Goal: Communication & Community: Answer question/provide support

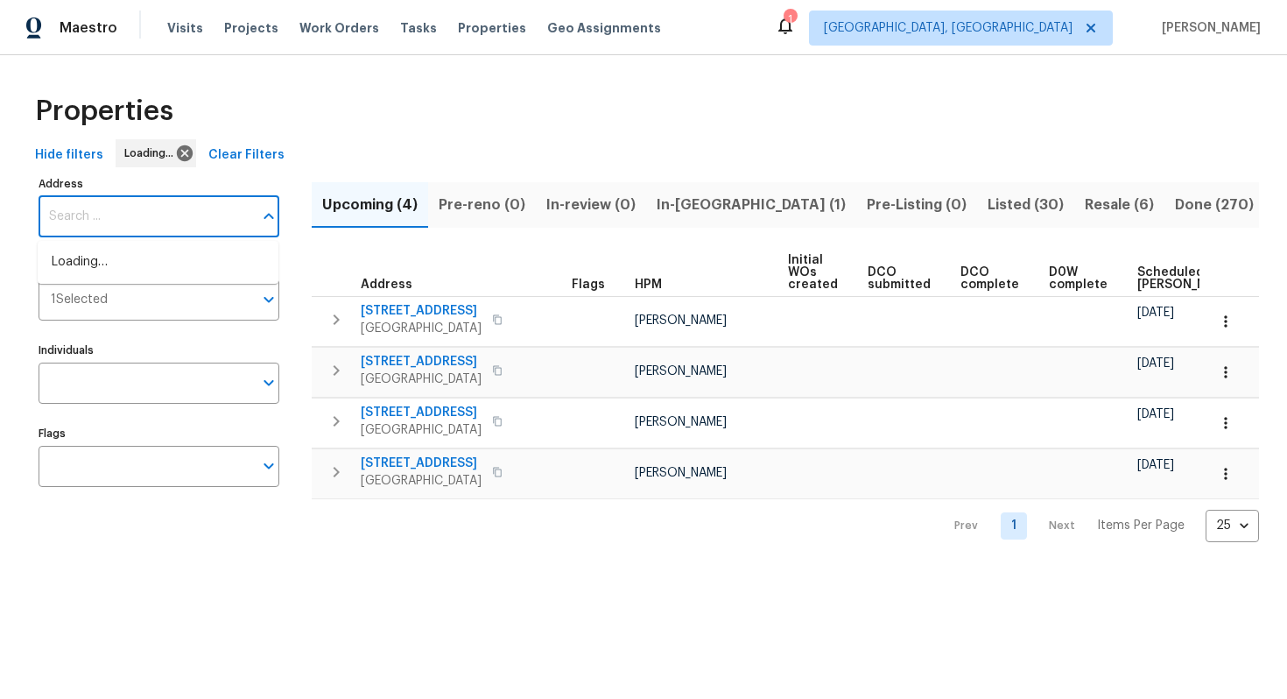
click at [145, 220] on input "Address" at bounding box center [146, 216] width 215 height 41
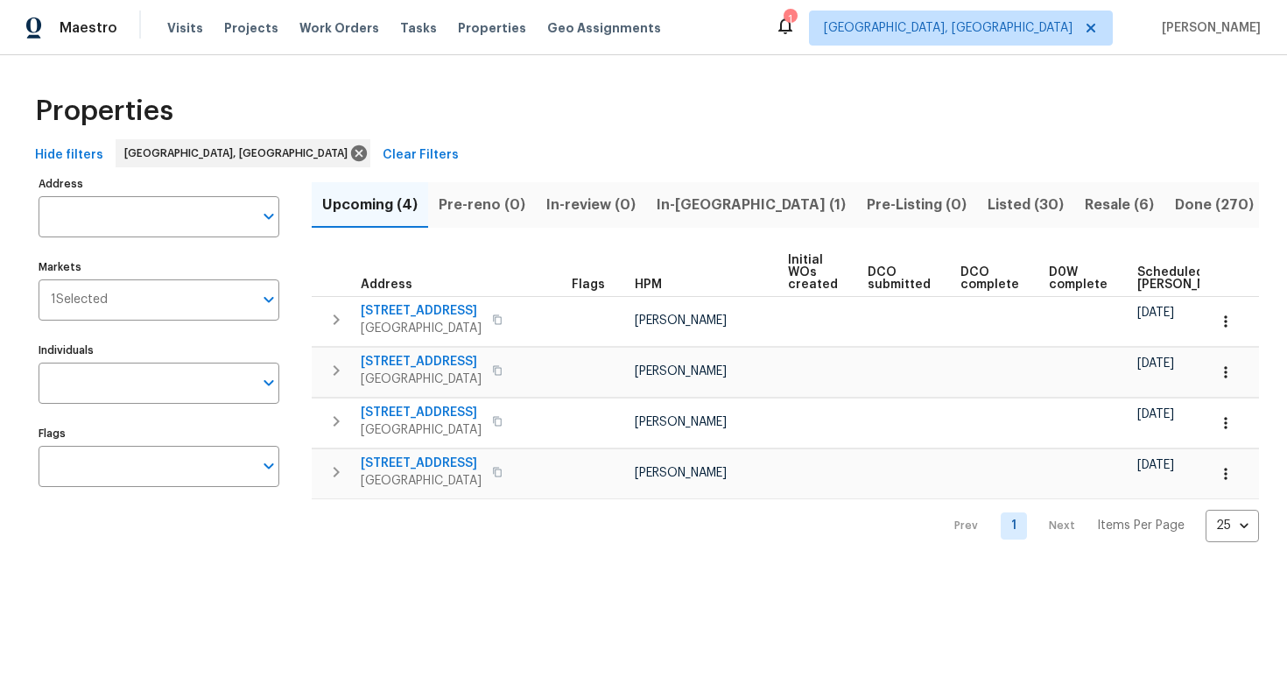
click at [145, 220] on input "Address" at bounding box center [146, 216] width 215 height 41
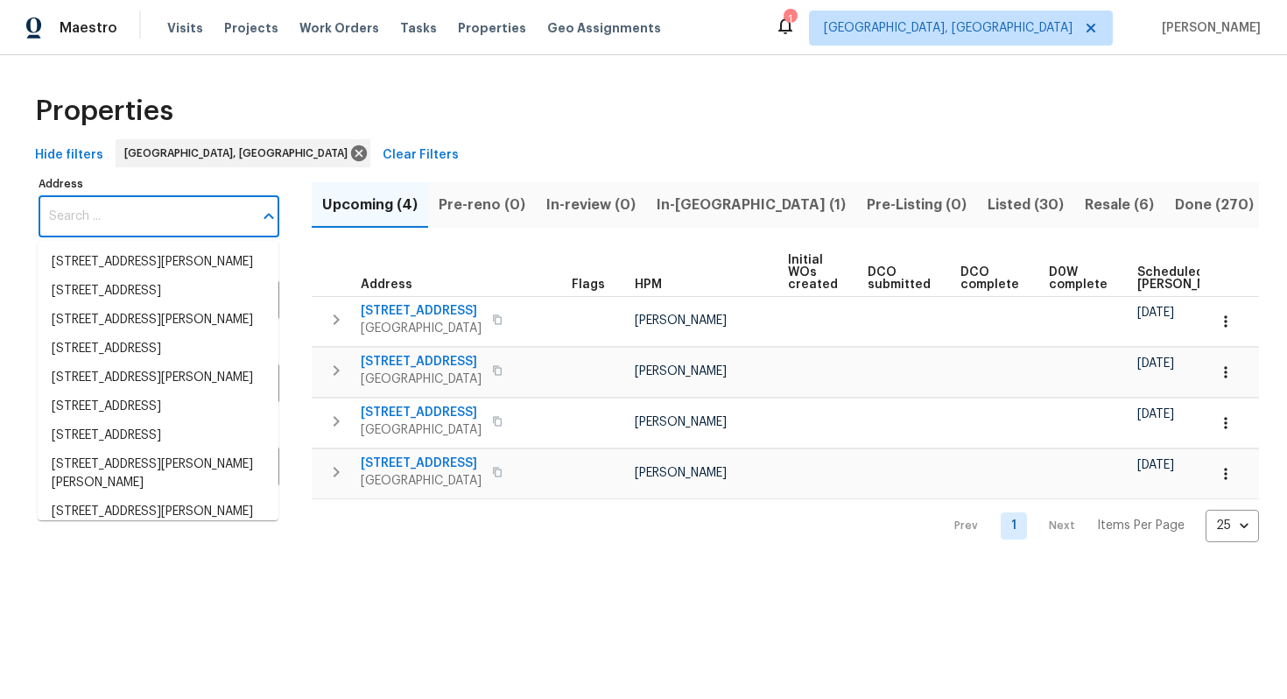
paste input "36088 madora"
type input "36088 madora"
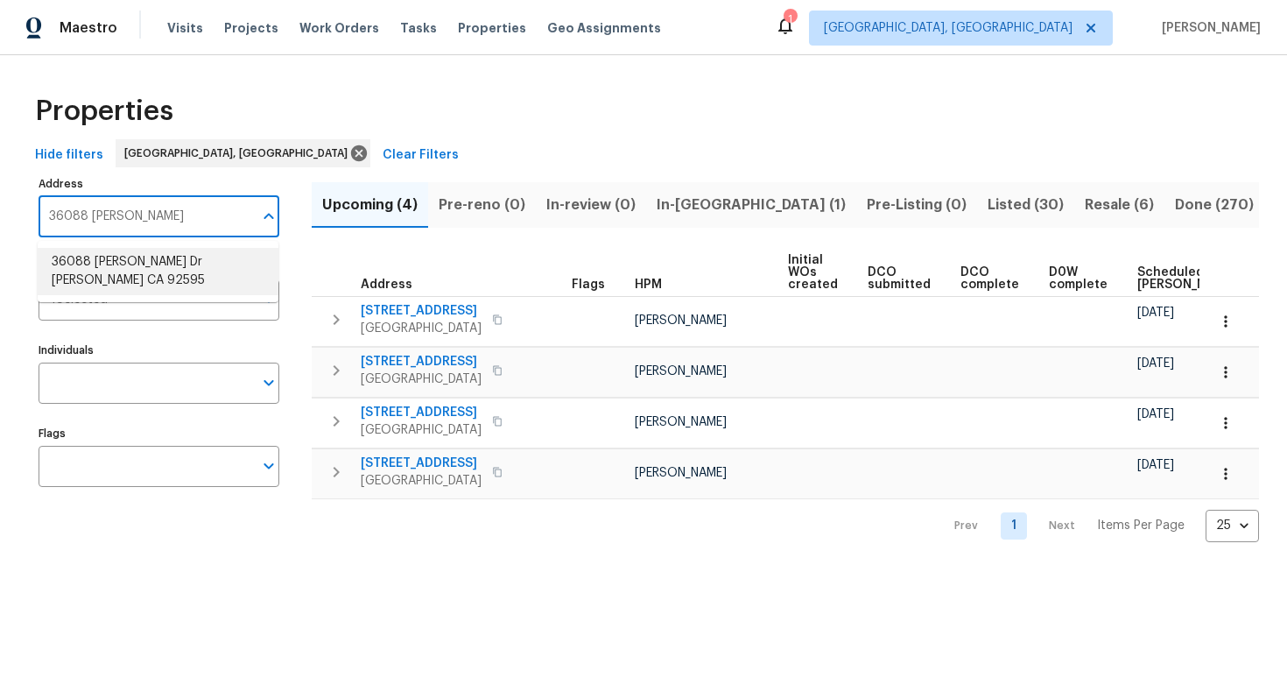
click at [149, 264] on li "36088 Madora Dr Wildomar CA 92595" at bounding box center [158, 271] width 241 height 47
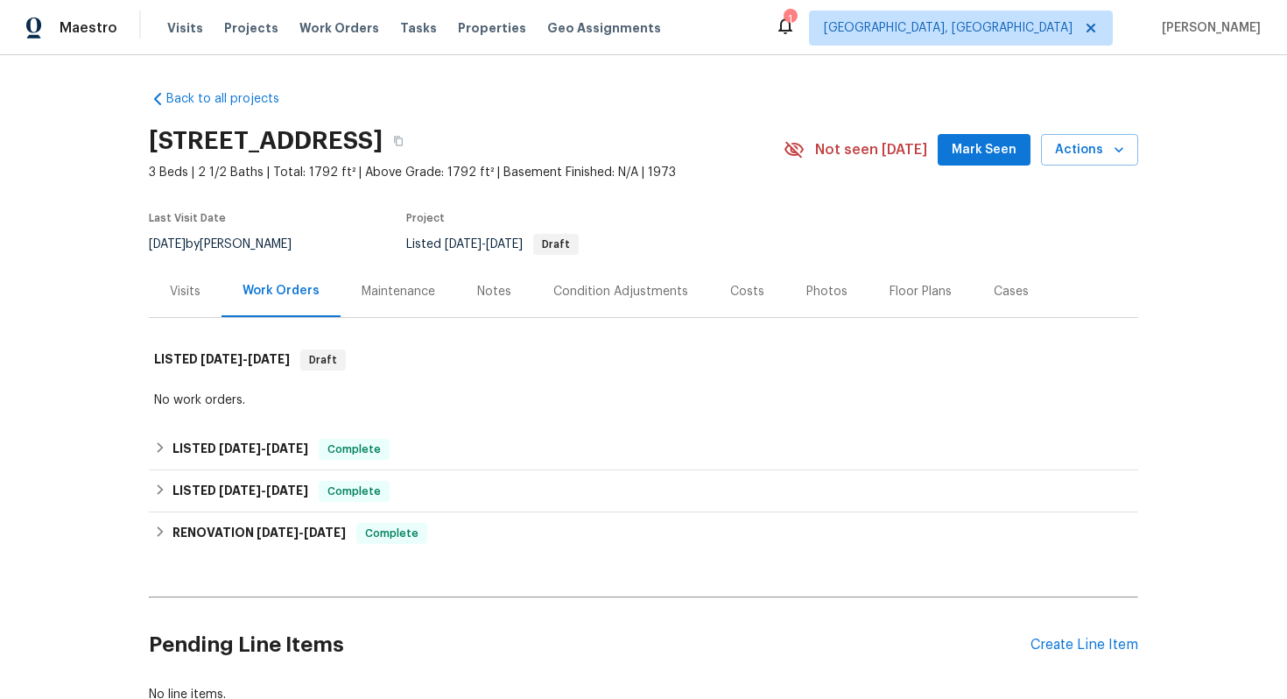
scroll to position [123, 0]
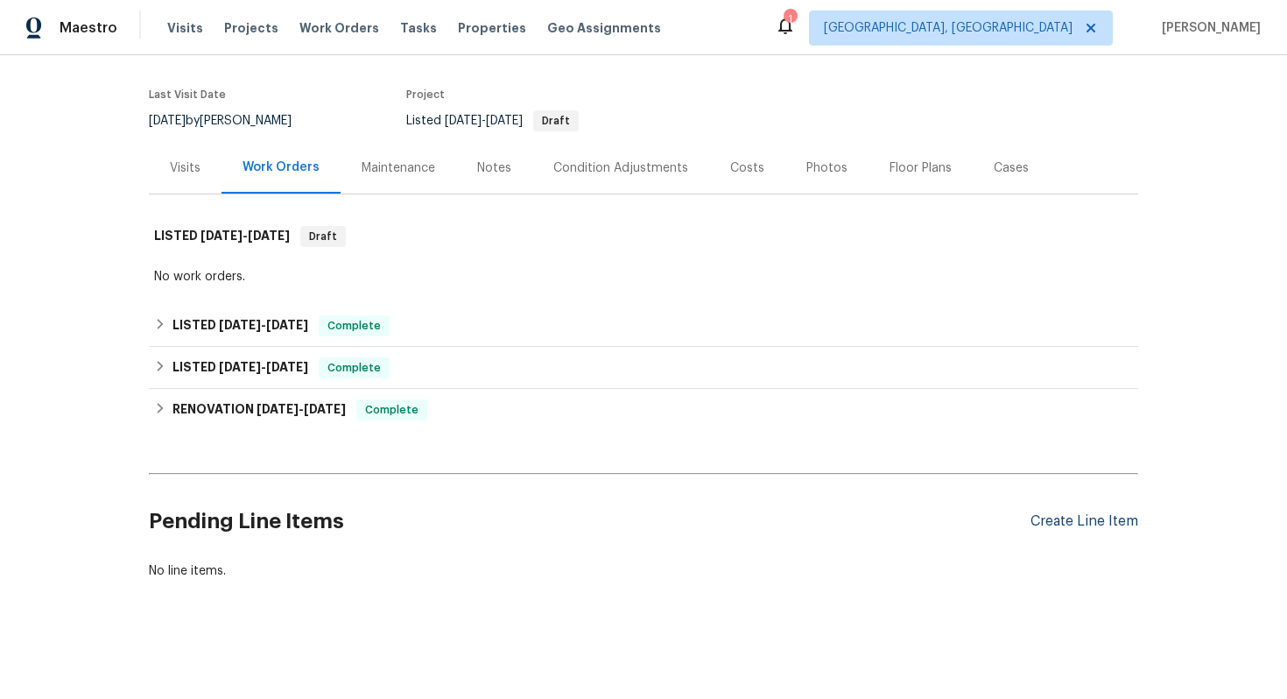
click at [1099, 521] on div "Create Line Item" at bounding box center [1085, 521] width 108 height 17
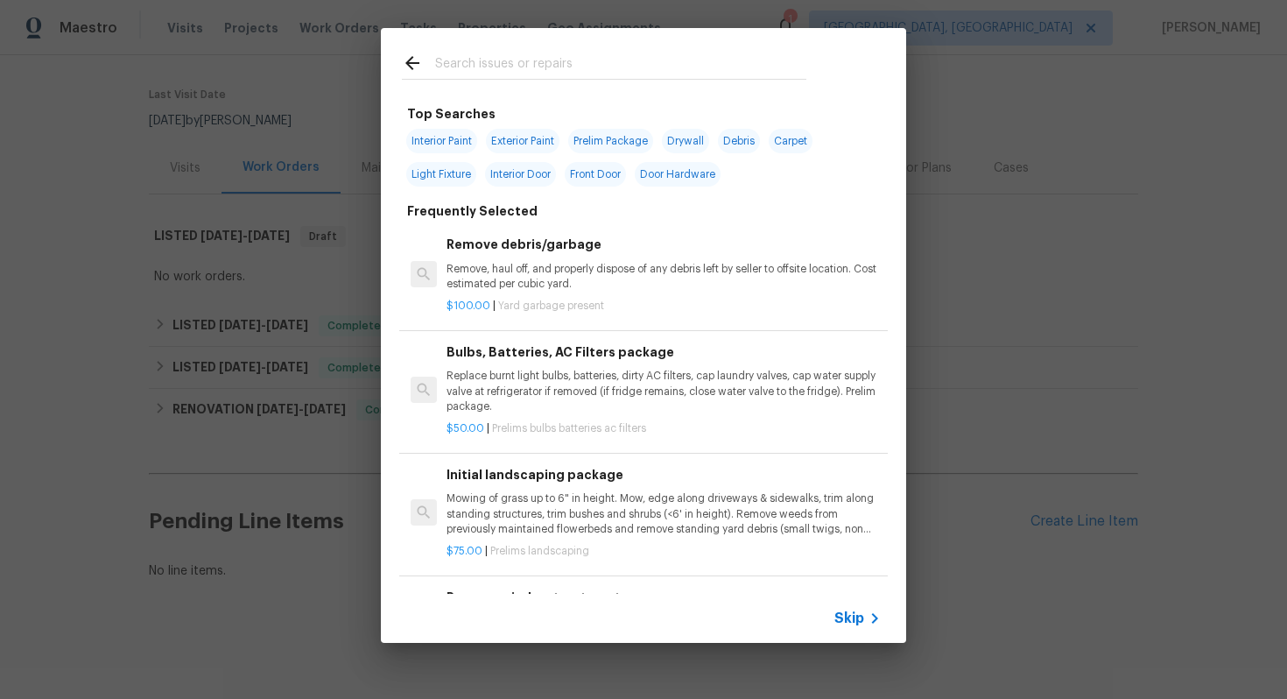
click at [862, 617] on span "Skip" at bounding box center [849, 618] width 30 height 18
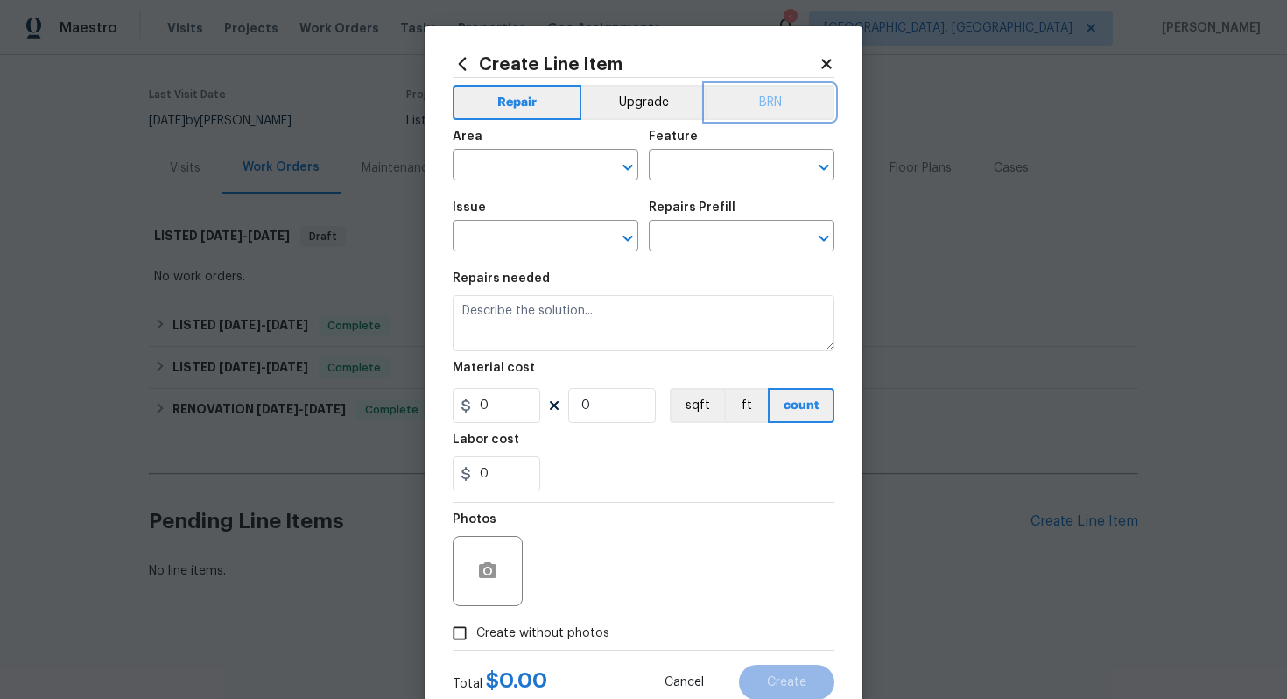
click at [757, 109] on button "BRN" at bounding box center [770, 102] width 129 height 35
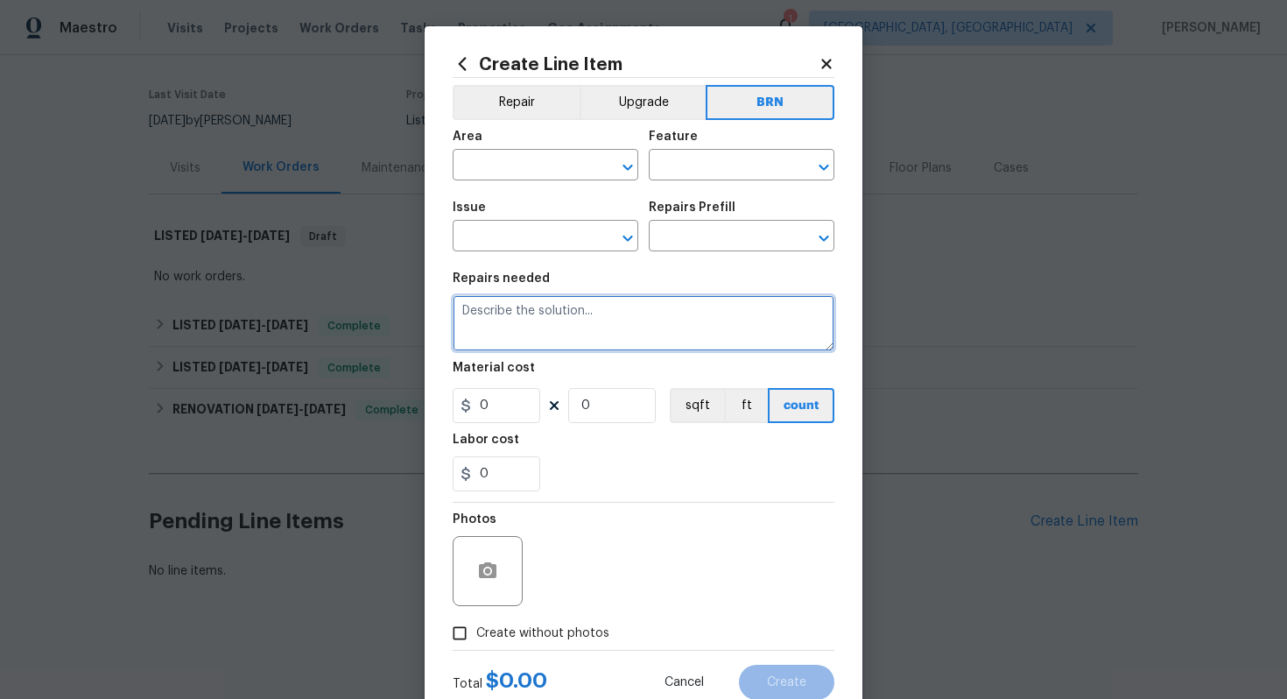
click at [576, 336] on textarea at bounding box center [644, 323] width 382 height 56
paste textarea "Seller to investigate high moisture levels a unit's party wall. Turn off water …"
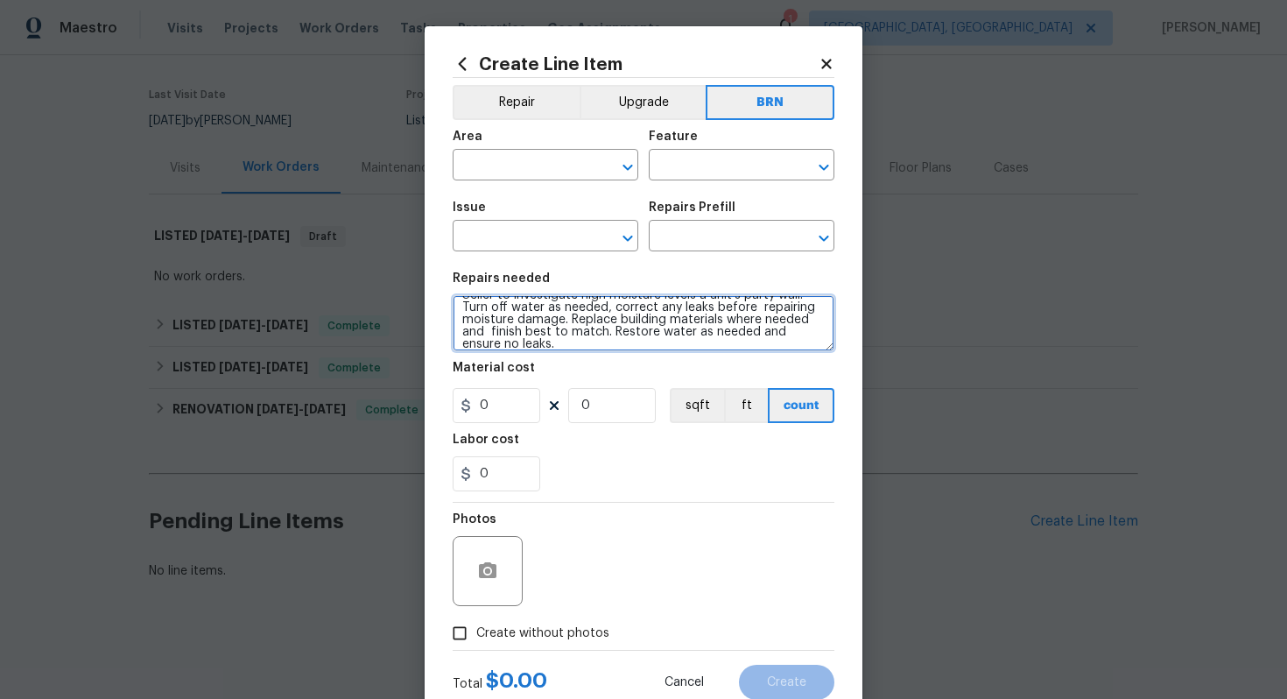
scroll to position [0, 0]
type textarea "Seller to investigate high moisture levels a unit's party wall. Turn off water …"
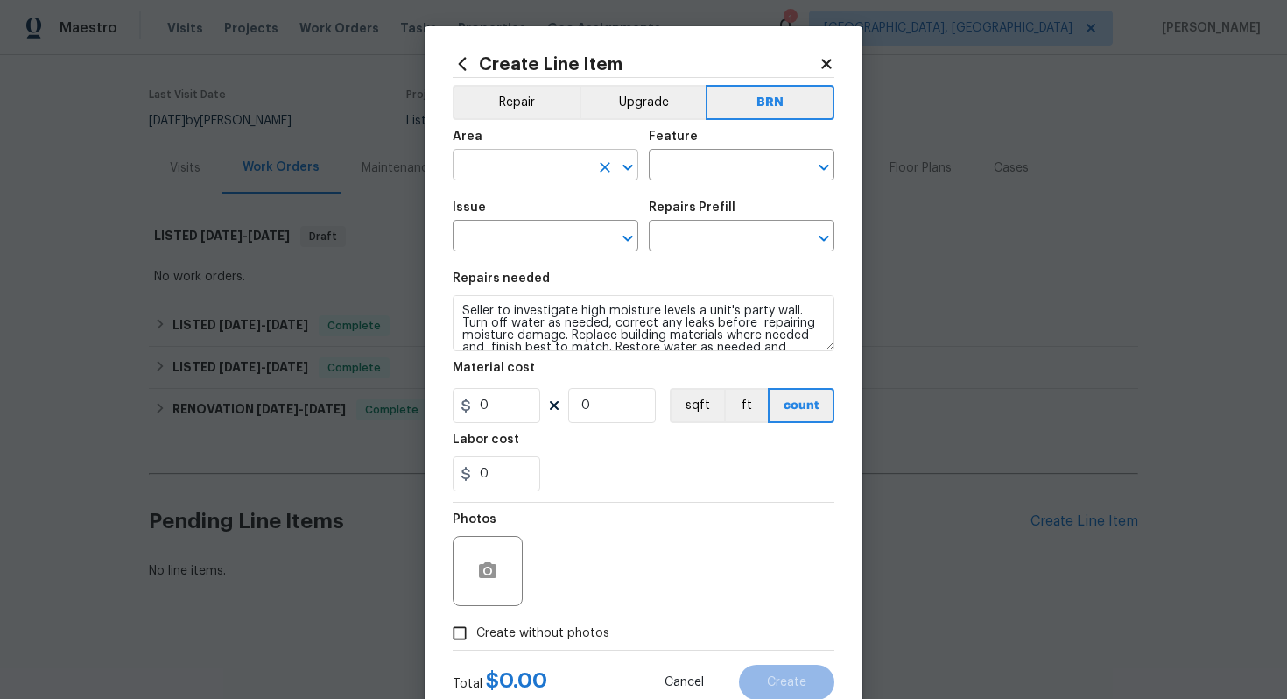
click at [531, 165] on input "text" at bounding box center [521, 166] width 137 height 27
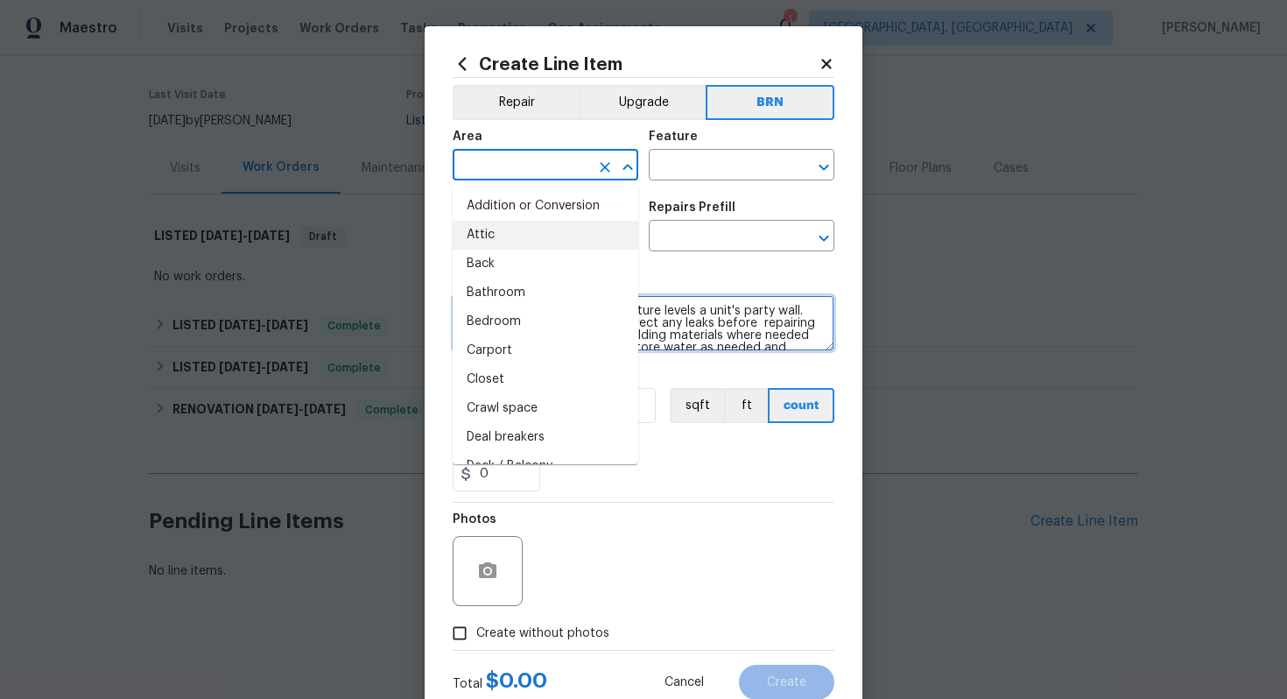
click at [682, 322] on textarea "Seller to investigate high moisture levels a unit's party wall. Turn off water …" at bounding box center [644, 323] width 382 height 56
click at [509, 172] on input "text" at bounding box center [521, 166] width 137 height 27
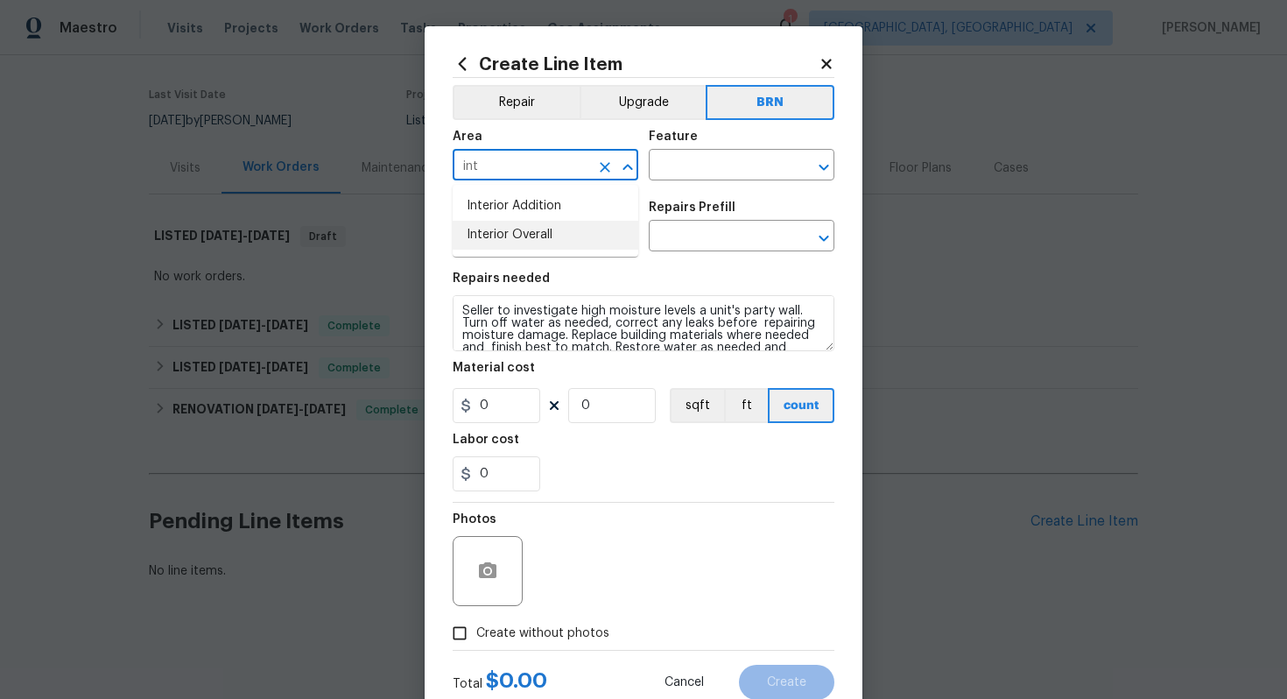
click at [530, 228] on li "Interior Overall" at bounding box center [546, 235] width 186 height 29
type input "Interior Overall"
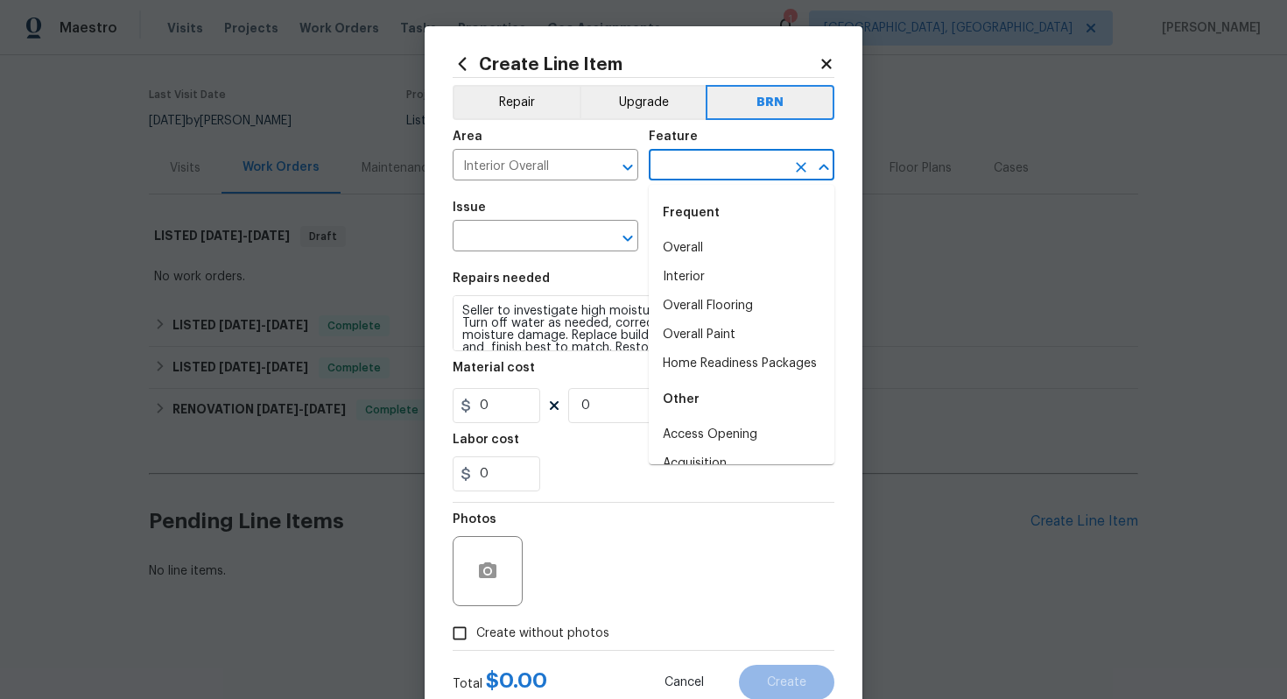
click at [716, 179] on input "text" at bounding box center [717, 166] width 137 height 27
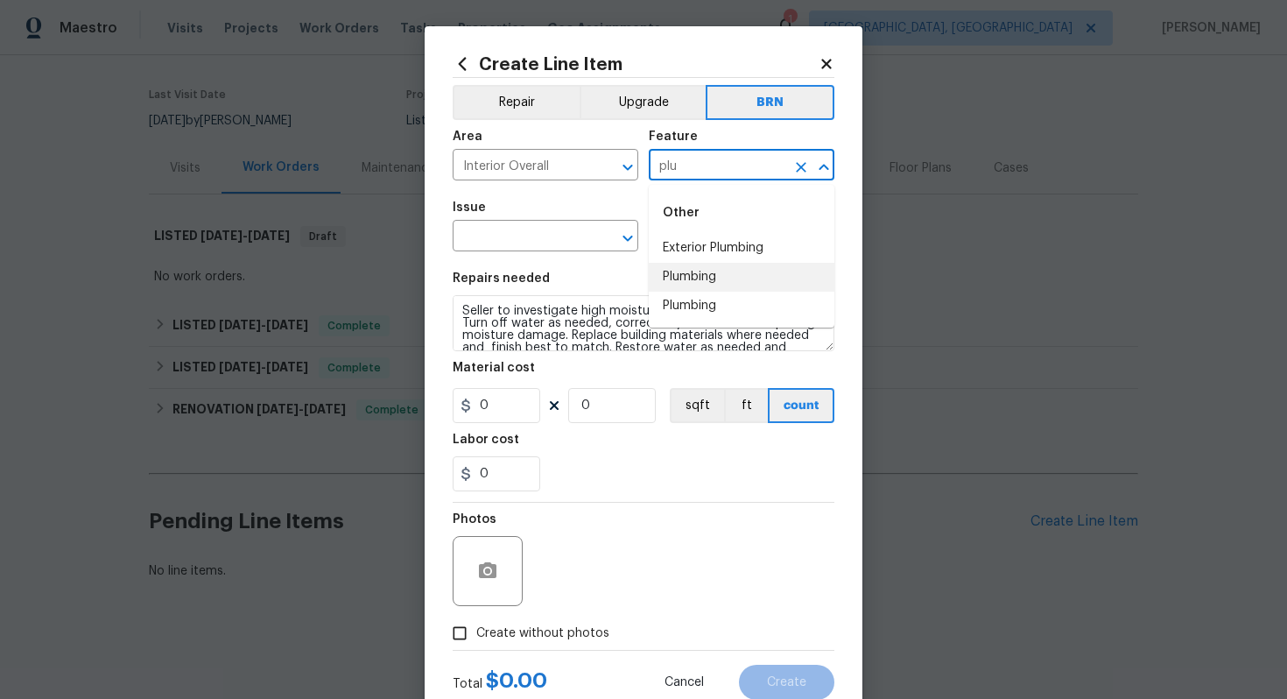
click at [720, 268] on li "Plumbing" at bounding box center [742, 277] width 186 height 29
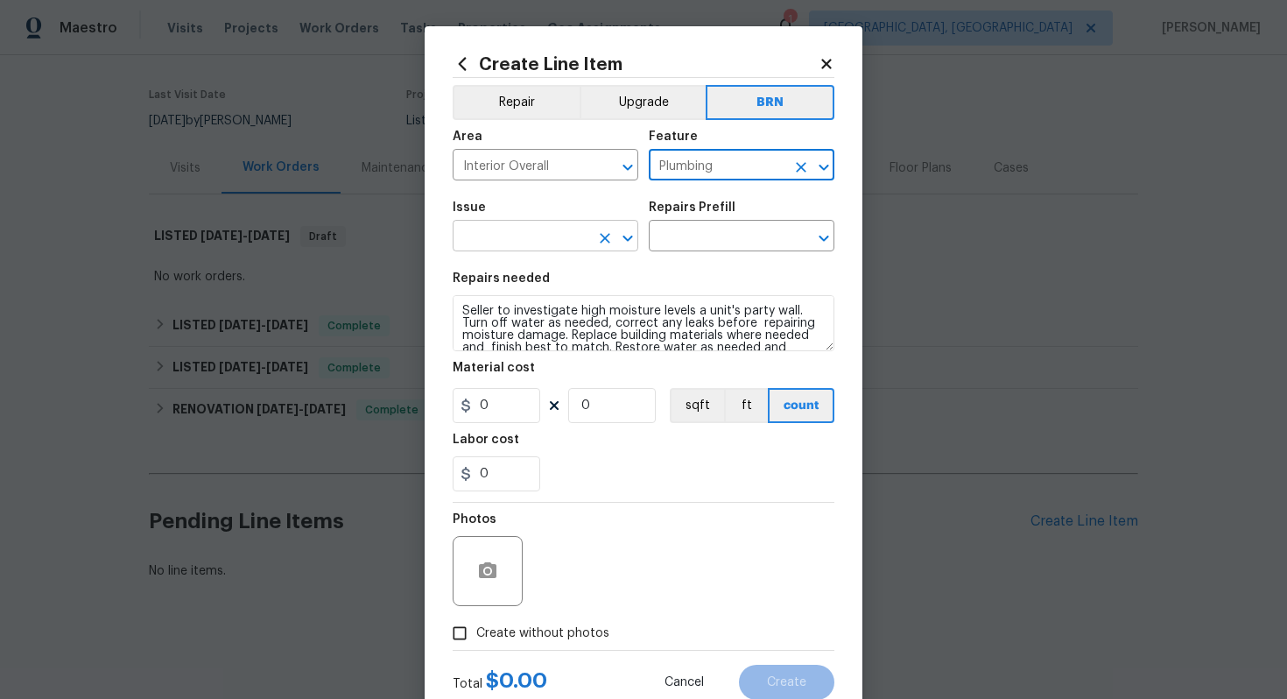
type input "Plumbing"
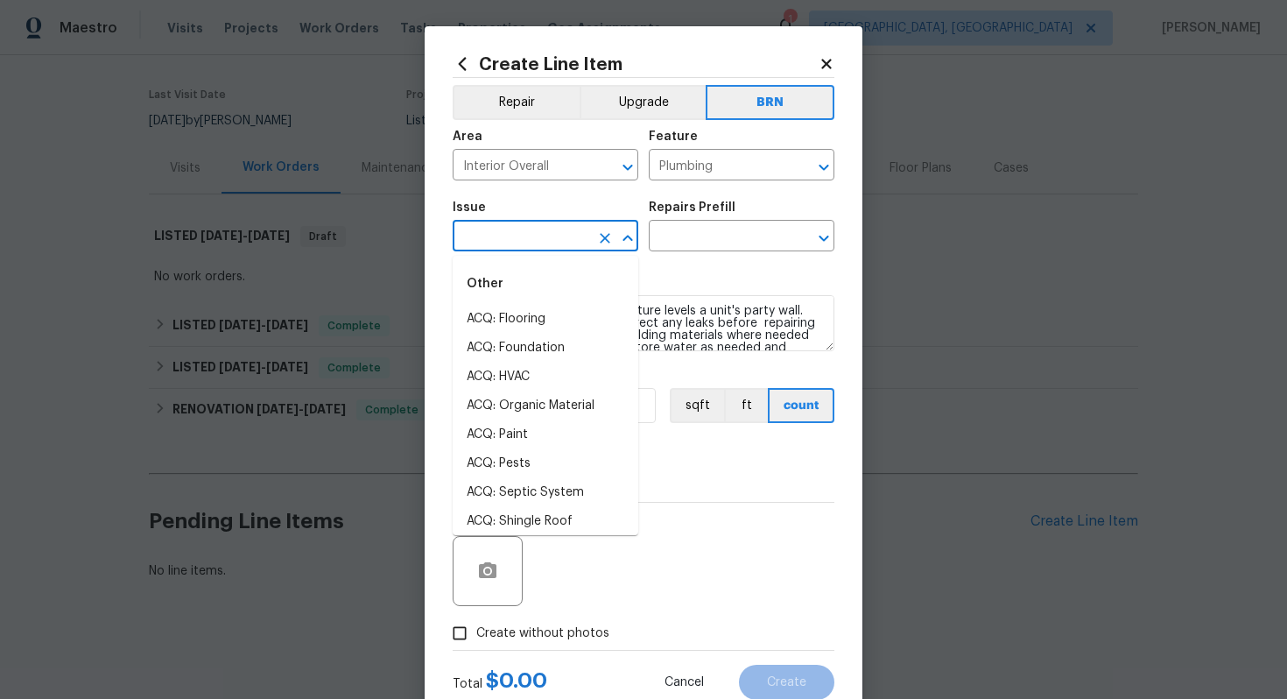
click at [478, 243] on input "text" at bounding box center [521, 237] width 137 height 27
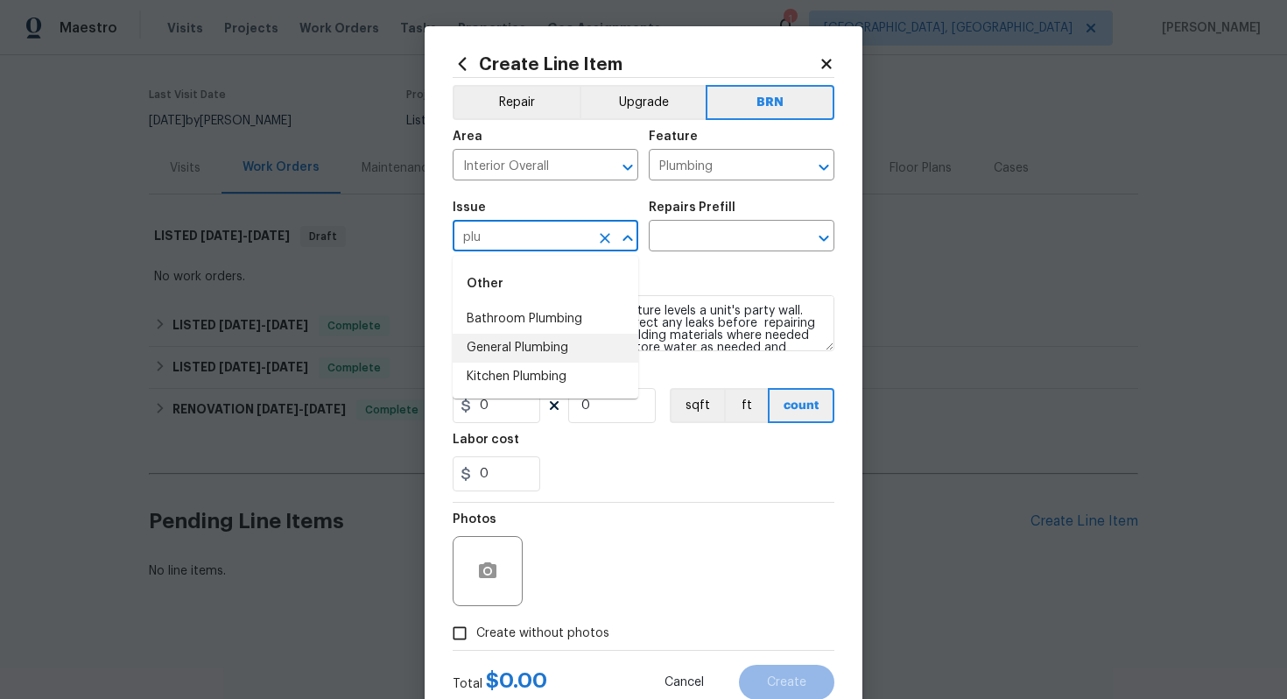
click at [509, 341] on li "General Plumbing" at bounding box center [546, 348] width 186 height 29
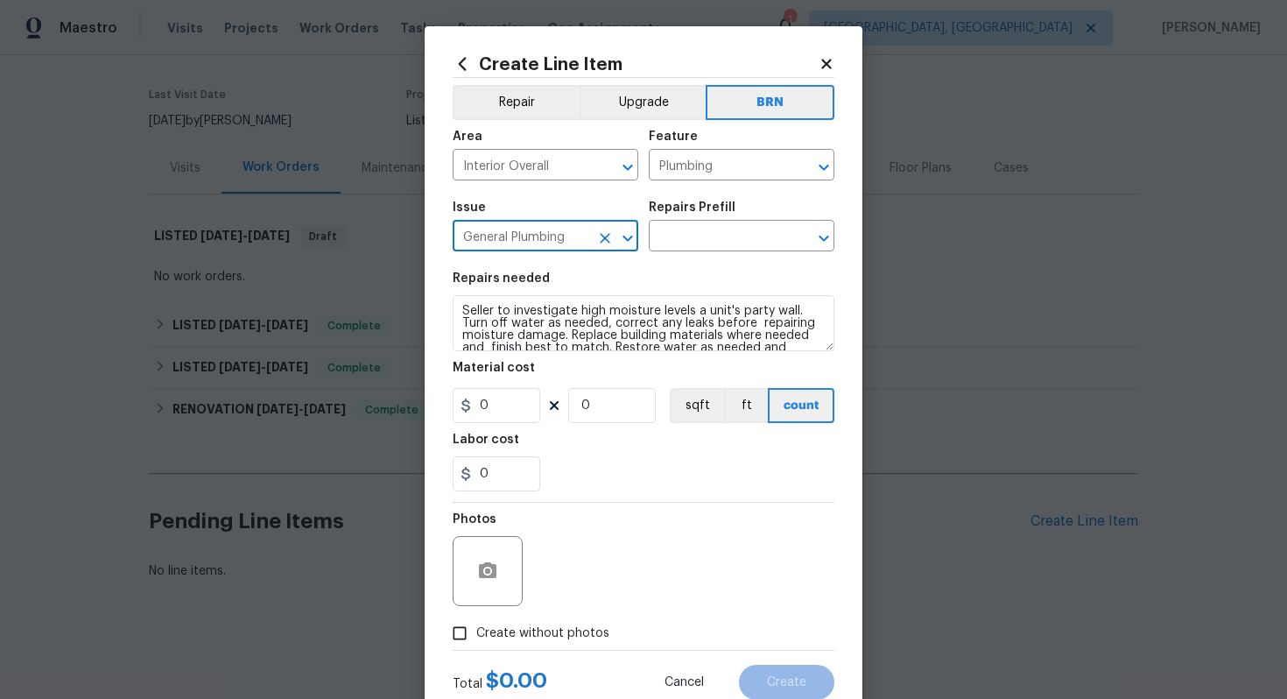
type input "General Plumbing"
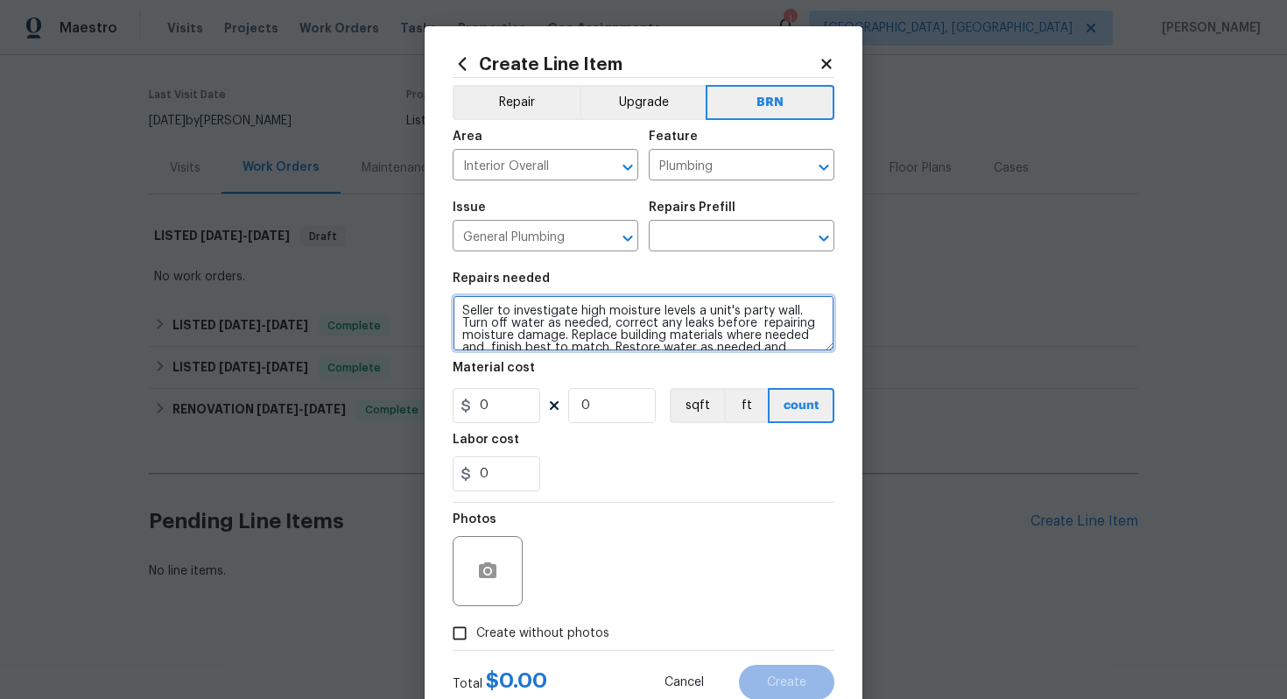
scroll to position [25, 0]
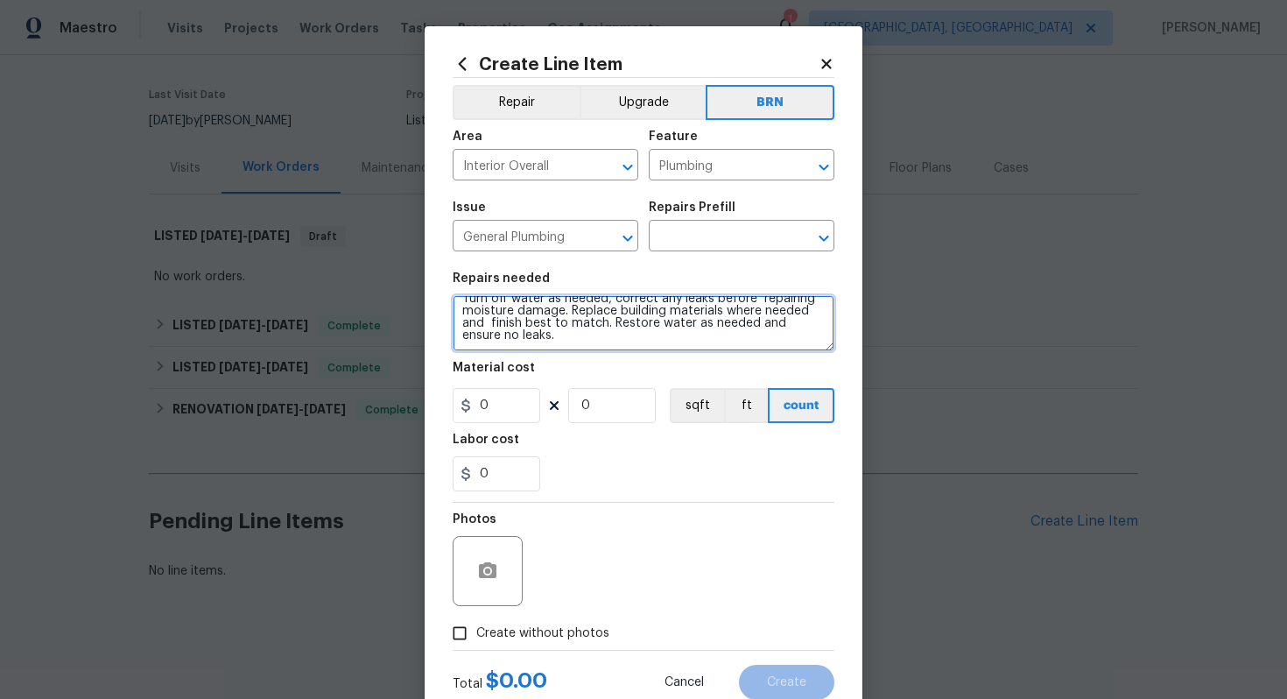
drag, startPoint x: 461, startPoint y: 315, endPoint x: 620, endPoint y: 361, distance: 164.9
click at [623, 361] on section "Repairs needed Seller to investigate high moisture levels a unit's party wall. …" at bounding box center [644, 382] width 382 height 240
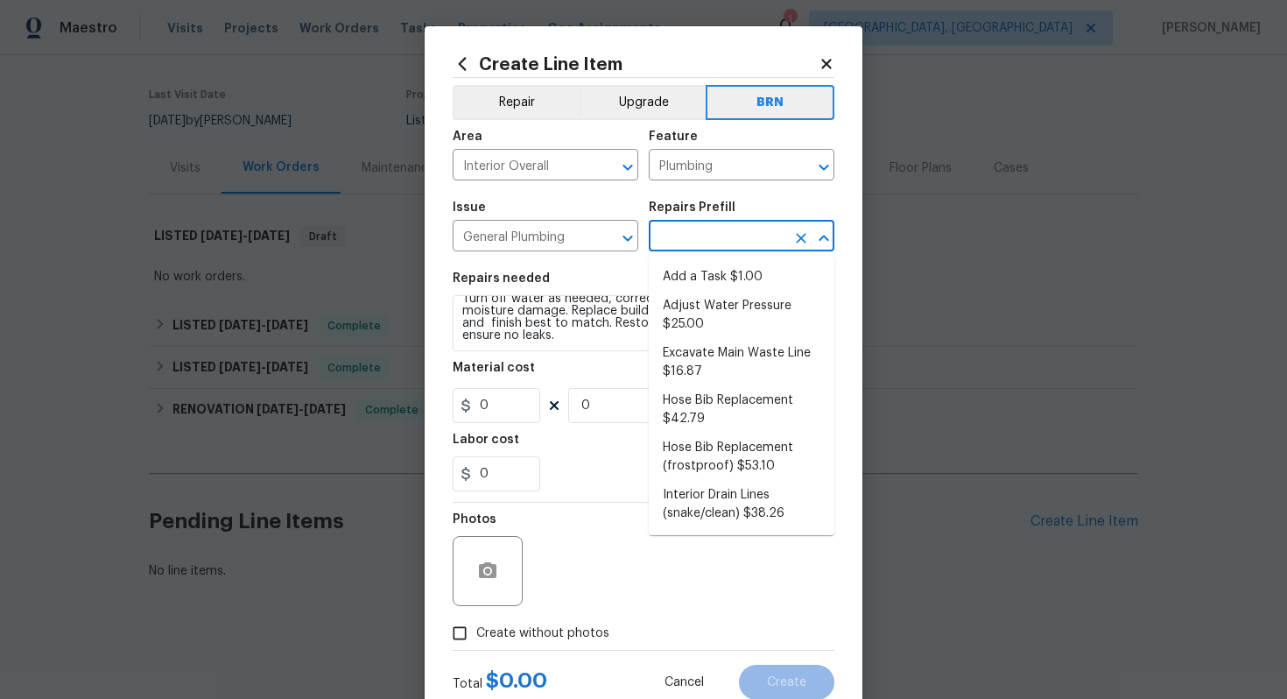
click at [701, 239] on input "text" at bounding box center [717, 237] width 137 height 27
click at [715, 360] on li "Excavate Main Waste Line $16.87" at bounding box center [742, 362] width 186 height 47
type input "Excavate Main Waste Line $16.87"
type textarea "Properly locate, cut the concrete slab, excavate as needed and install a new wa…"
type input "16.87"
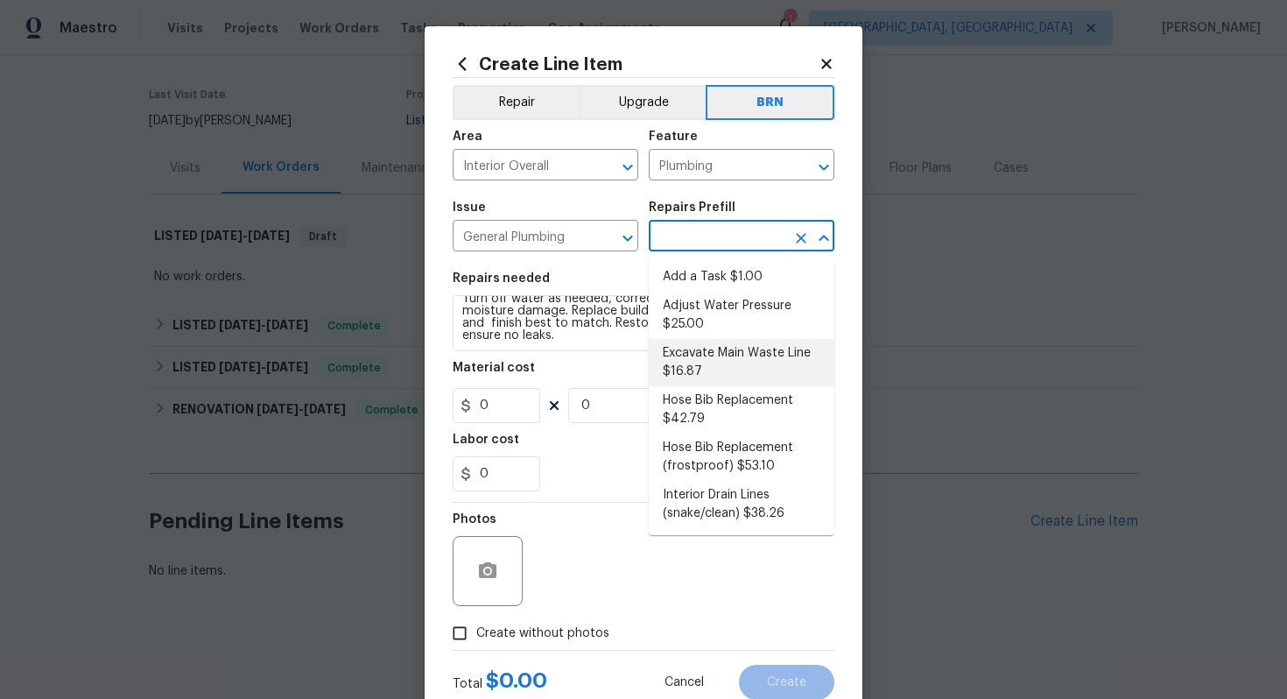
type input "1"
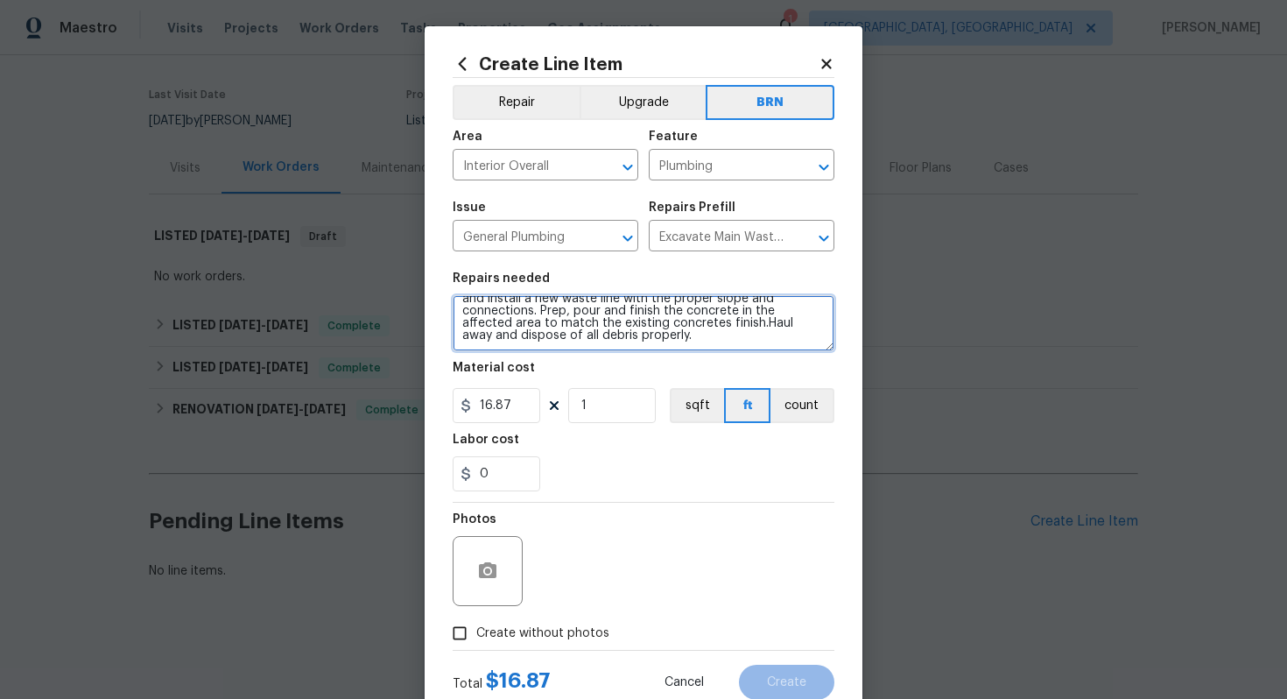
drag, startPoint x: 461, startPoint y: 310, endPoint x: 619, endPoint y: 359, distance: 165.9
click at [619, 359] on section "Repairs needed Properly locate, cut the concrete slab, excavate as needed and i…" at bounding box center [644, 382] width 382 height 240
paste textarea "Seller to investigate high moisture levels a unit's party wall. Turn off water …"
type textarea "Seller to investigate high moisture levels a unit's party wall. Turn off water …"
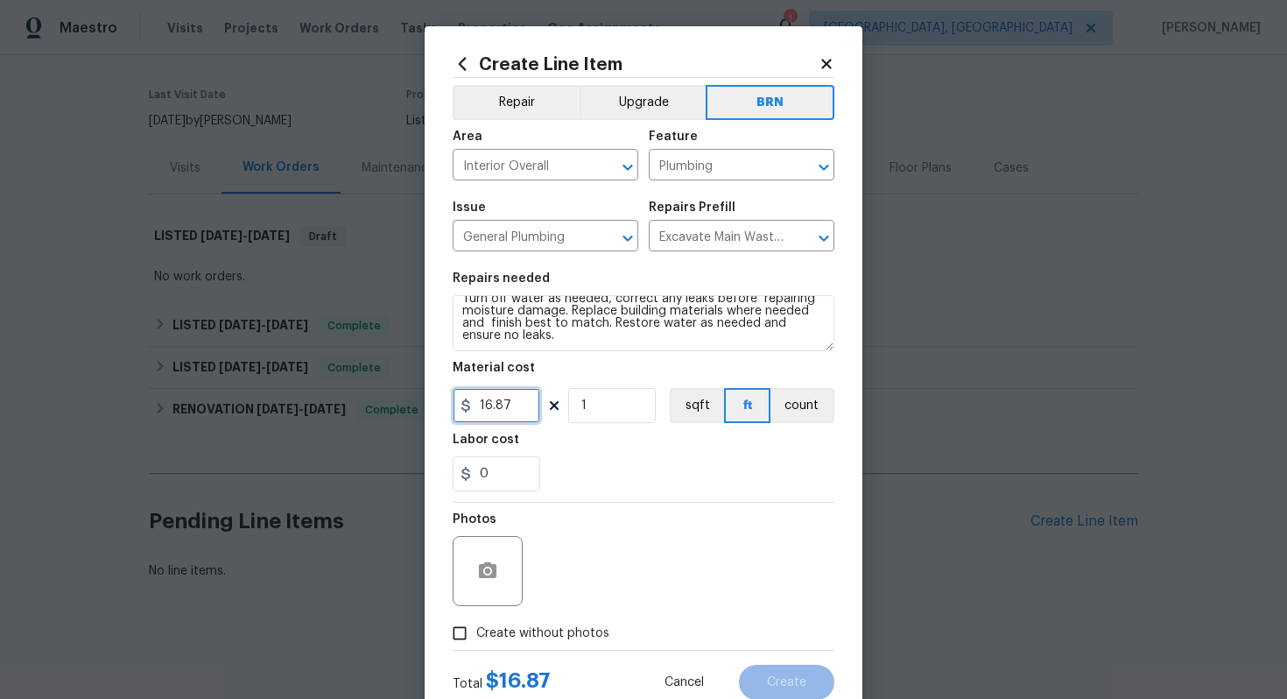
drag, startPoint x: 520, startPoint y: 406, endPoint x: 467, endPoint y: 406, distance: 53.4
click at [467, 407] on div "16.87" at bounding box center [497, 405] width 88 height 35
type input "0"
click at [810, 416] on button "count" at bounding box center [803, 405] width 64 height 35
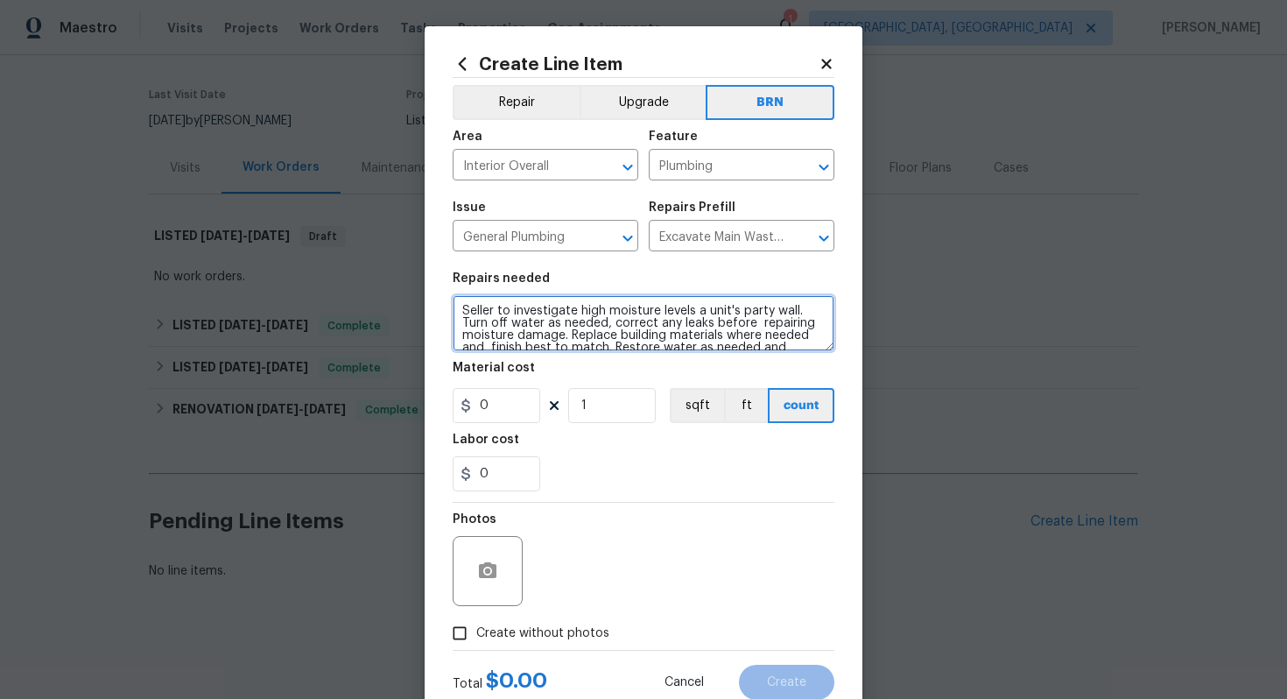
click at [460, 313] on textarea "Seller to investigate high moisture levels a unit's party wall. Turn off water …" at bounding box center [644, 323] width 382 height 56
type textarea "Resale - Seller to investigate high moisture levels a unit's party wall. Turn o…"
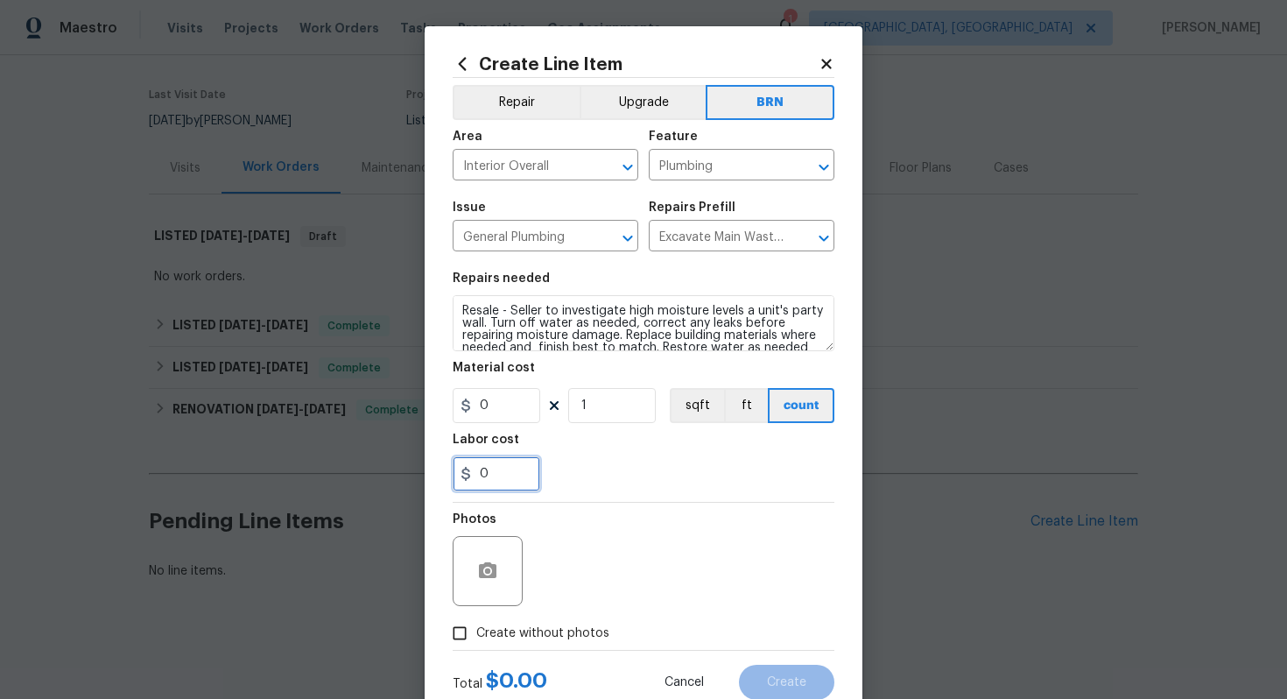
click at [482, 473] on input "0" at bounding box center [497, 473] width 88 height 35
type input "250"
click at [650, 523] on div "Photos" at bounding box center [644, 560] width 382 height 114
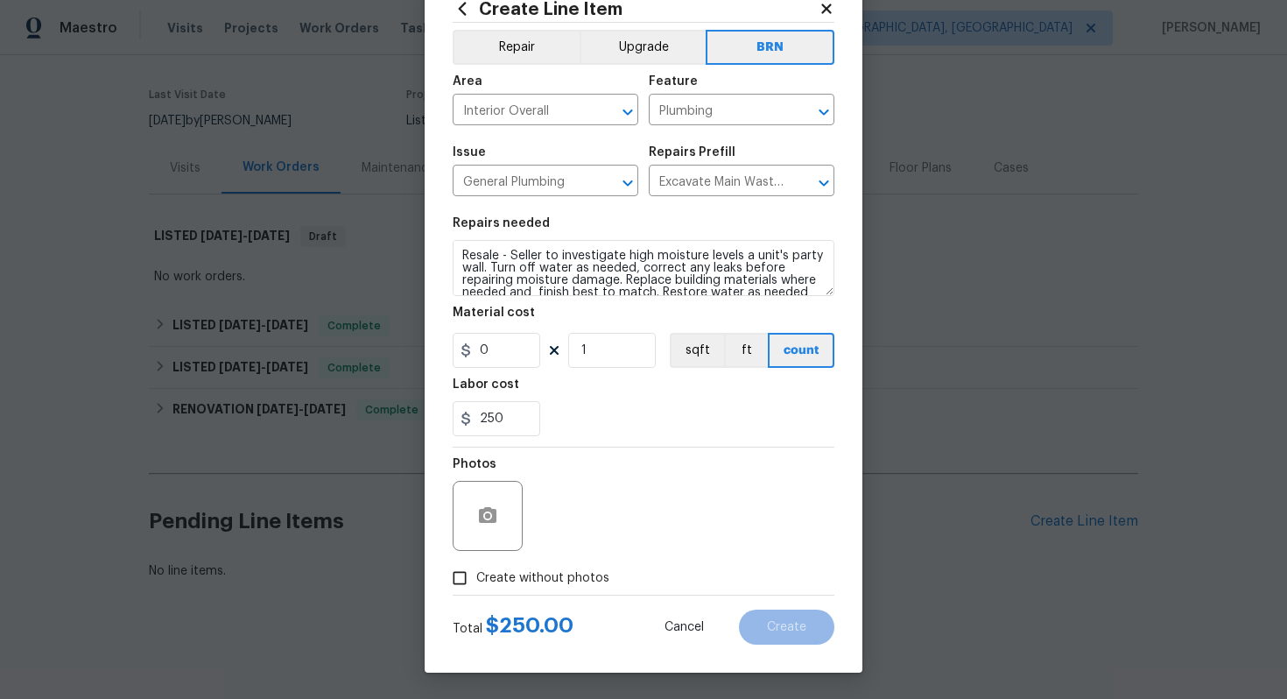
click at [546, 581] on span "Create without photos" at bounding box center [542, 578] width 133 height 18
click at [476, 581] on input "Create without photos" at bounding box center [459, 577] width 33 height 33
checkbox input "true"
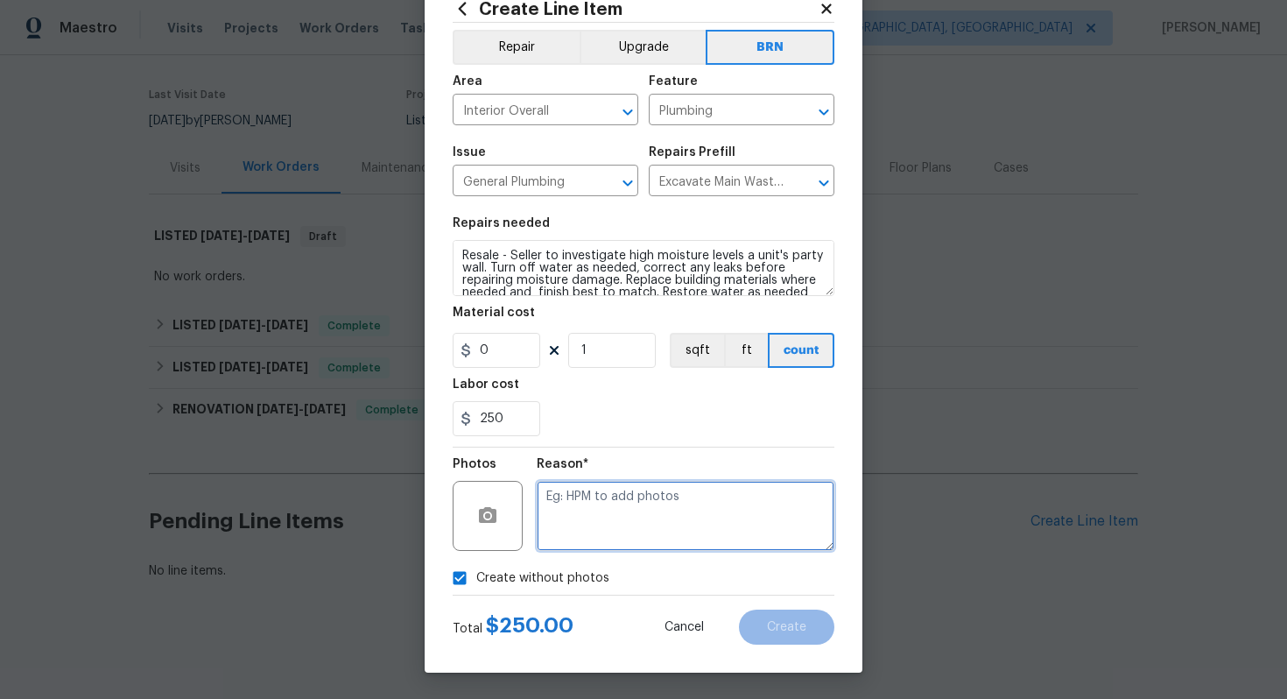
click at [581, 545] on textarea at bounding box center [686, 516] width 298 height 70
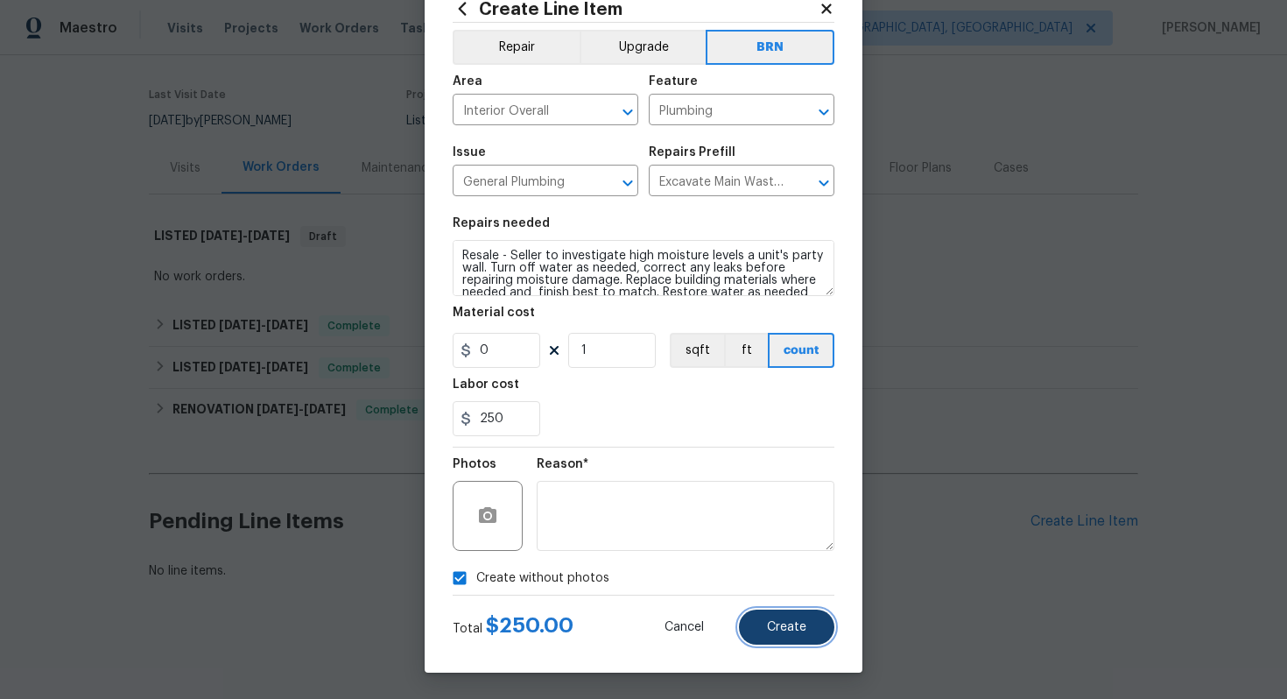
click at [781, 622] on span "Create" at bounding box center [786, 627] width 39 height 13
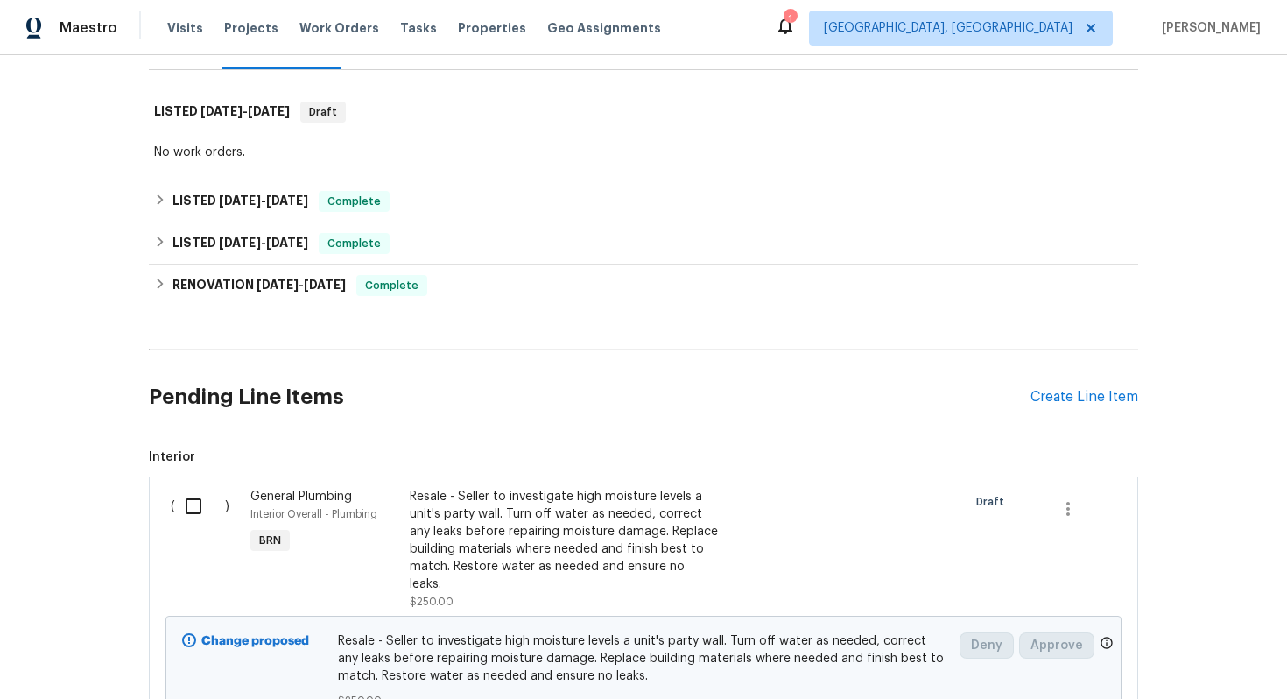
scroll to position [393, 0]
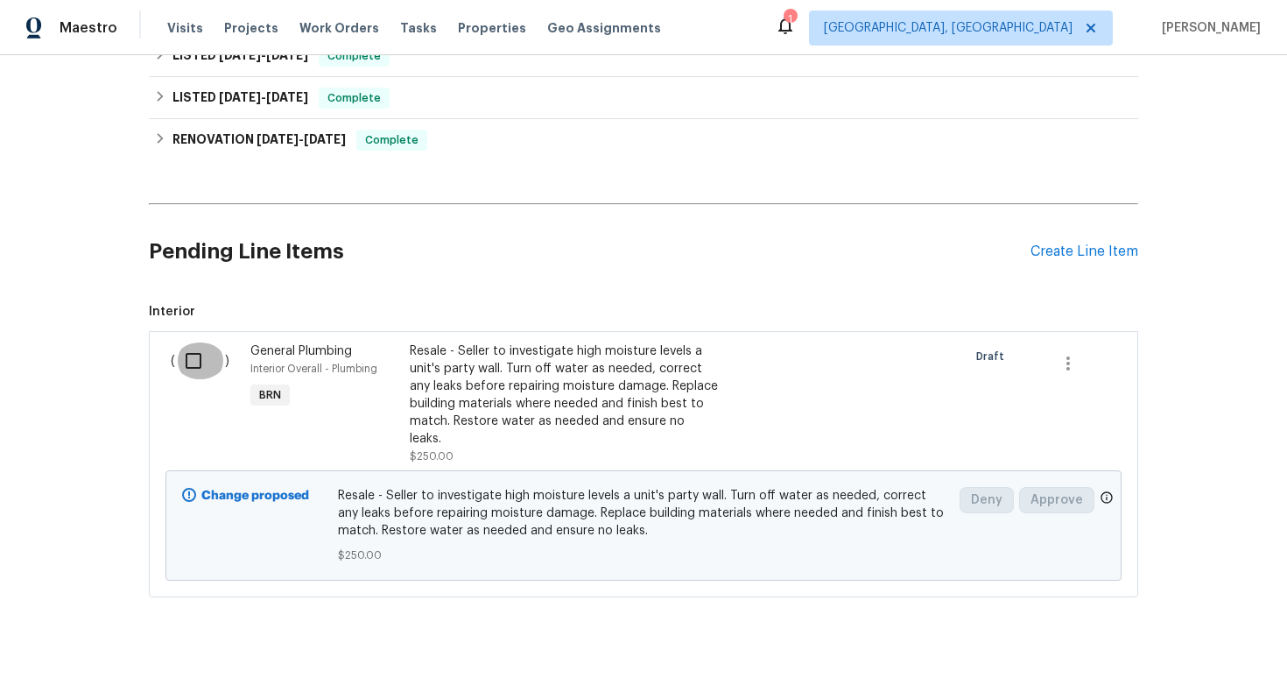
click at [181, 370] on input "checkbox" at bounding box center [200, 360] width 50 height 37
checkbox input "true"
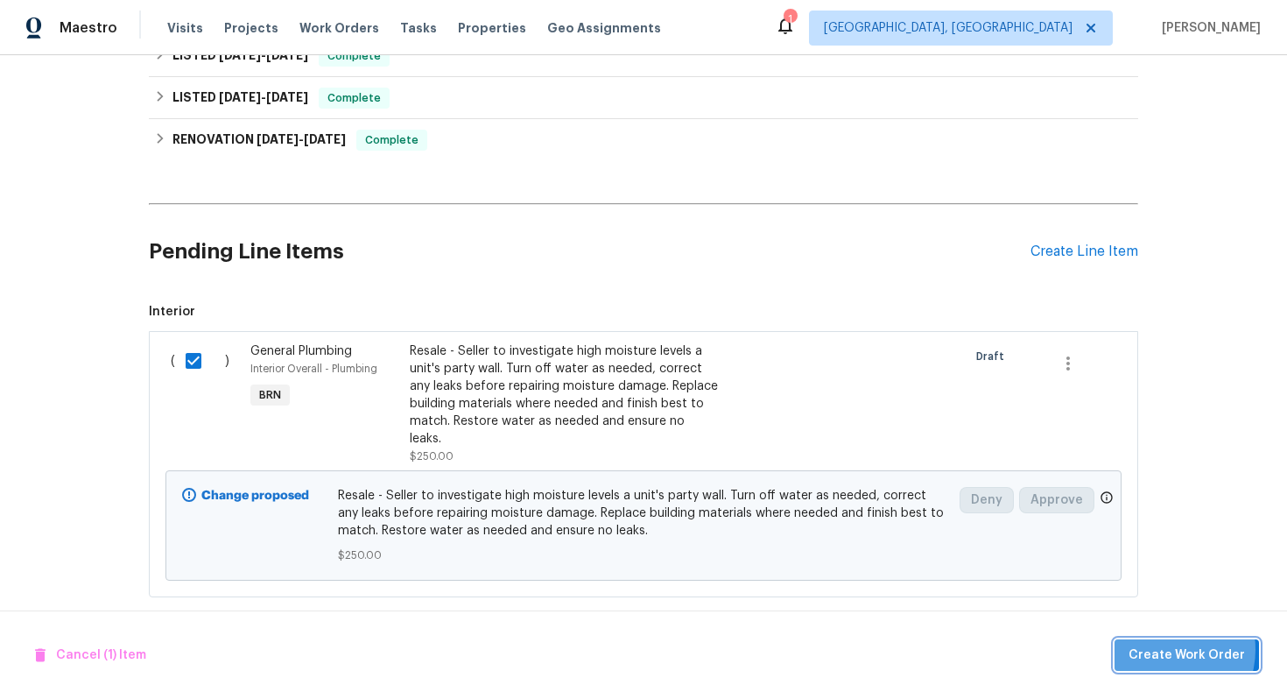
click at [1169, 649] on span "Create Work Order" at bounding box center [1187, 655] width 116 height 22
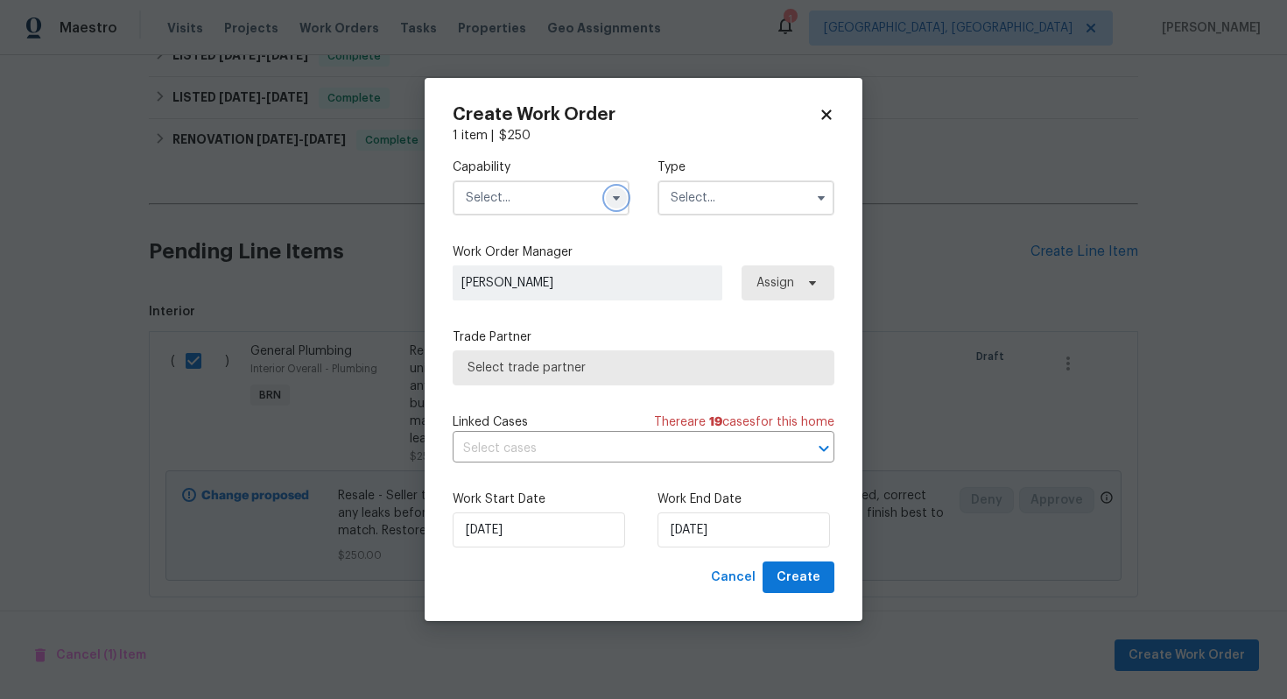
click at [609, 195] on icon "button" at bounding box center [616, 198] width 14 height 14
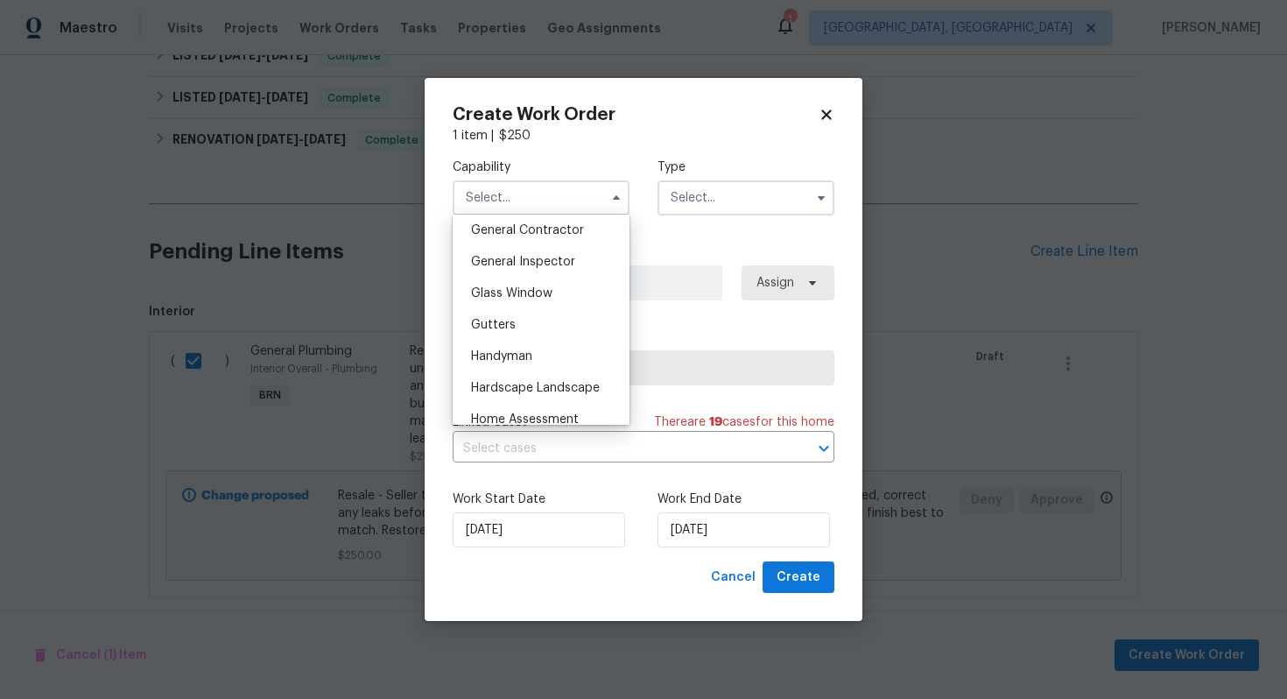
scroll to position [806, 0]
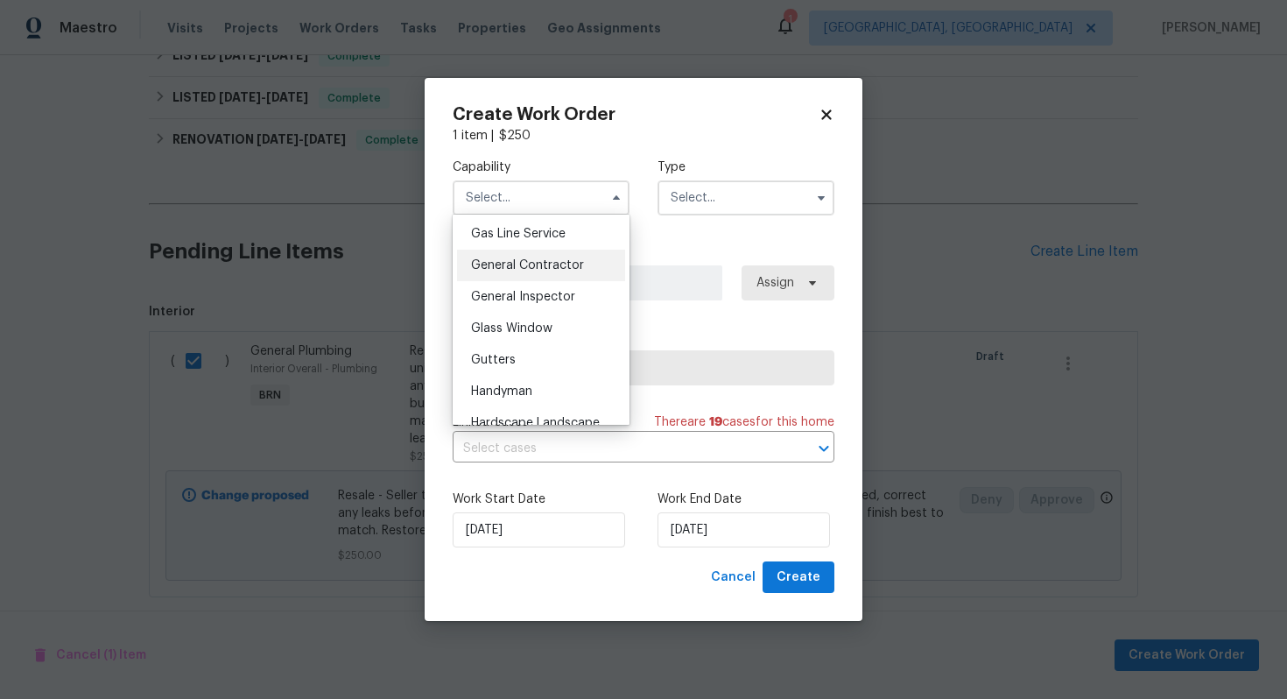
click at [580, 267] on span "General Contractor" at bounding box center [527, 265] width 113 height 12
type input "General Contractor"
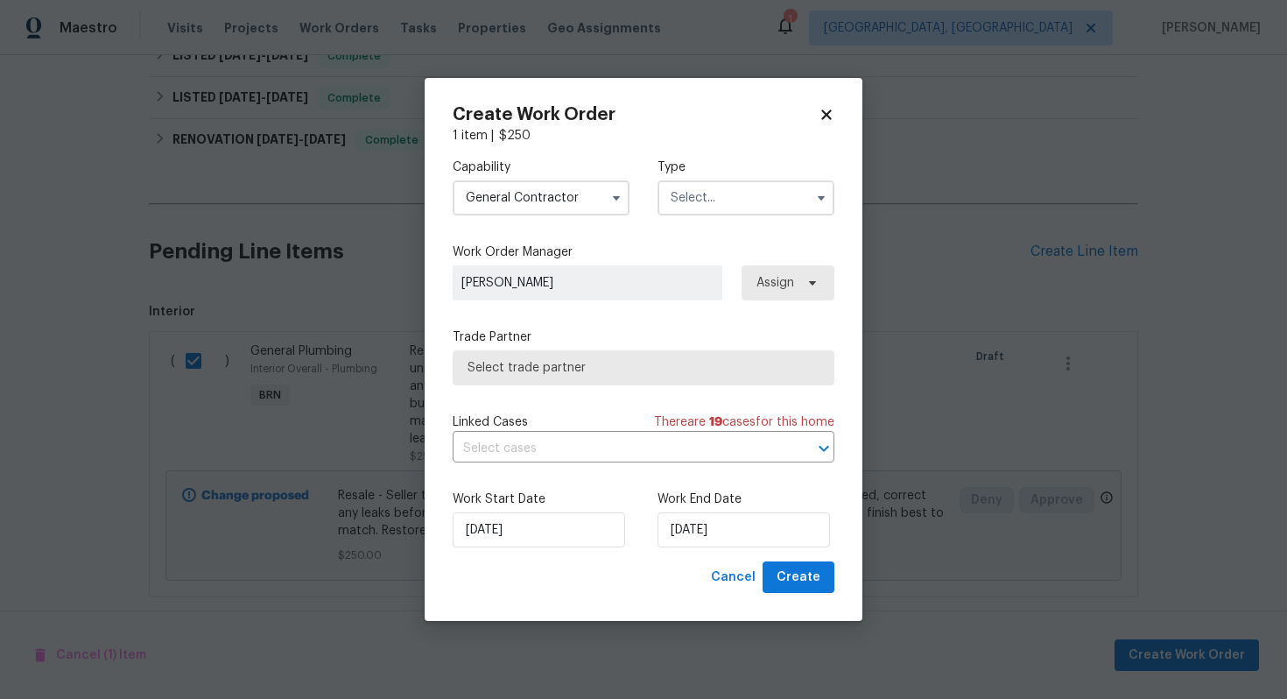
click at [728, 201] on input "text" at bounding box center [746, 197] width 177 height 35
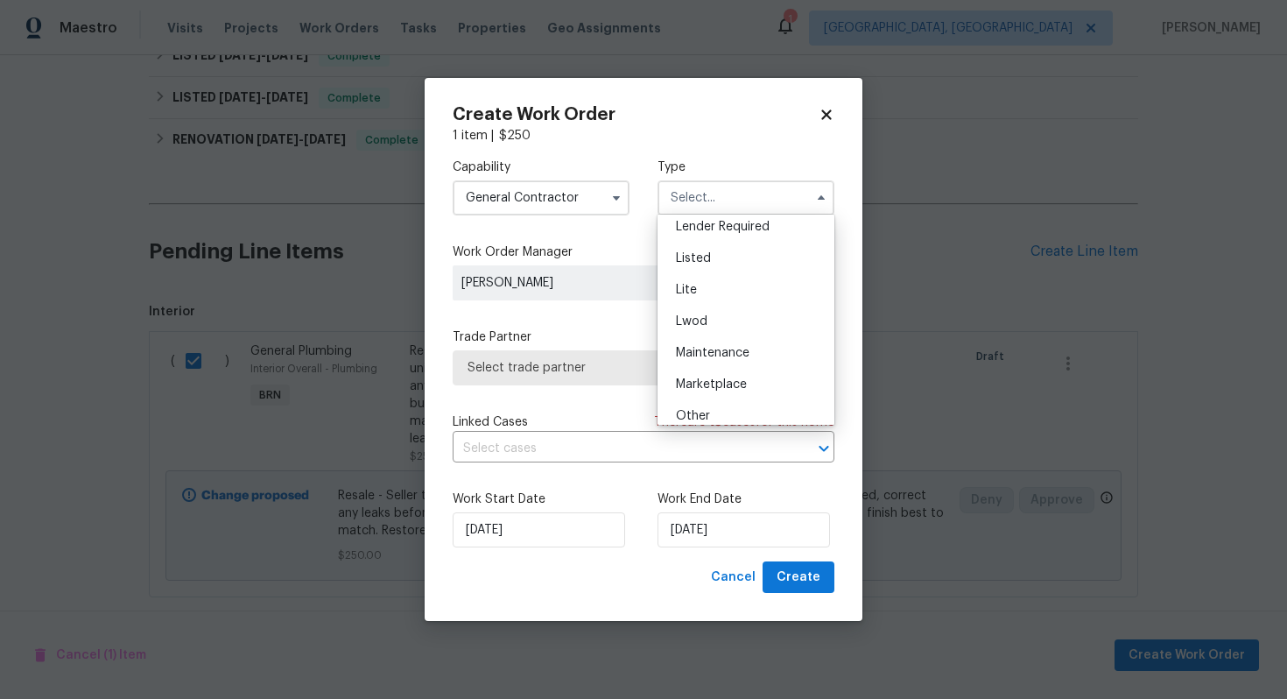
scroll to position [156, 0]
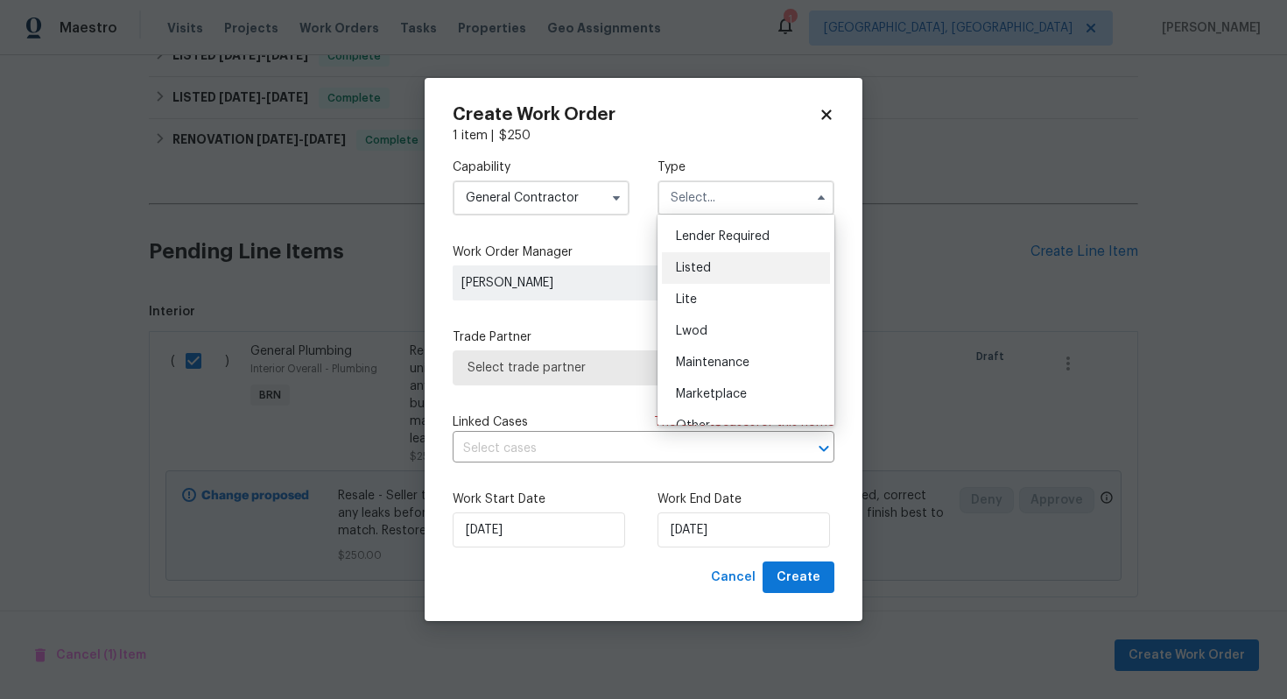
click at [749, 280] on div "Listed" at bounding box center [746, 268] width 168 height 32
type input "Listed"
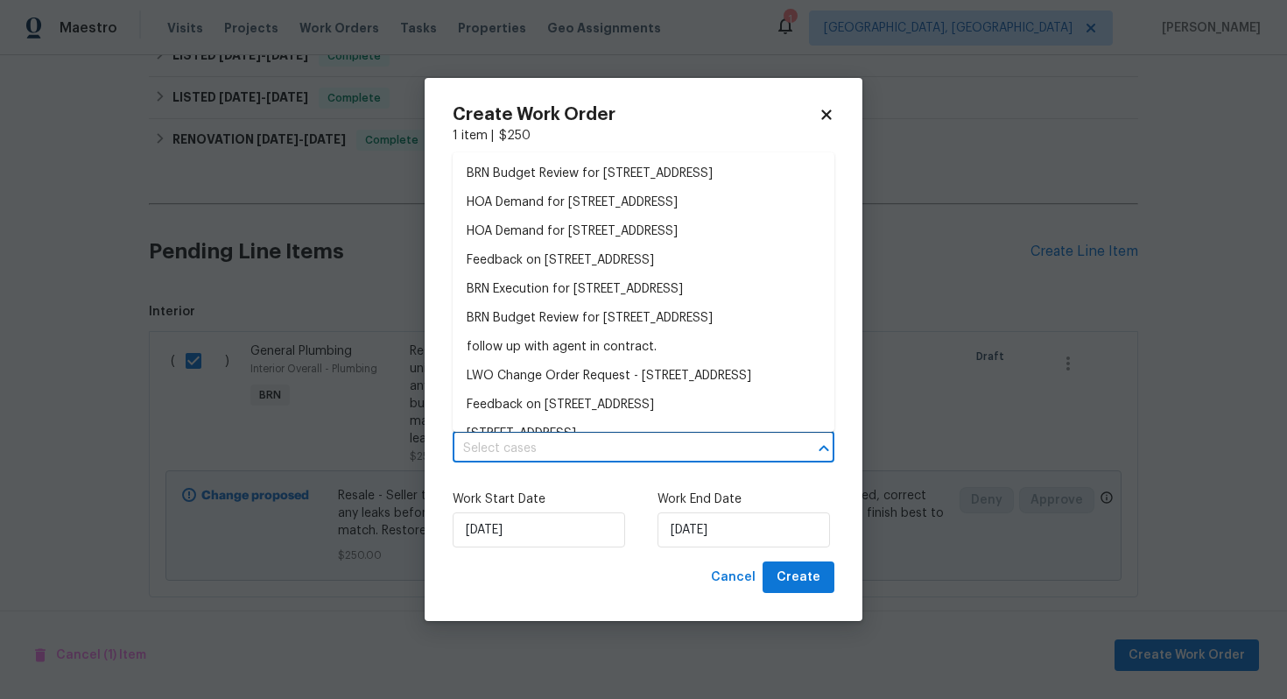
click at [602, 454] on input "text" at bounding box center [619, 448] width 333 height 27
click at [579, 179] on li "BRN Budget Review for 3143 Windbluff Dr, Charlotte, NC 28277" at bounding box center [644, 173] width 382 height 29
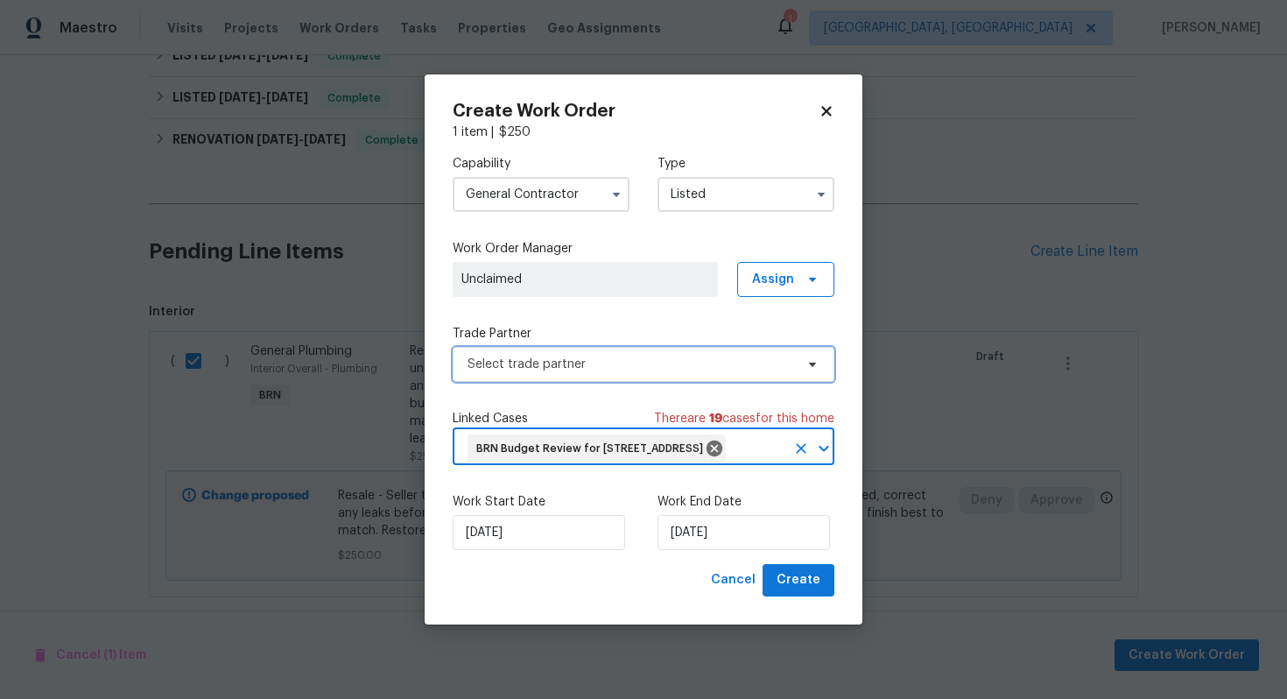
click at [607, 355] on span "Select trade partner" at bounding box center [631, 364] width 327 height 18
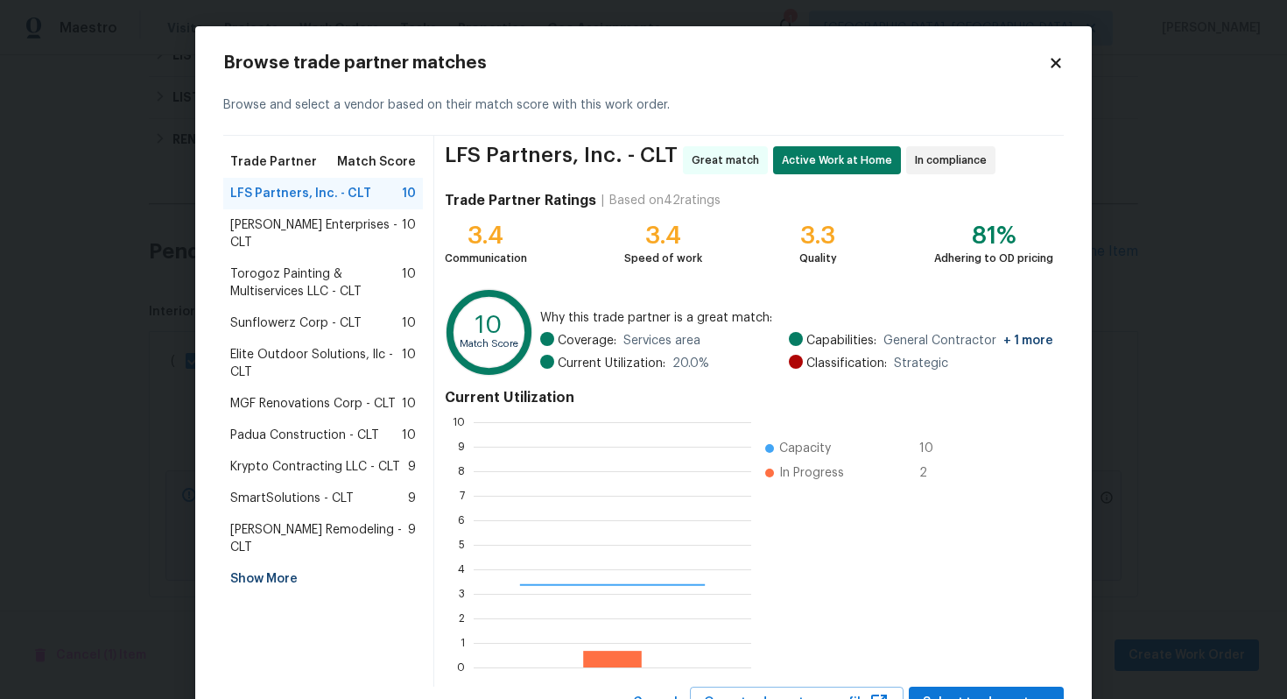
scroll to position [245, 278]
click at [304, 346] on span "Elite Outdoor Solutions, llc - CLT" at bounding box center [316, 363] width 172 height 35
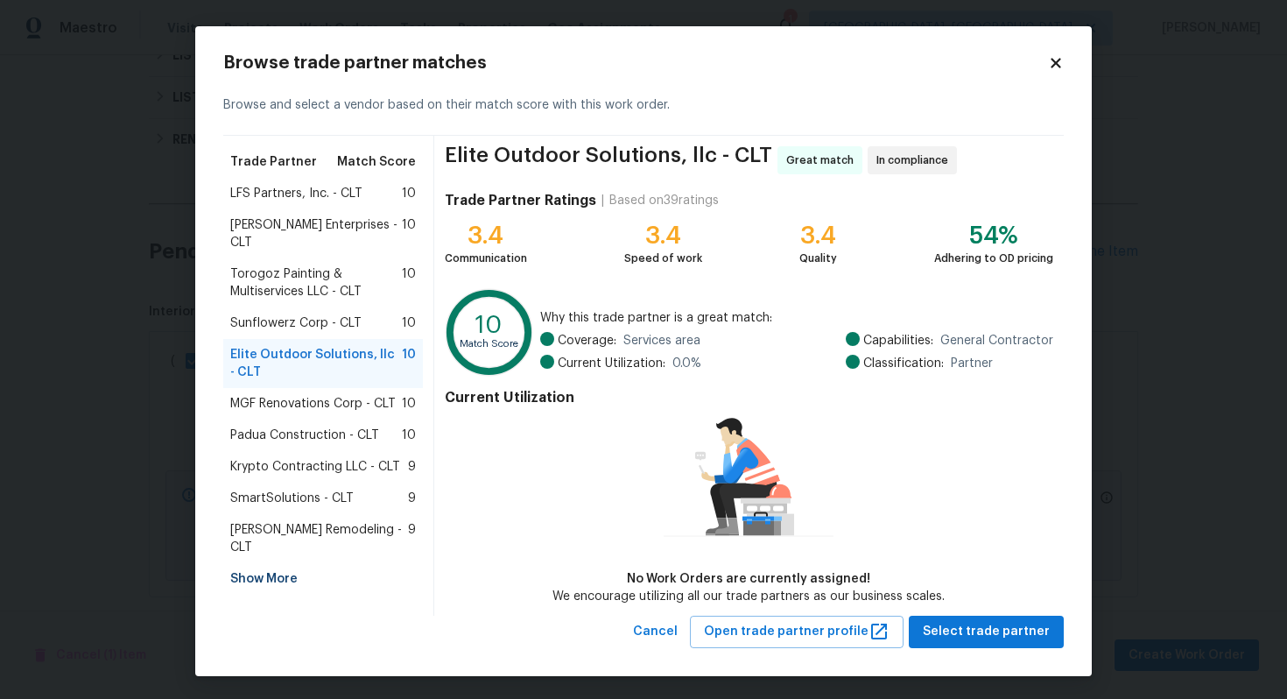
click at [344, 207] on div "LFS Partners, Inc. - CLT 10" at bounding box center [323, 194] width 200 height 32
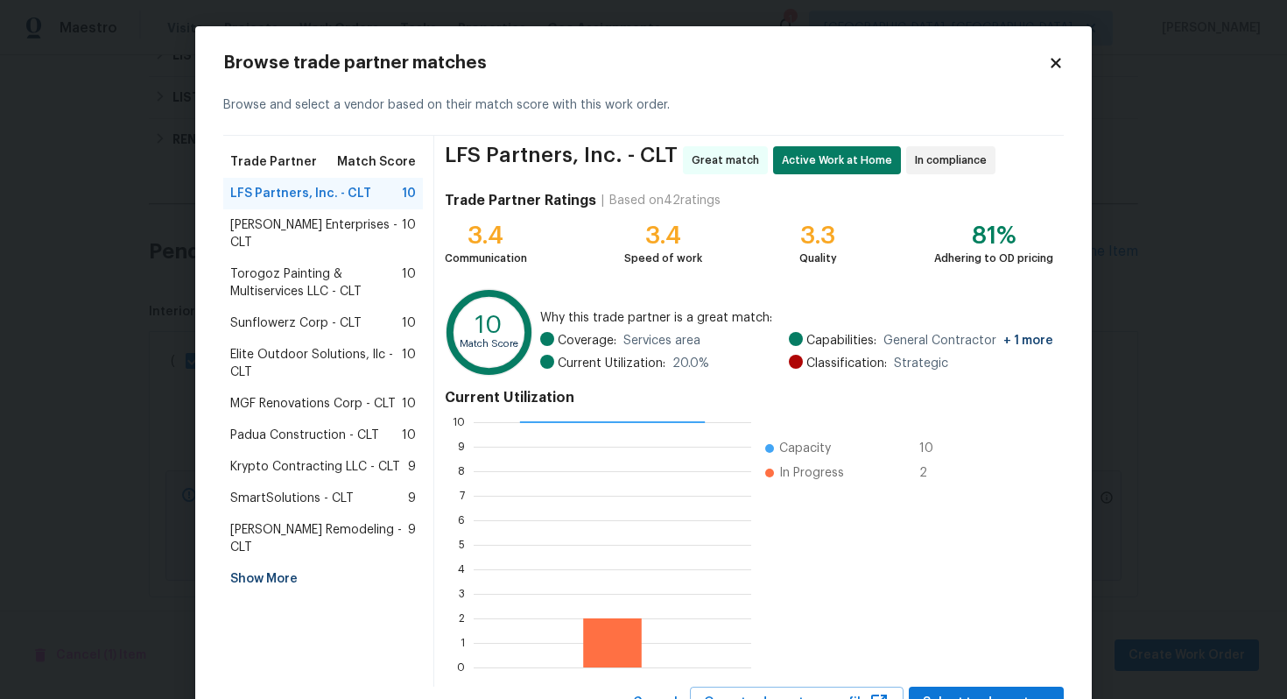
click at [331, 222] on span "Nordman Enterprises - CLT" at bounding box center [316, 233] width 172 height 35
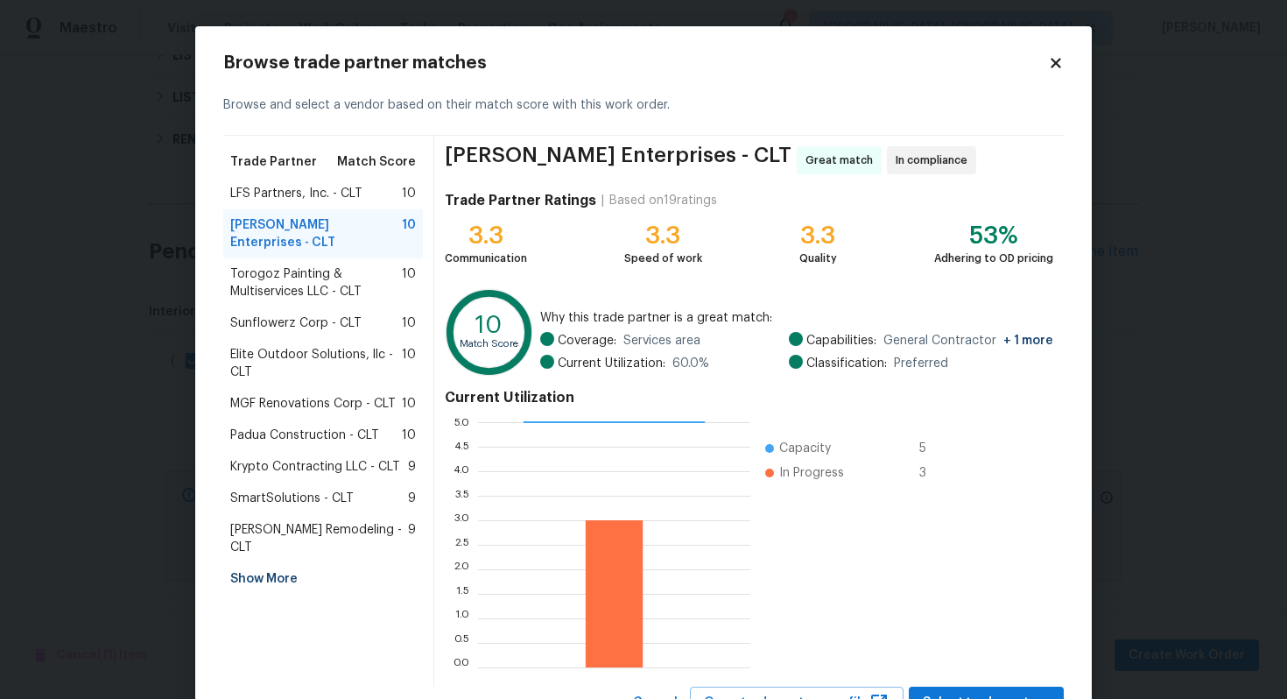
scroll to position [74, 0]
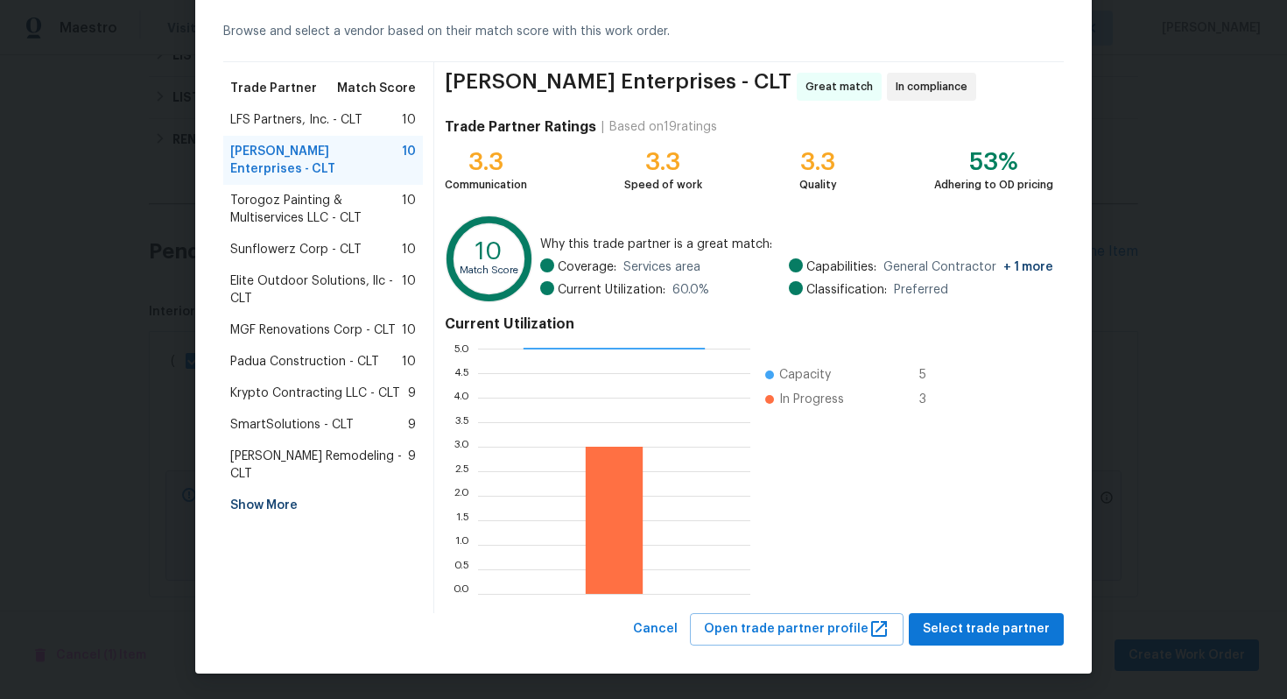
click at [951, 611] on div "Nordman Enterprises - CLT Great match In compliance Trade Partner Ratings | Bas…" at bounding box center [749, 337] width 630 height 551
click at [959, 632] on span "Select trade partner" at bounding box center [986, 629] width 127 height 22
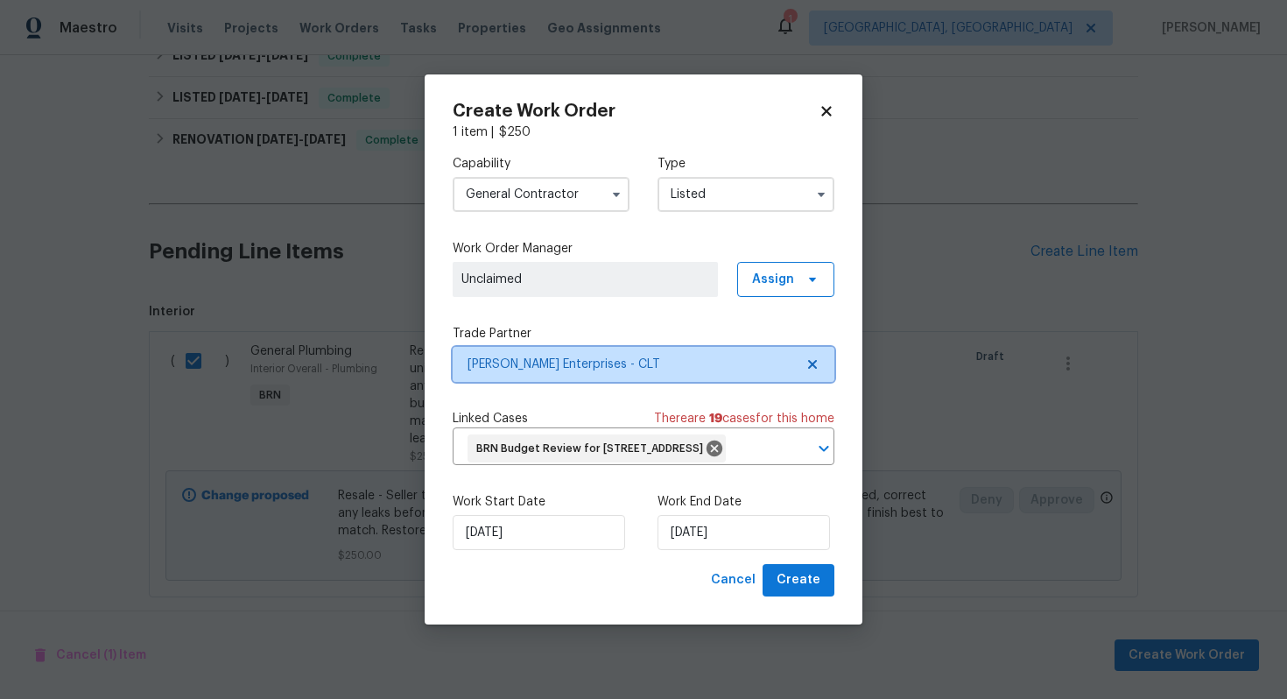
scroll to position [0, 0]
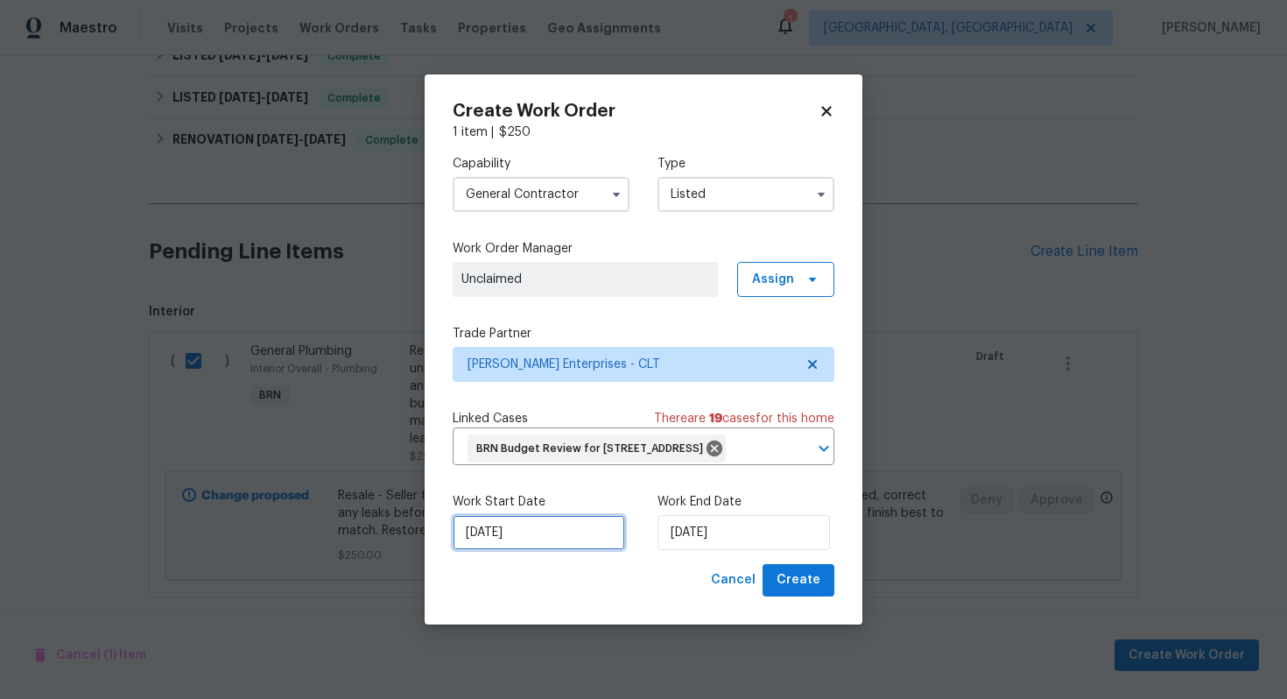
click at [492, 545] on input "8/22/2025" at bounding box center [539, 532] width 172 height 35
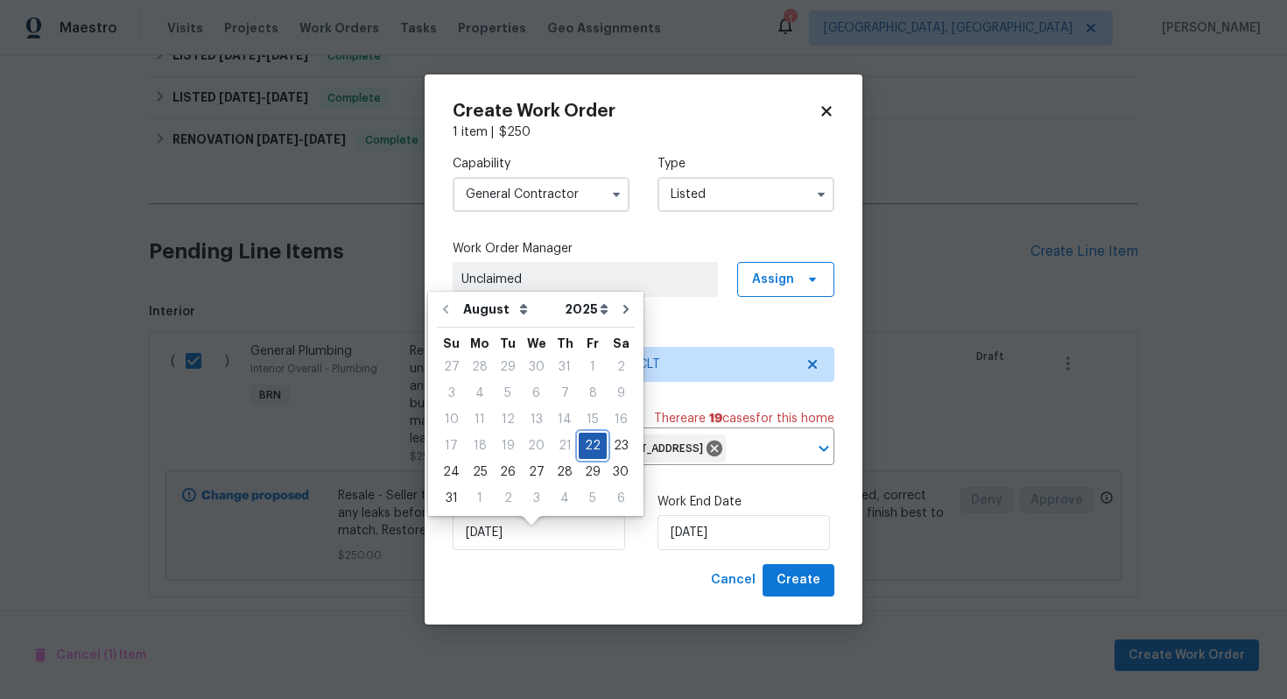
click at [580, 450] on div "22" at bounding box center [593, 445] width 28 height 25
click at [692, 549] on input "8/22/2025" at bounding box center [744, 532] width 172 height 35
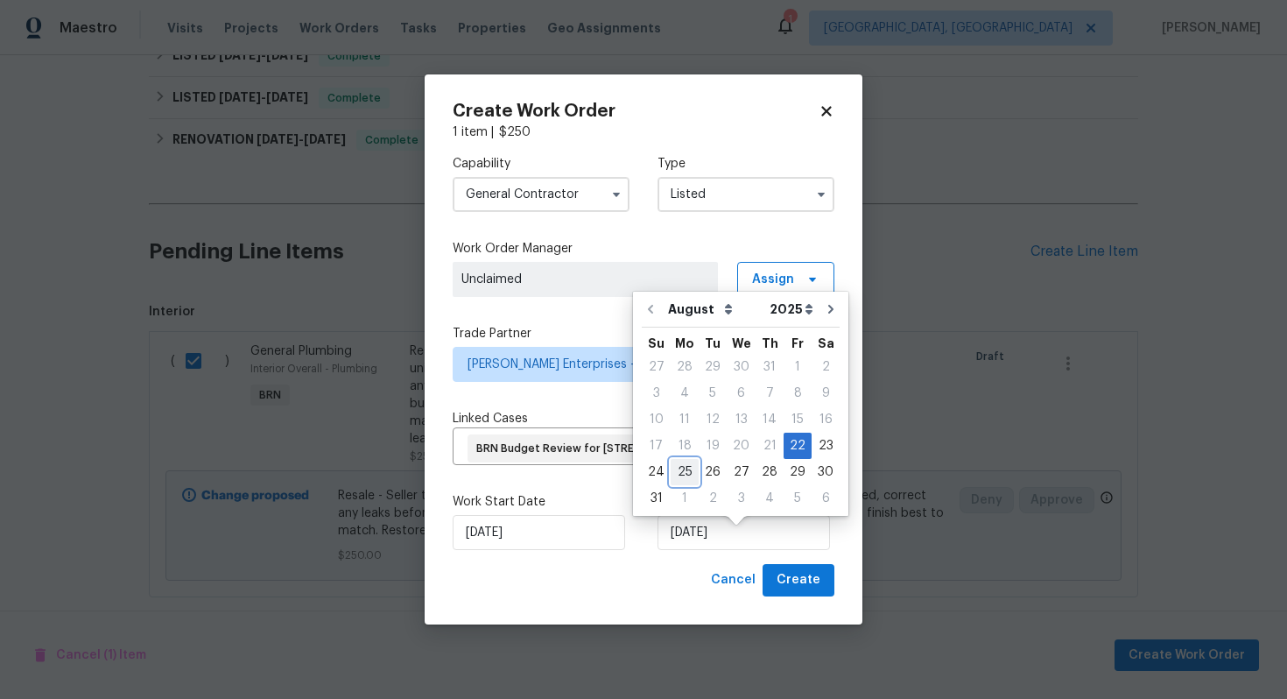
click at [691, 475] on div "25" at bounding box center [685, 472] width 28 height 25
type input "8/25/2025"
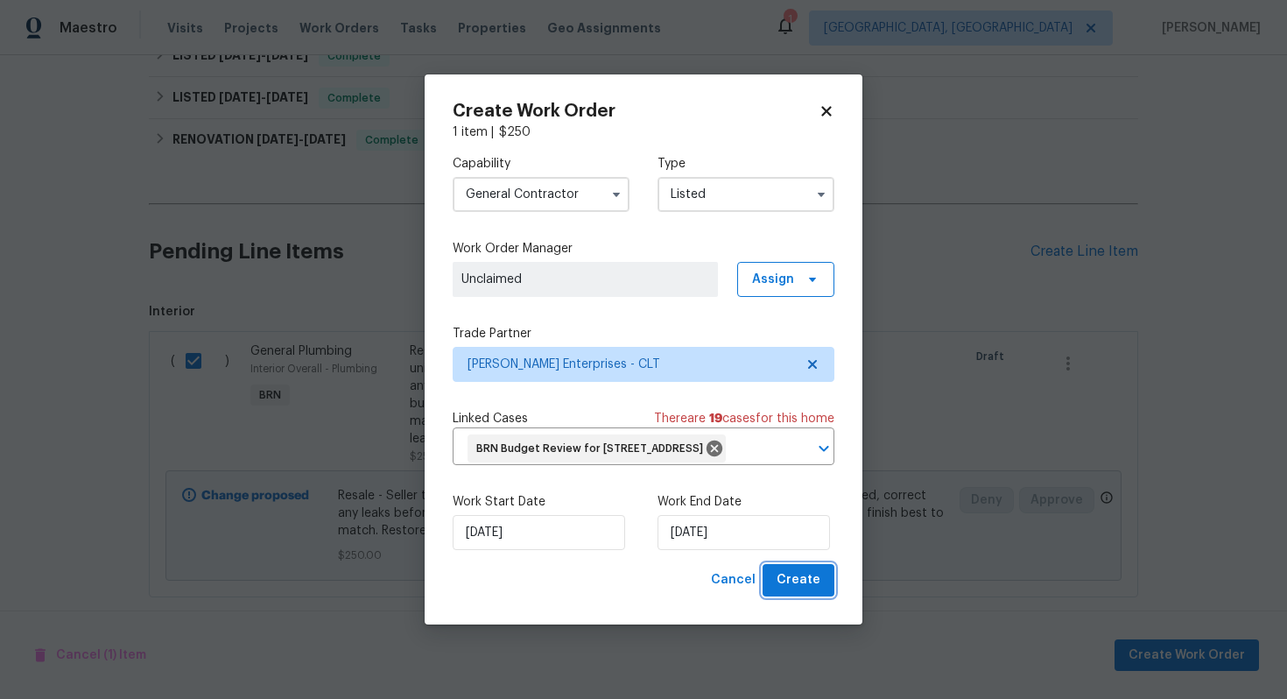
click at [788, 591] on span "Create" at bounding box center [799, 580] width 44 height 22
checkbox input "false"
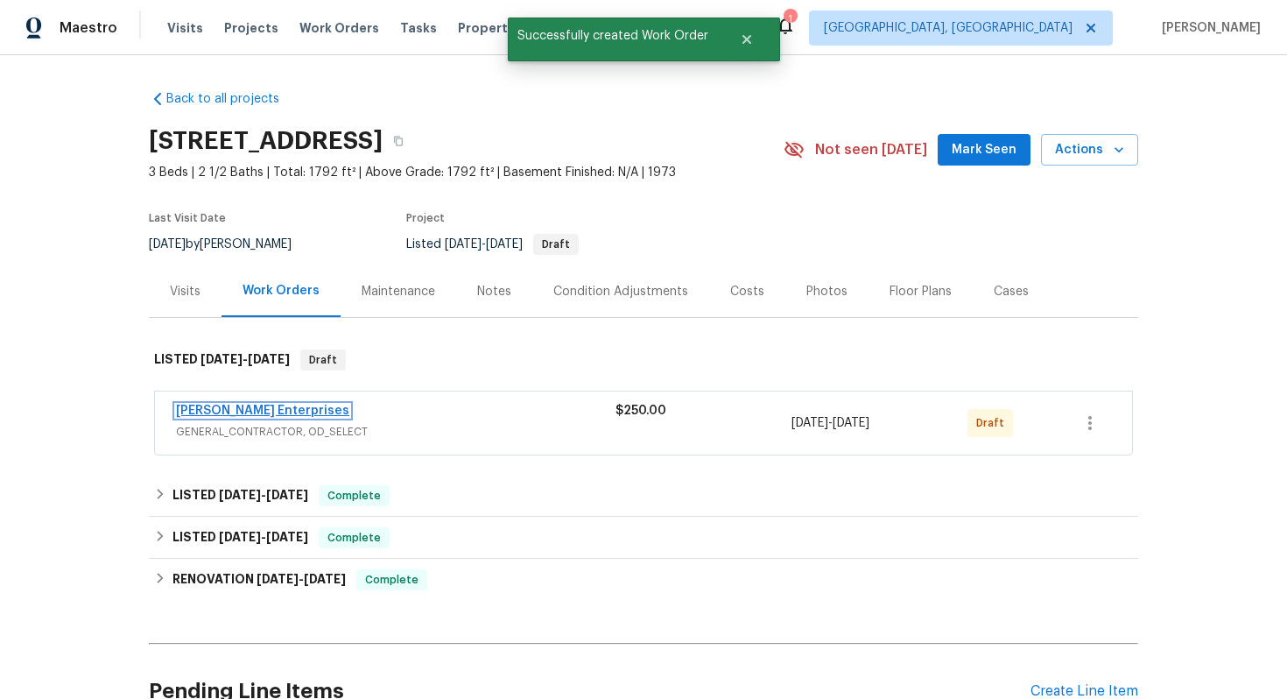
click at [263, 412] on link "Nordman Enterprises" at bounding box center [262, 411] width 173 height 12
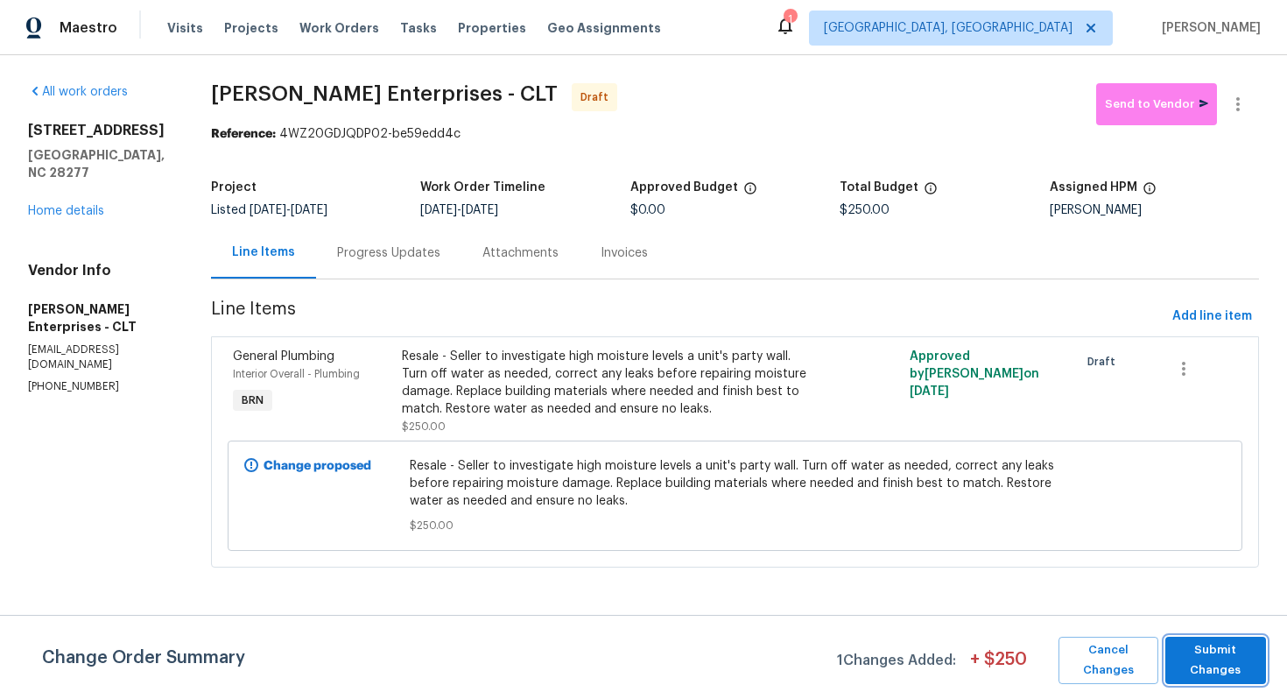
click at [1238, 672] on span "Submit Changes" at bounding box center [1215, 660] width 83 height 40
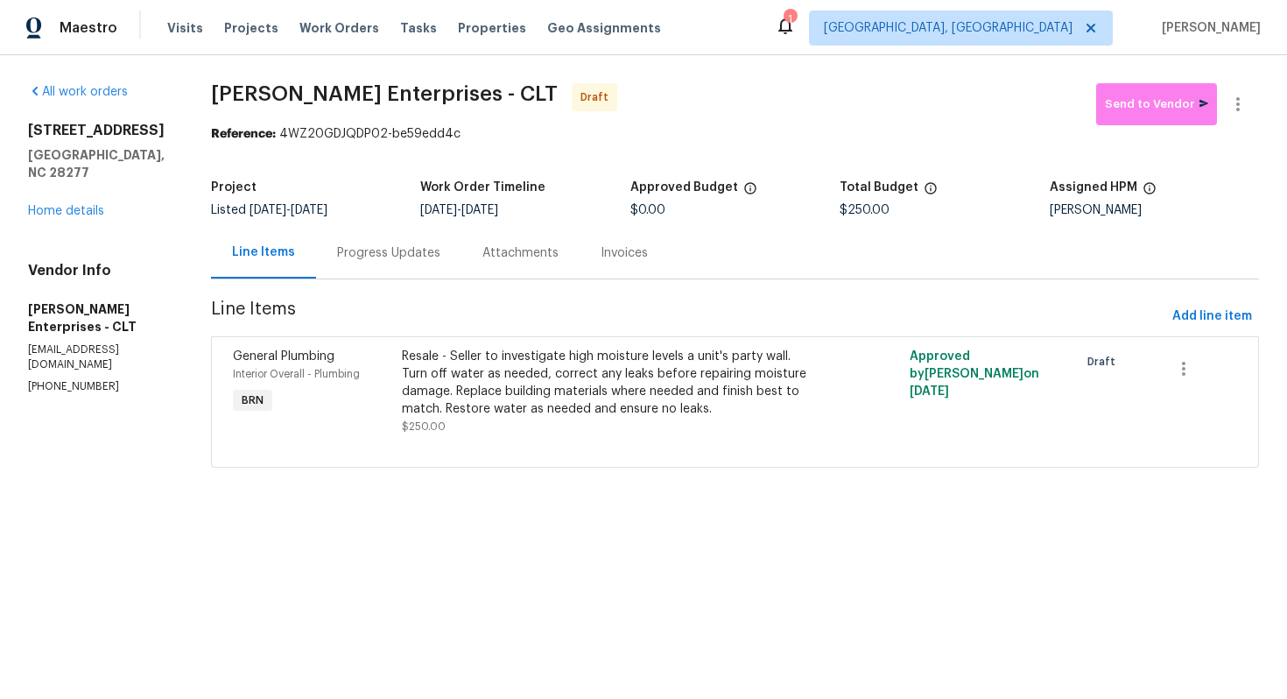
click at [366, 250] on div "Progress Updates" at bounding box center [388, 253] width 103 height 18
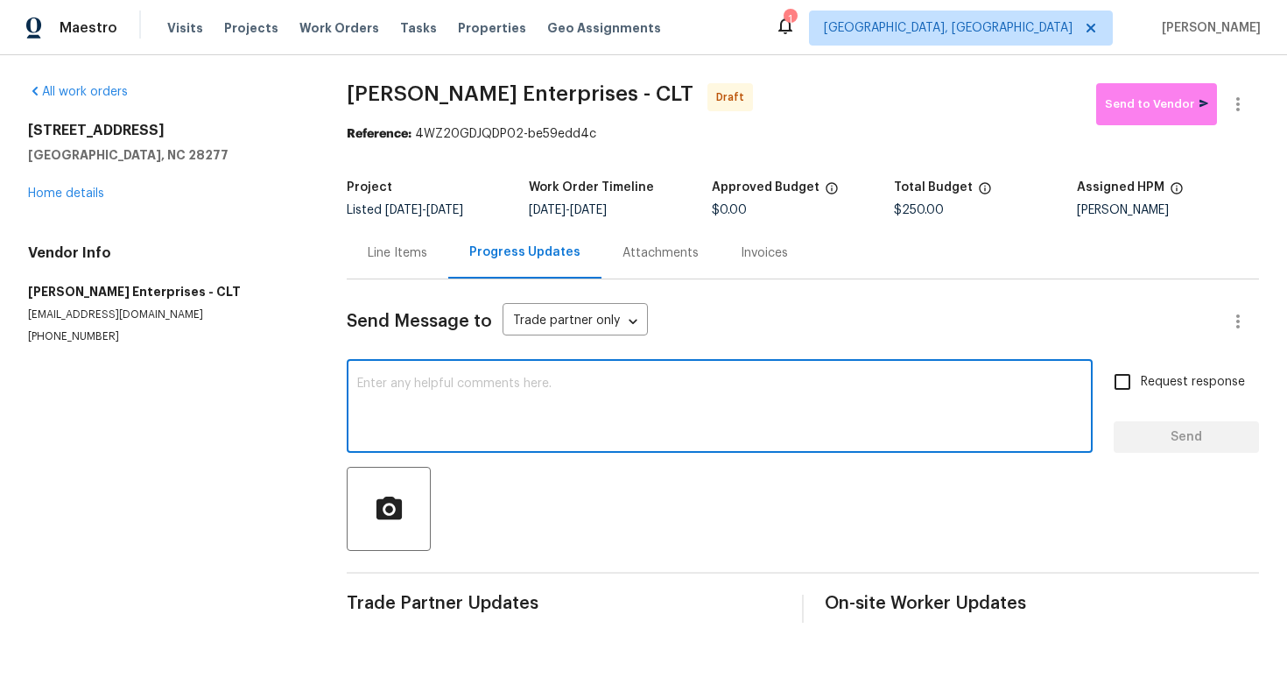
click at [637, 404] on textarea at bounding box center [719, 407] width 725 height 61
paste textarea "Hey! This is Ajay with Opendoor. I’m confirming a BRN Work Order for the proper…"
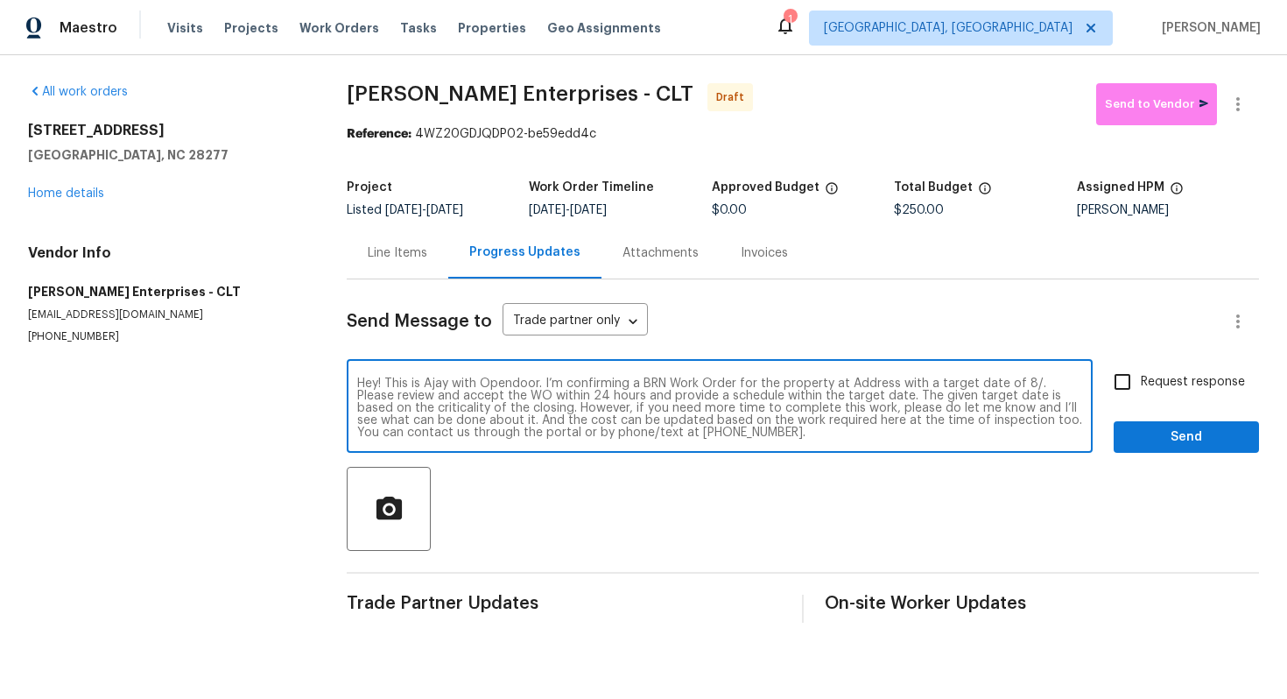
click at [865, 387] on textarea "Hey! This is Ajay with Opendoor. I’m confirming a BRN Work Order for the proper…" at bounding box center [719, 407] width 725 height 61
paste textarea "3143 Windbluff Dr, Charlotte, NC 28277"
click at [489, 400] on textarea "Hey! This is Ajay with Opendoor. I’m confirming a BRN Work Order for the proper…" at bounding box center [719, 407] width 725 height 61
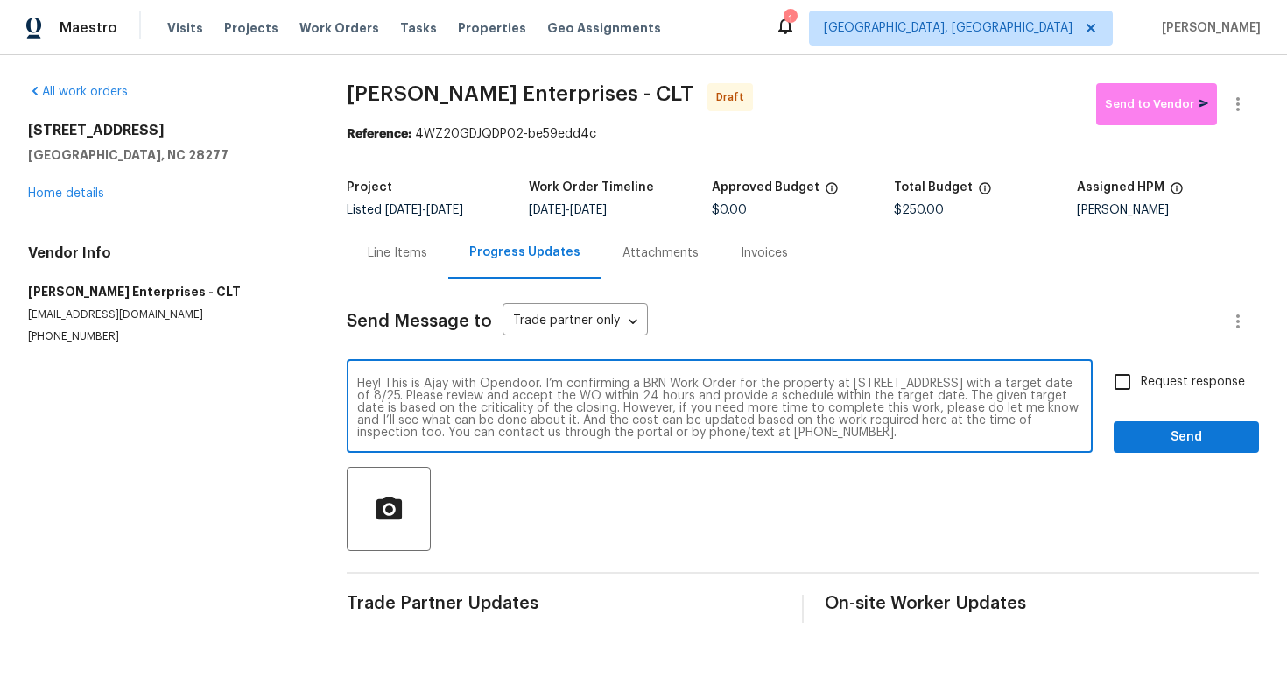
type textarea "Hey! This is Ajay with Opendoor. I’m confirming a BRN Work Order for the proper…"
click at [1187, 378] on span "Request response" at bounding box center [1193, 382] width 104 height 18
click at [1141, 378] on input "Request response" at bounding box center [1122, 381] width 37 height 37
checkbox input "true"
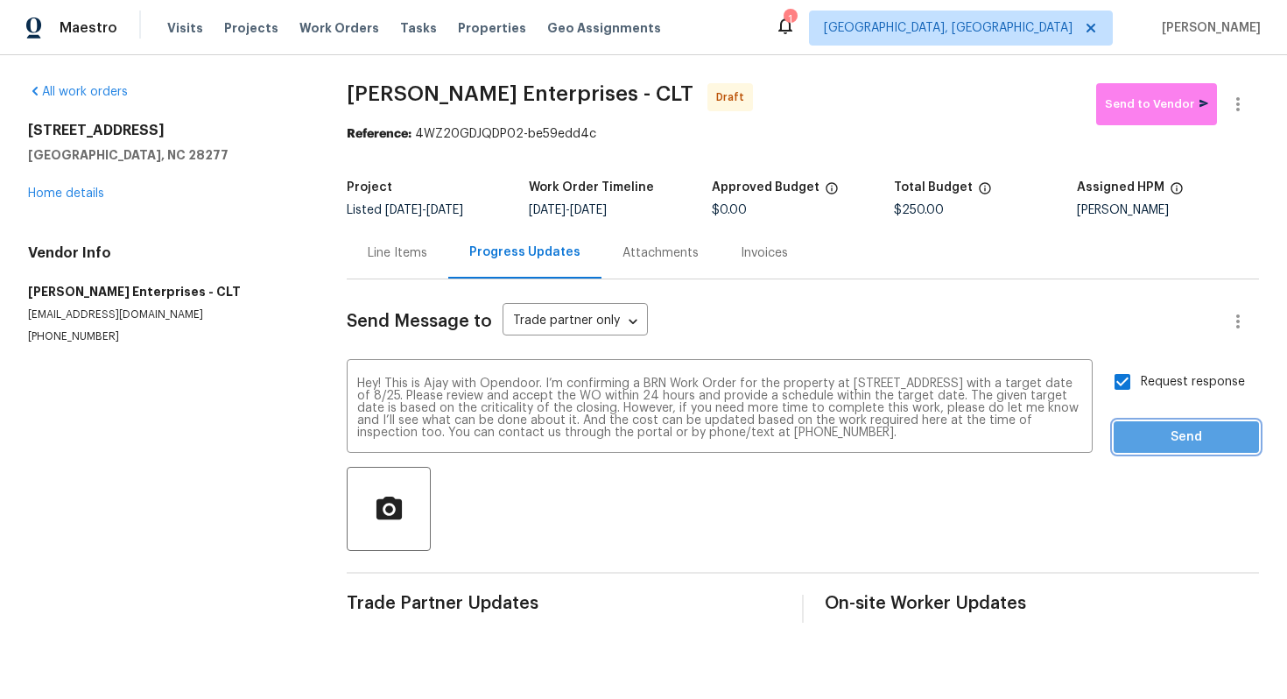
click at [1183, 429] on span "Send" at bounding box center [1186, 437] width 117 height 22
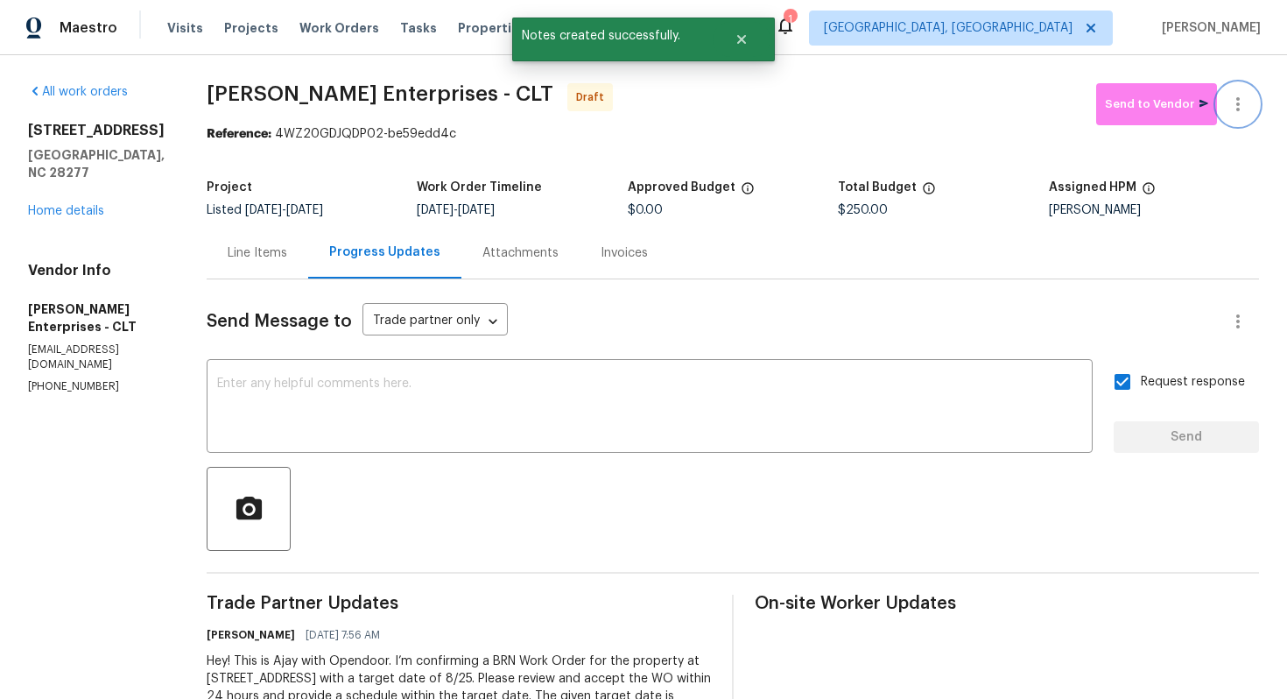
click at [1239, 108] on icon "button" at bounding box center [1238, 104] width 21 height 21
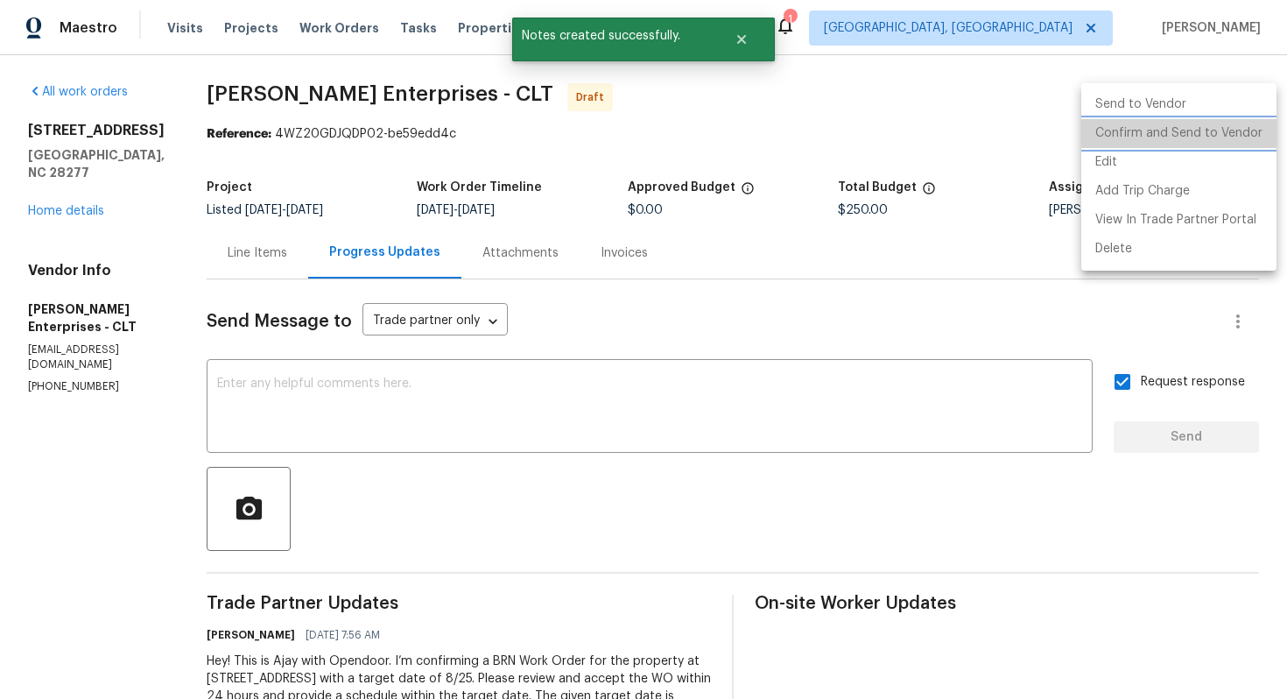
click at [1234, 123] on li "Confirm and Send to Vendor" at bounding box center [1178, 133] width 195 height 29
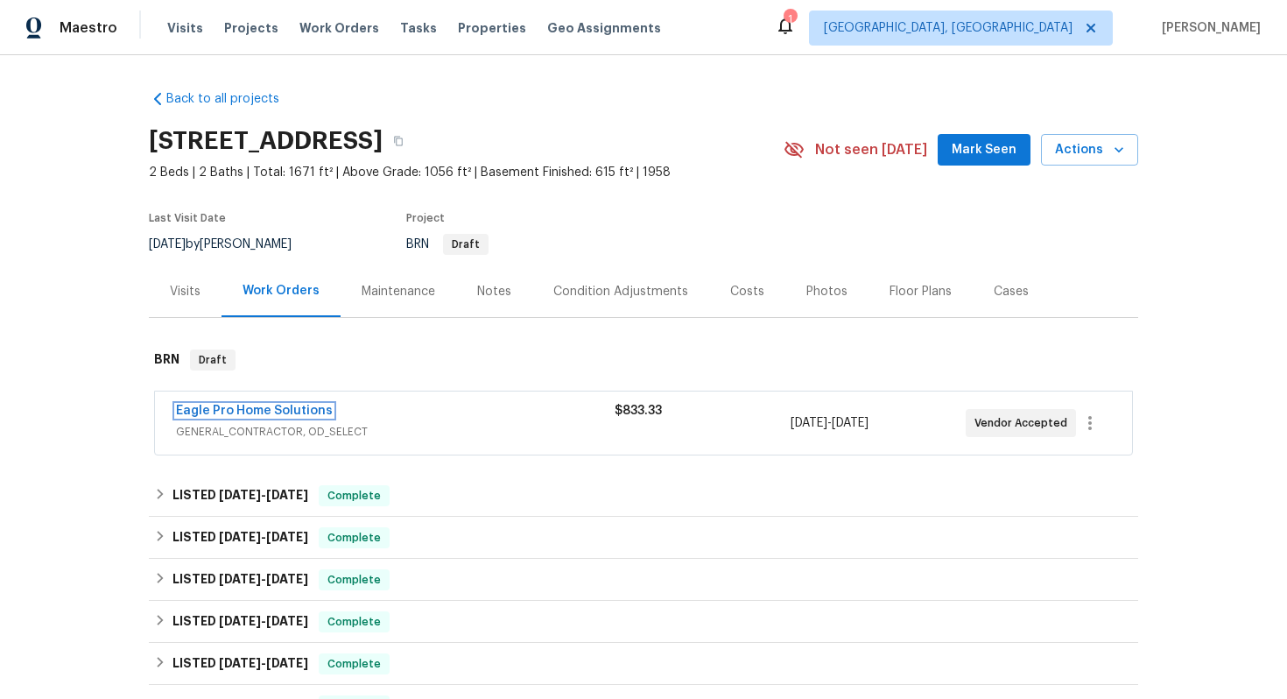
click at [204, 411] on link "Eagle Pro Home Solutions" at bounding box center [254, 411] width 157 height 12
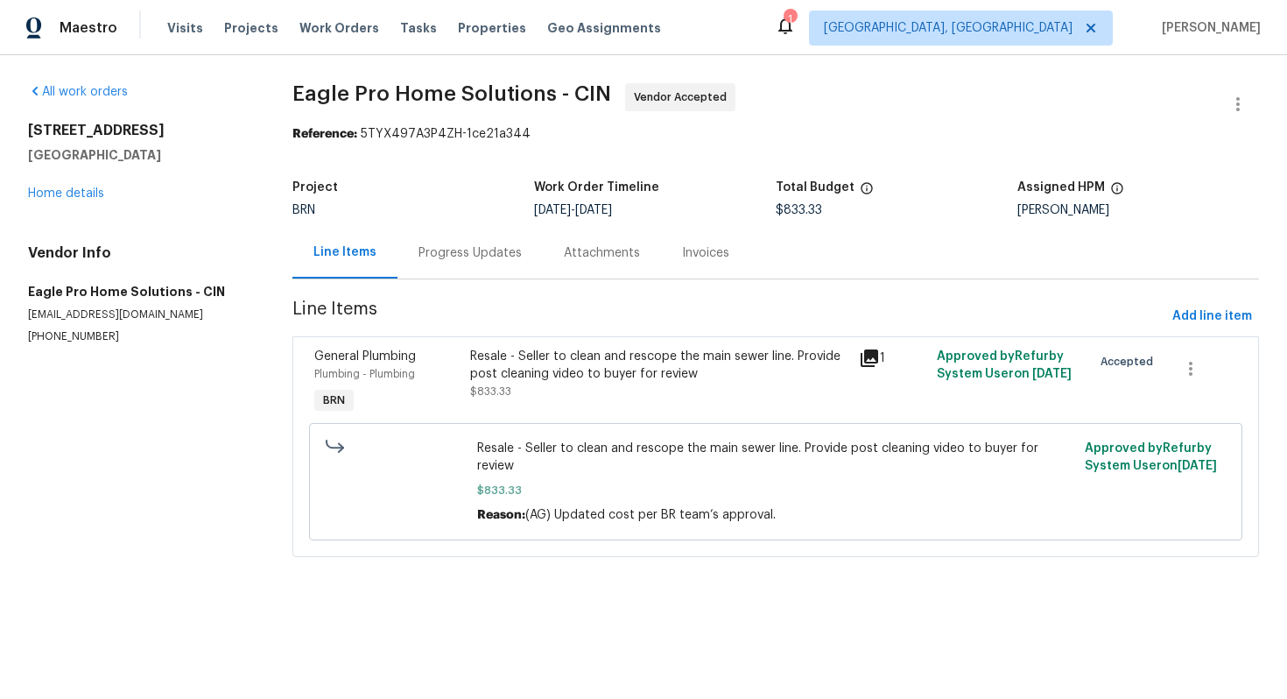
click at [443, 243] on div "Progress Updates" at bounding box center [470, 253] width 145 height 52
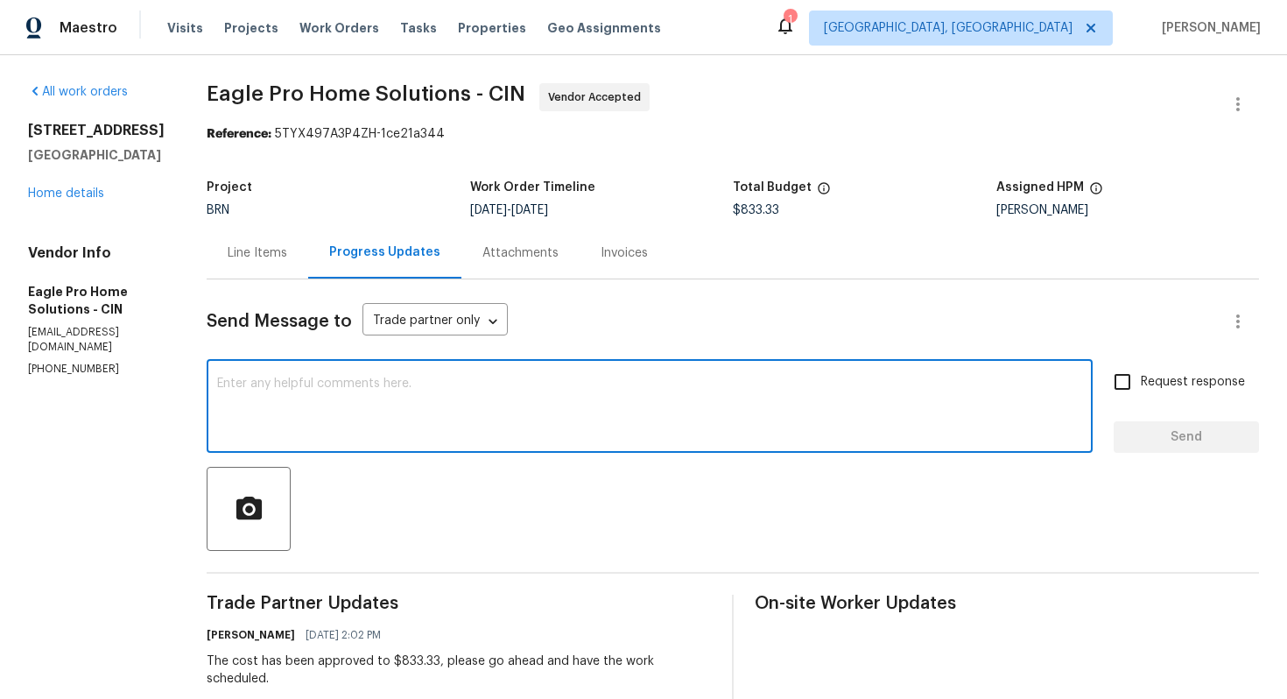
click at [503, 417] on textarea at bounding box center [649, 407] width 865 height 61
paste textarea "The buyers have already had a full scope of the sewer and their plumber was abl…"
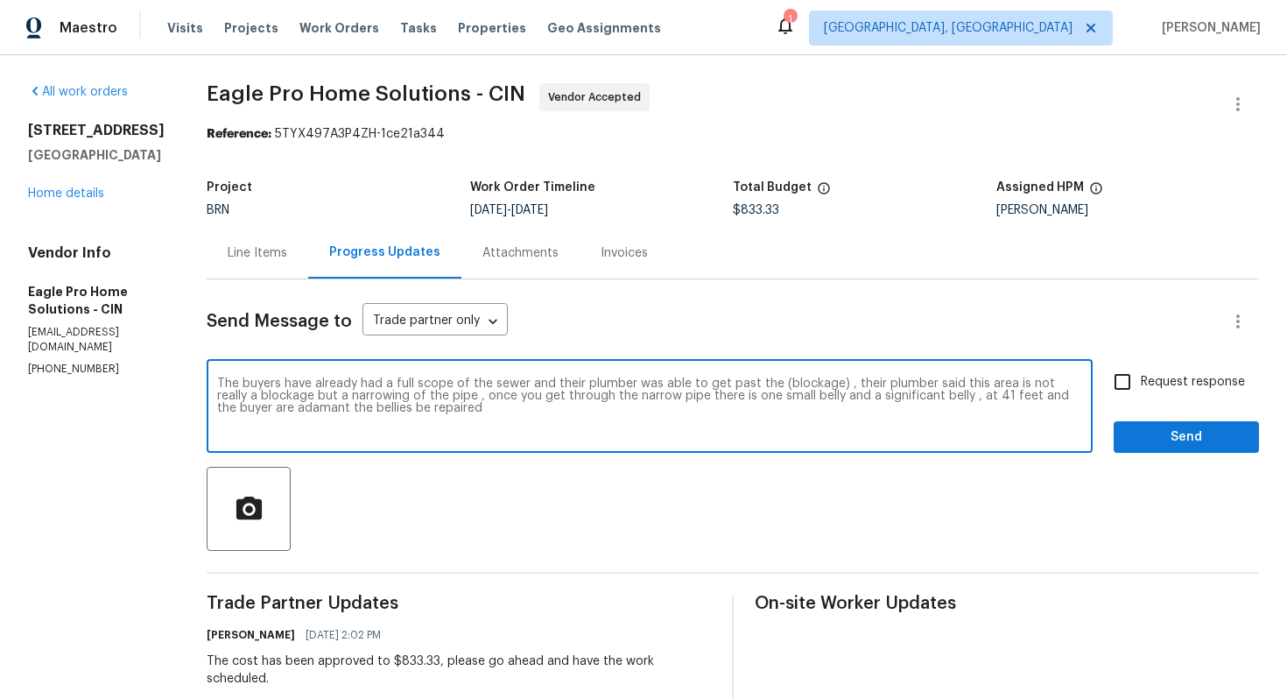
click at [258, 383] on div "The buyers have already had a full scope of the sewer and their plumber was abl…" at bounding box center [650, 407] width 886 height 89
click at [667, 412] on textarea "Hi! The buyers have already had a full scope of the sewer and their plumber was…" at bounding box center [649, 407] width 865 height 61
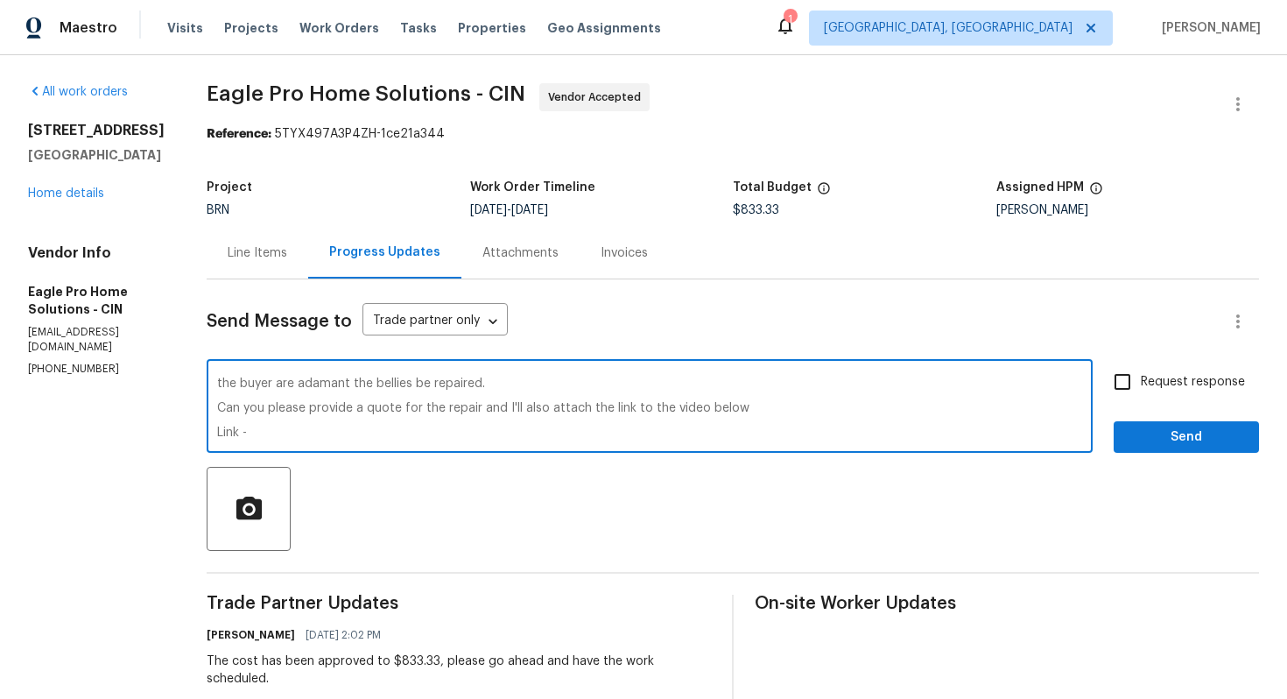
paste textarea "https://drive.google.com/drive/folders/1N3FSgUN6v7o-zFMmzUv6piTe38LWqei_"
type textarea "Hi! The buyers have already had a full scope of the sewer and their plumber was…"
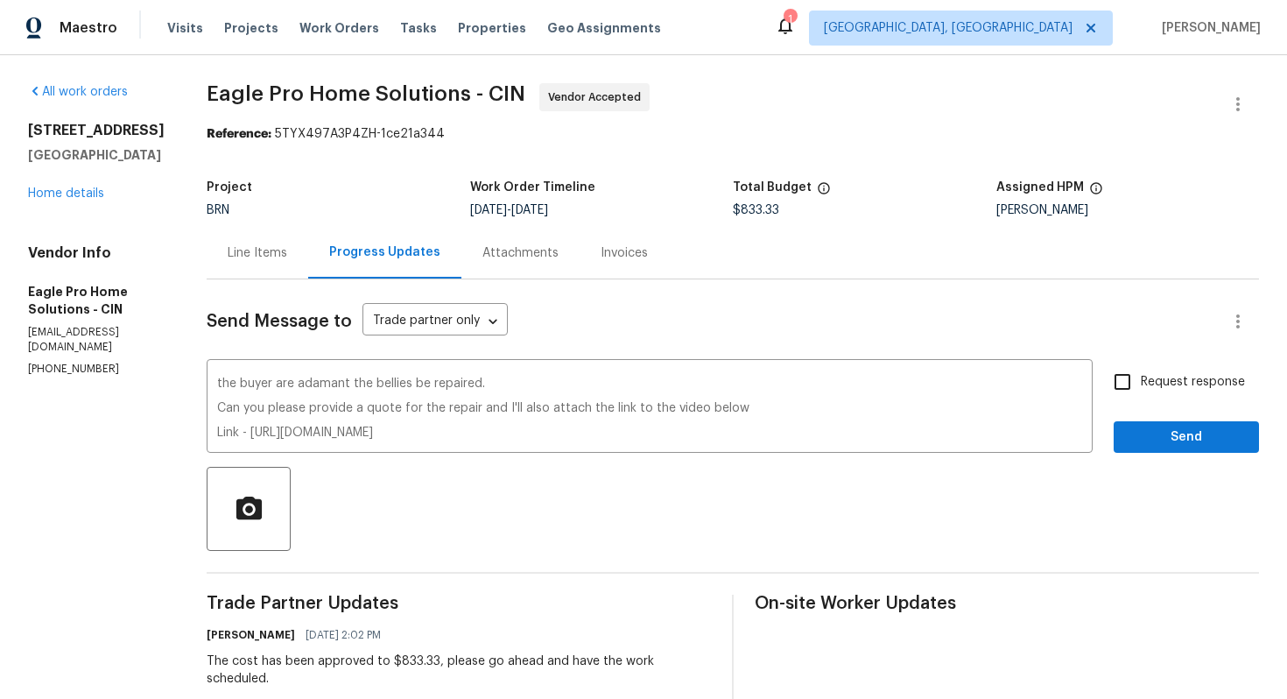
click at [1152, 391] on span "Request response" at bounding box center [1193, 382] width 104 height 18
click at [1141, 391] on input "Request response" at bounding box center [1122, 381] width 37 height 37
checkbox input "true"
click at [1159, 433] on span "Send" at bounding box center [1186, 437] width 117 height 22
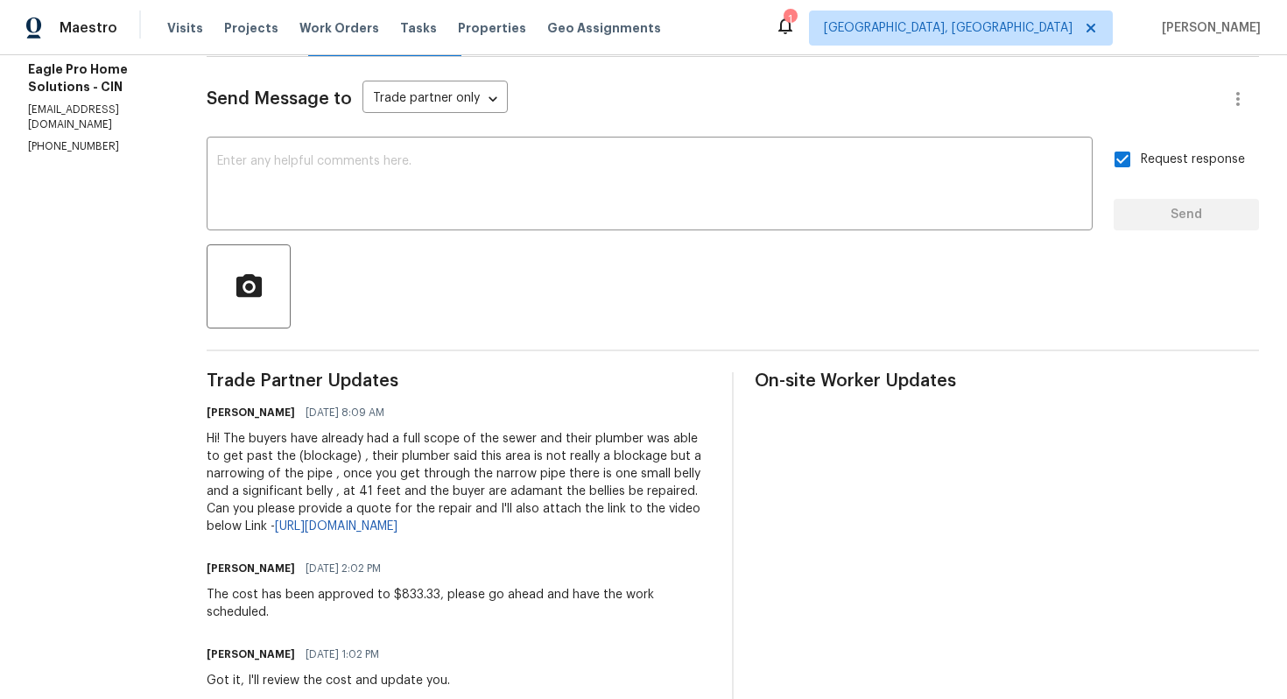
scroll to position [229, 0]
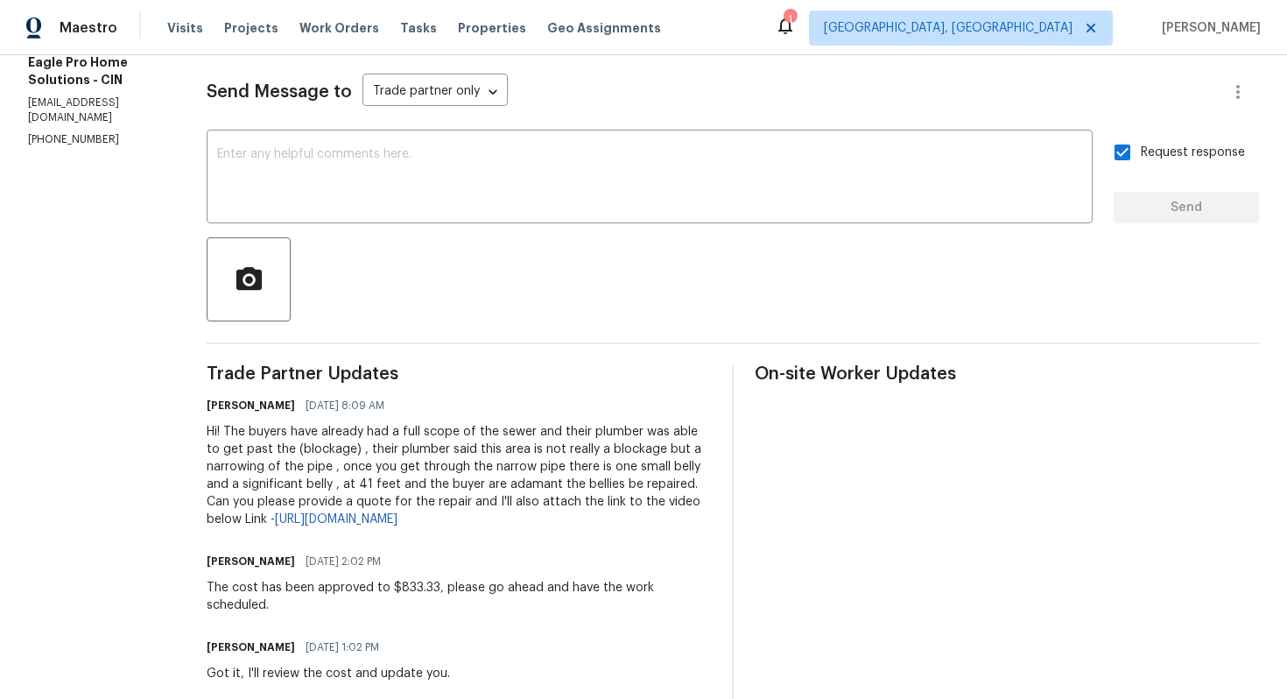
drag, startPoint x: 269, startPoint y: 433, endPoint x: 771, endPoint y: 493, distance: 505.2
click at [711, 494] on div "Hi! The buyers have already had a full scope of the sewer and their plumber was…" at bounding box center [459, 475] width 504 height 105
copy div "The buyers have already had a full scope of the sewer and their plumber was abl…"
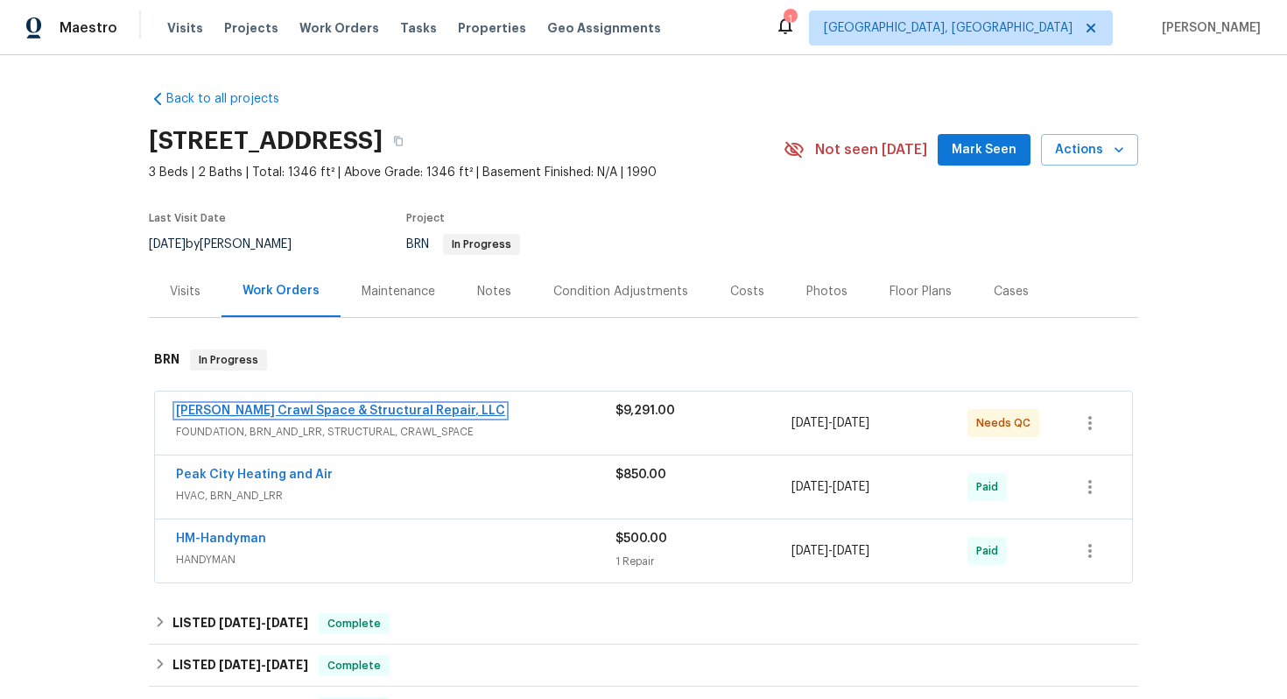
click at [229, 412] on link "Falcone Crawl Space & Structural Repair, LLC" at bounding box center [340, 411] width 329 height 12
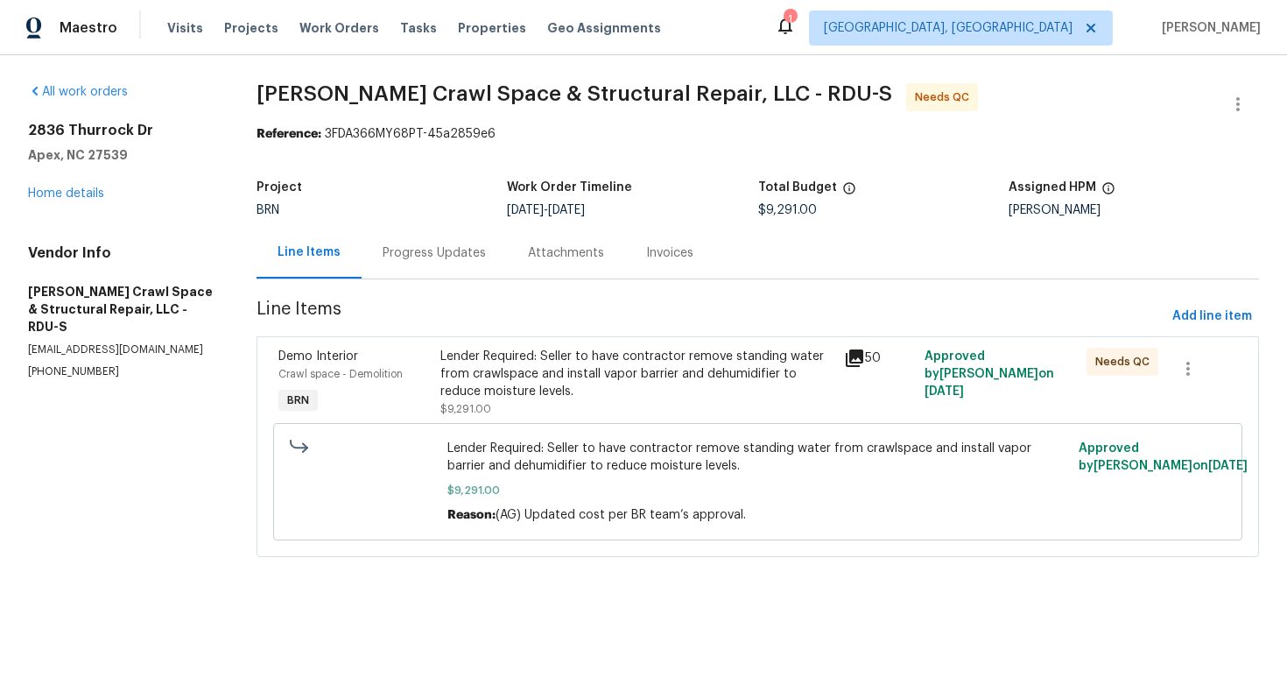
click at [473, 253] on div "Progress Updates" at bounding box center [434, 253] width 103 height 18
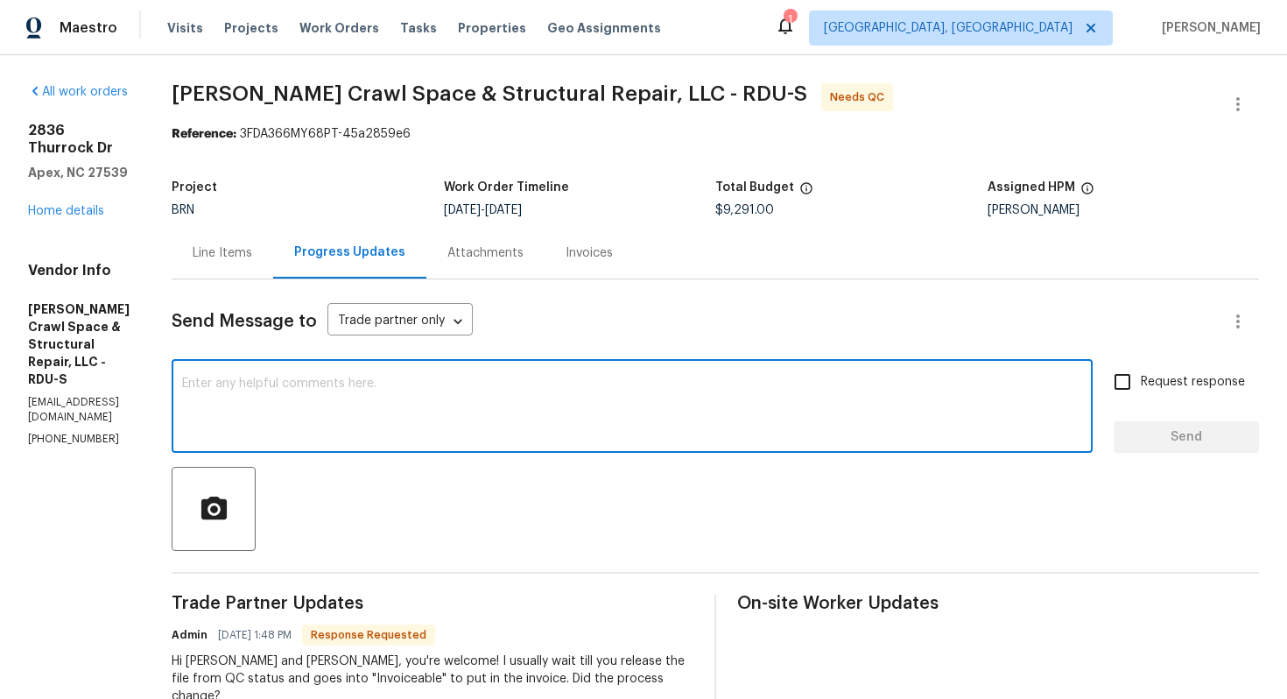
click at [440, 392] on textarea at bounding box center [632, 407] width 900 height 61
type textarea "A"
type textarea "M"
type textarea "It's not been changed. Please upload the invoice now."
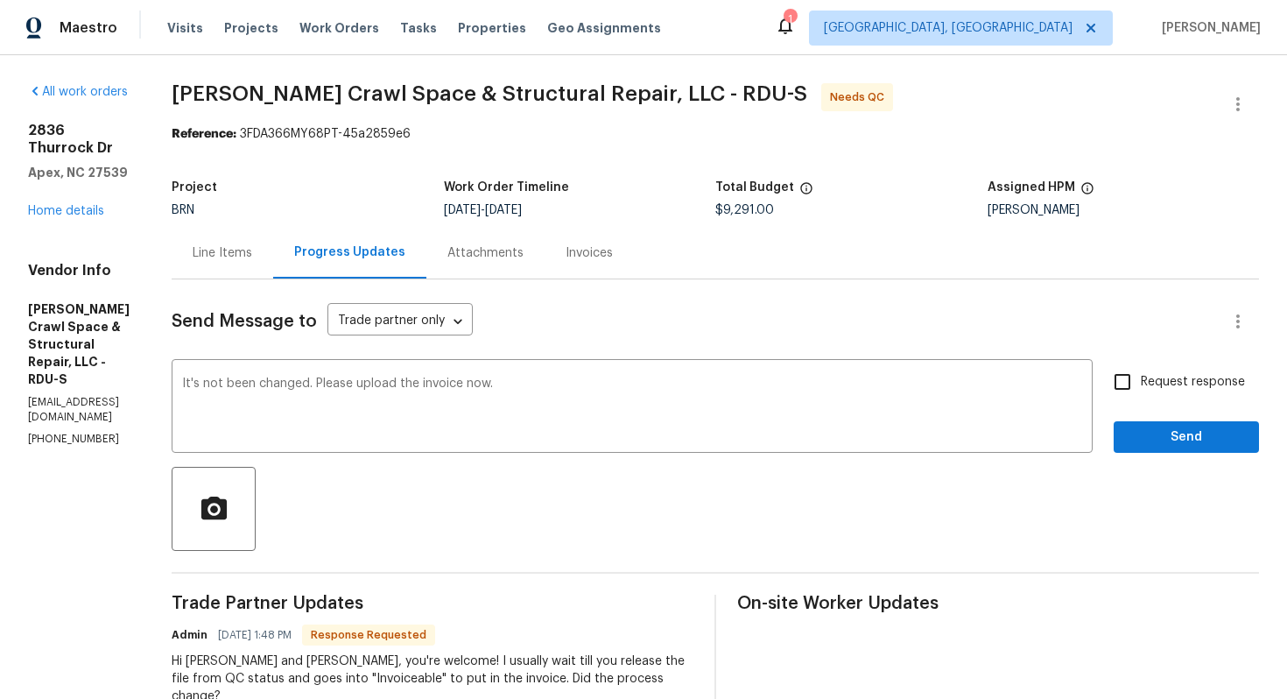
click at [1191, 385] on span "Request response" at bounding box center [1193, 382] width 104 height 18
click at [1141, 385] on input "Request response" at bounding box center [1122, 381] width 37 height 37
checkbox input "true"
click at [1186, 442] on span "Send" at bounding box center [1186, 437] width 117 height 22
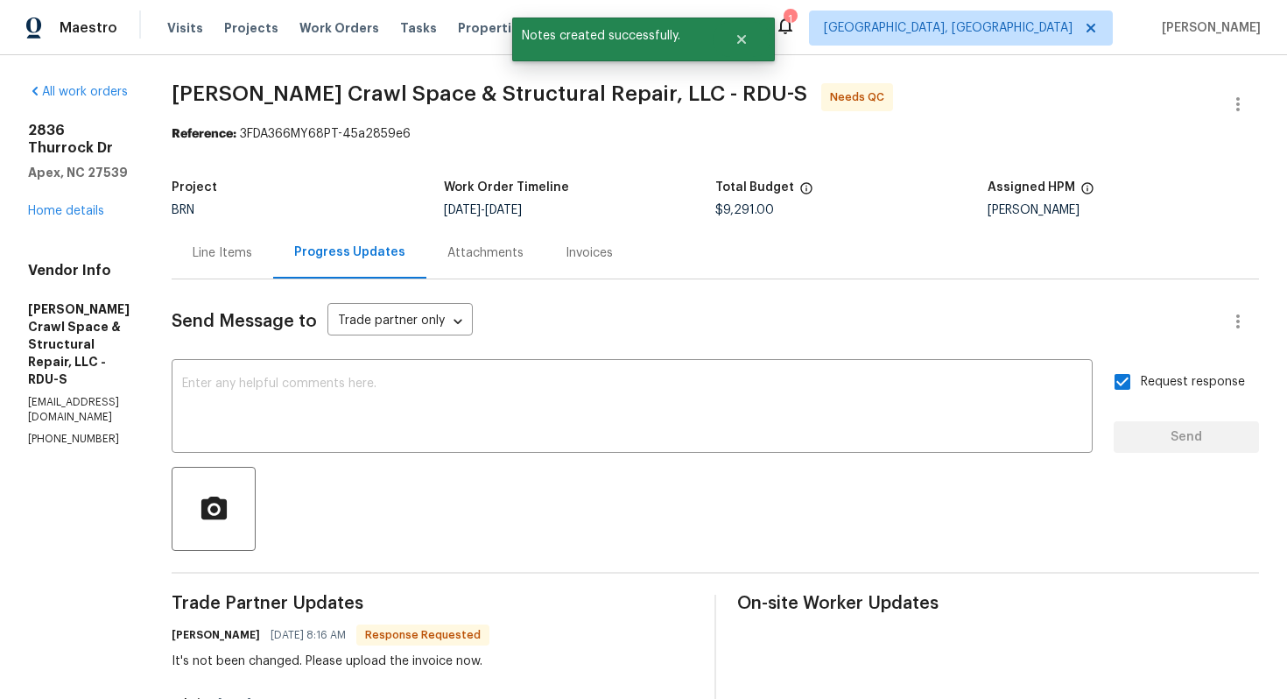
click at [252, 259] on div "Line Items" at bounding box center [223, 253] width 60 height 18
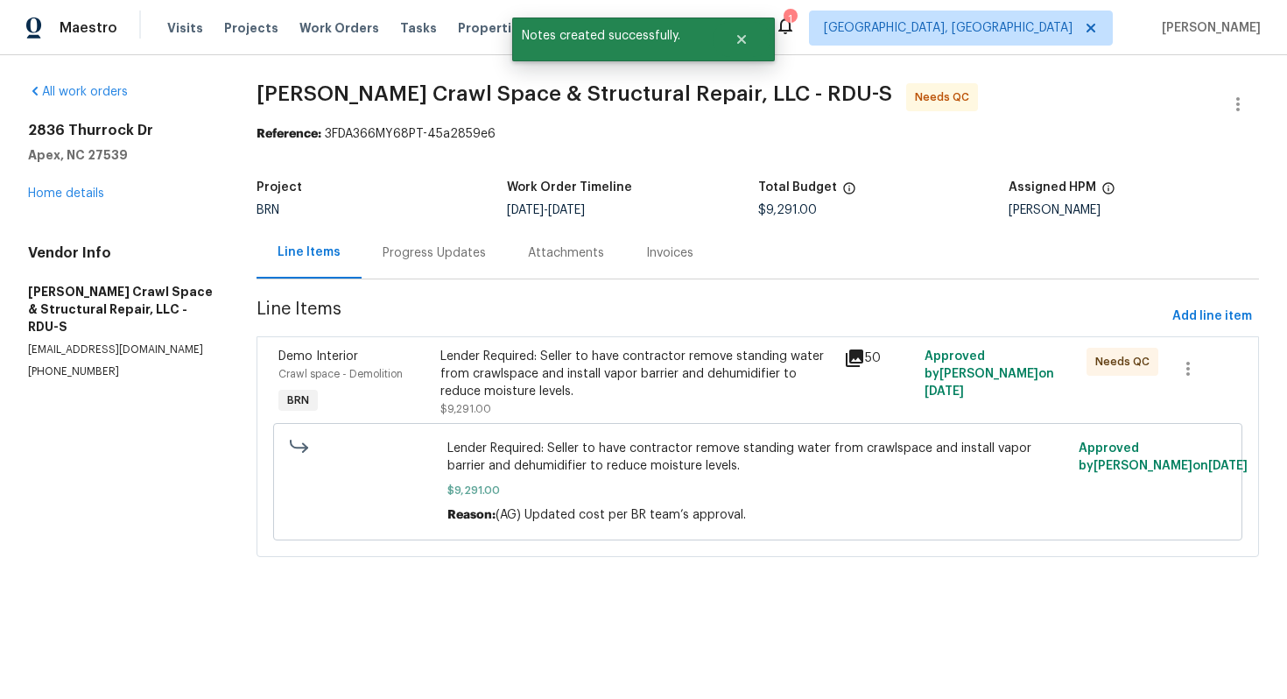
click at [556, 370] on div "Lender Required: Seller to have contractor remove standing water from crawlspac…" at bounding box center [636, 374] width 393 height 53
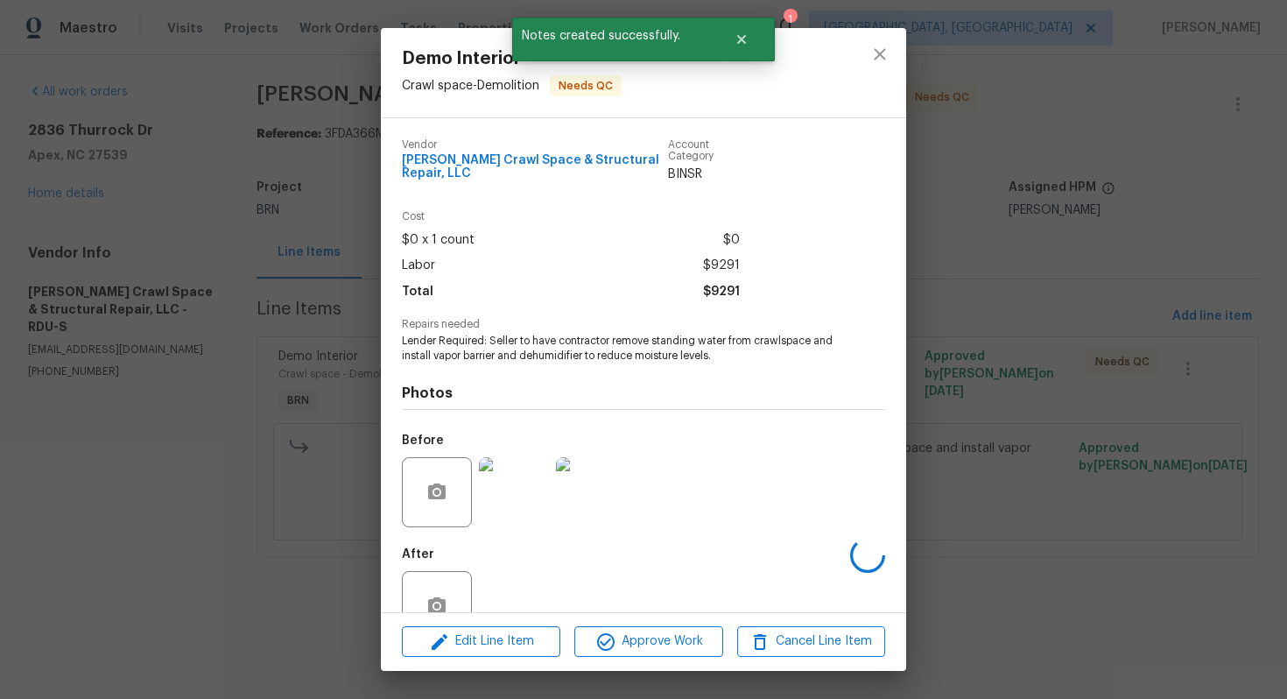
scroll to position [46, 0]
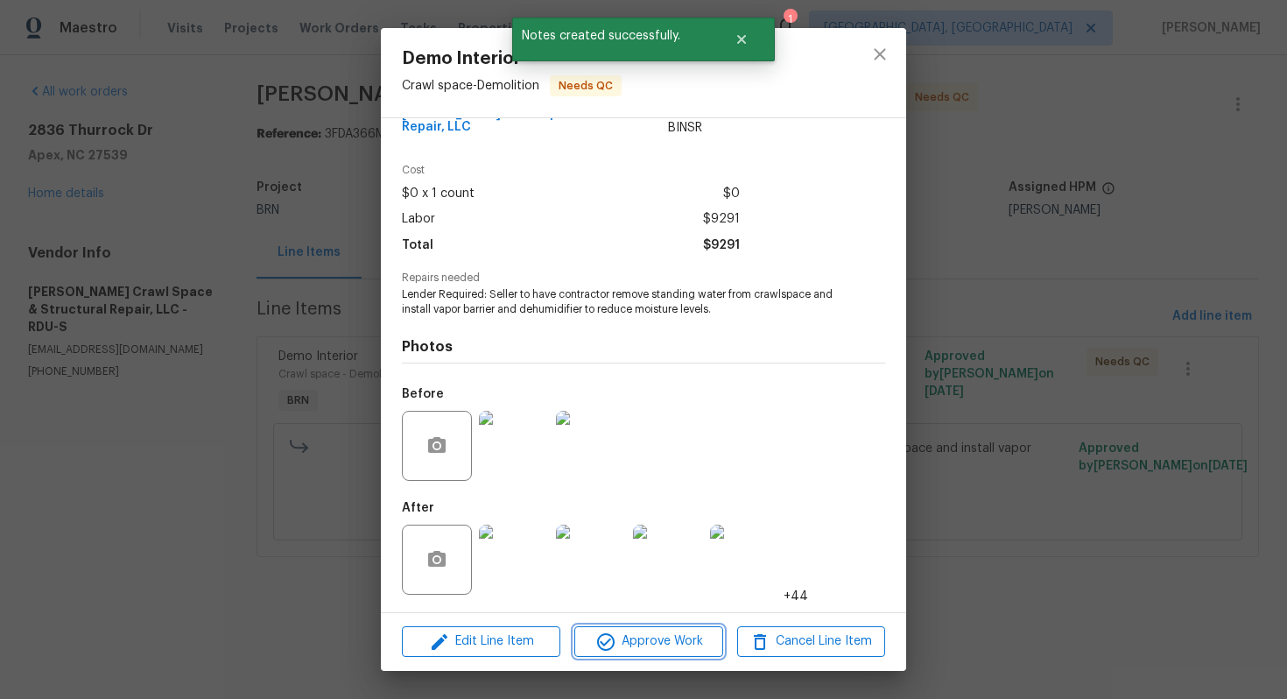
click at [612, 653] on button "Approve Work" at bounding box center [648, 641] width 148 height 31
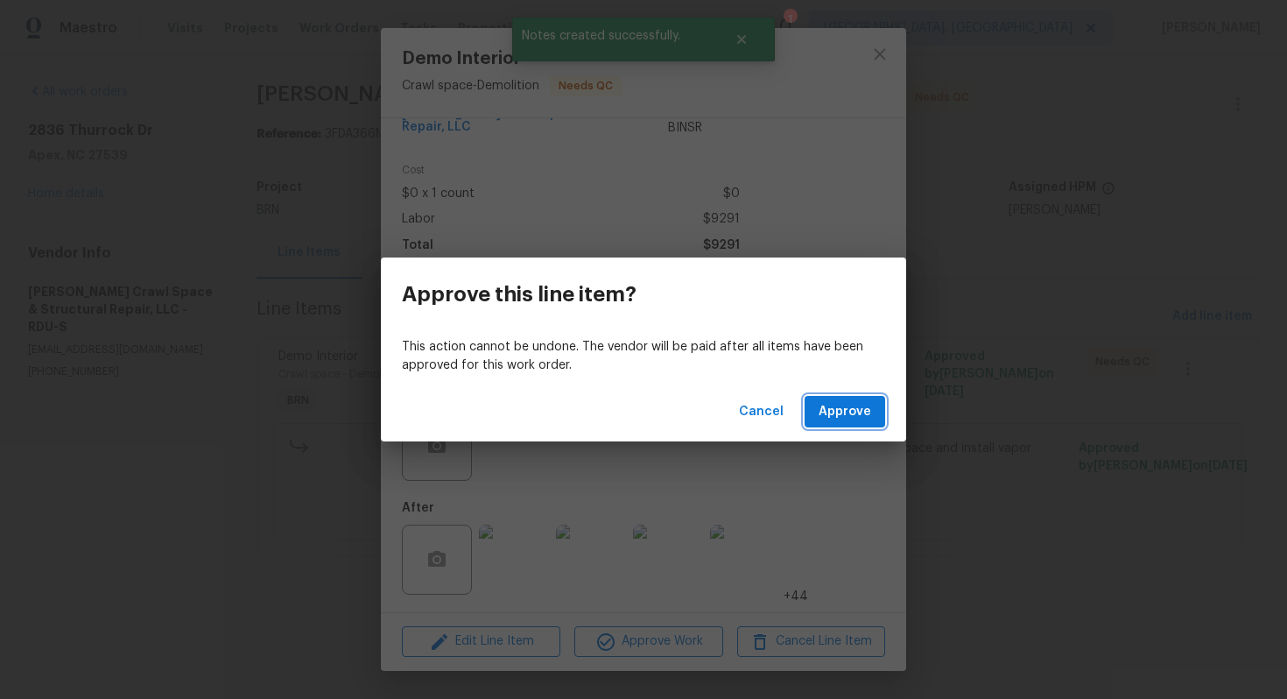
click at [851, 424] on button "Approve" at bounding box center [845, 412] width 81 height 32
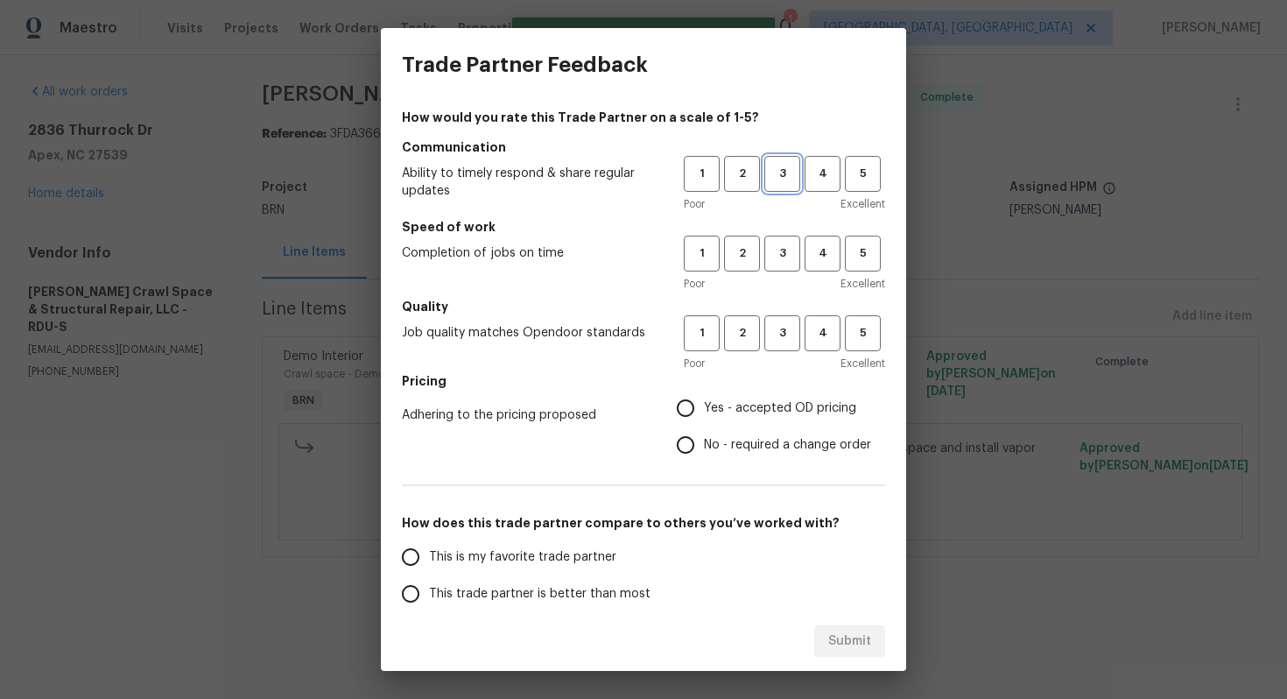
click at [766, 170] on span "3" at bounding box center [782, 174] width 32 height 20
click at [771, 231] on h5 "Speed of work" at bounding box center [643, 227] width 483 height 18
click at [777, 254] on span "3" at bounding box center [782, 253] width 32 height 20
click at [778, 323] on span "3" at bounding box center [782, 333] width 32 height 20
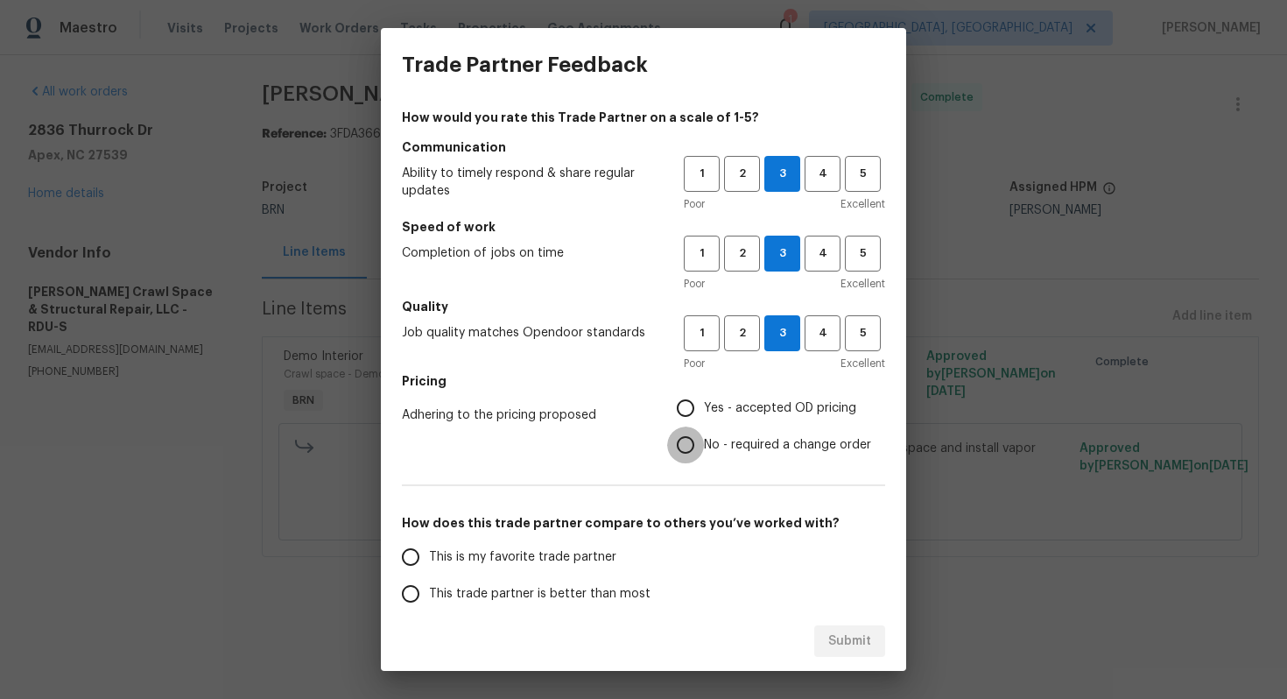
click at [693, 443] on input "No - required a change order" at bounding box center [685, 444] width 37 height 37
radio input "true"
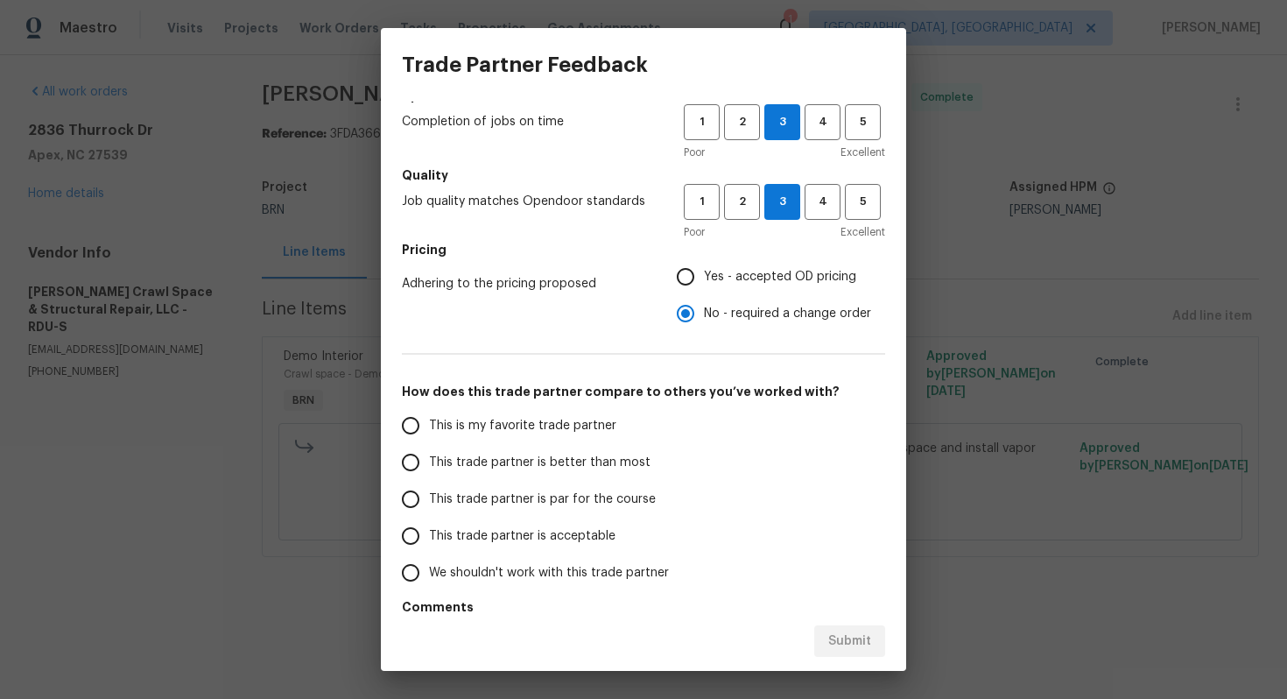
scroll to position [190, 0]
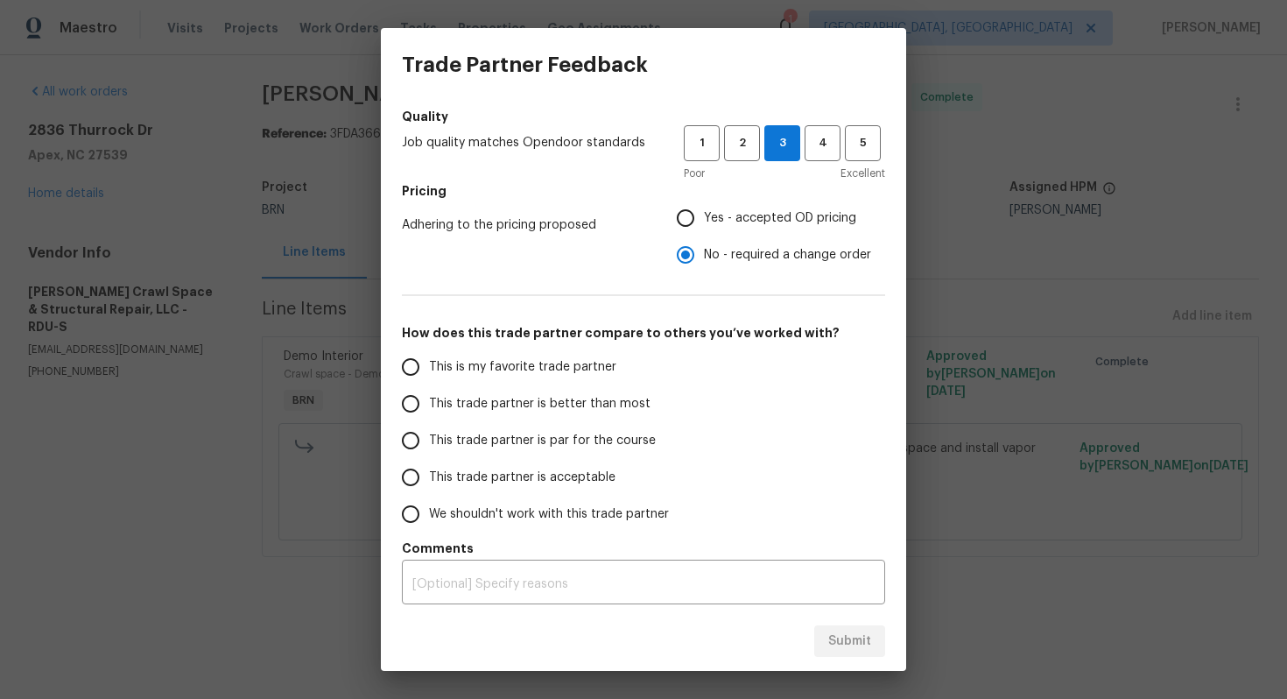
click at [557, 439] on span "This trade partner is par for the course" at bounding box center [542, 441] width 227 height 18
click at [429, 439] on input "This trade partner is par for the course" at bounding box center [410, 440] width 37 height 37
click at [862, 644] on span "Submit" at bounding box center [849, 641] width 43 height 22
radio input "true"
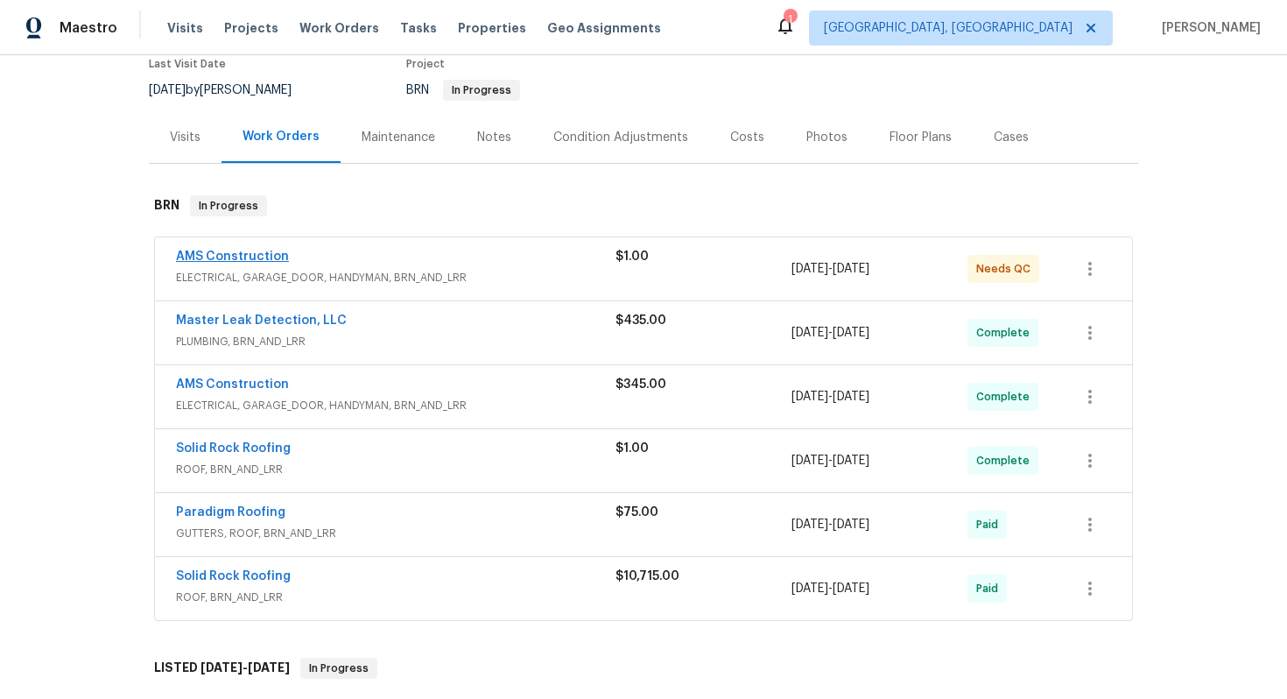
scroll to position [95, 0]
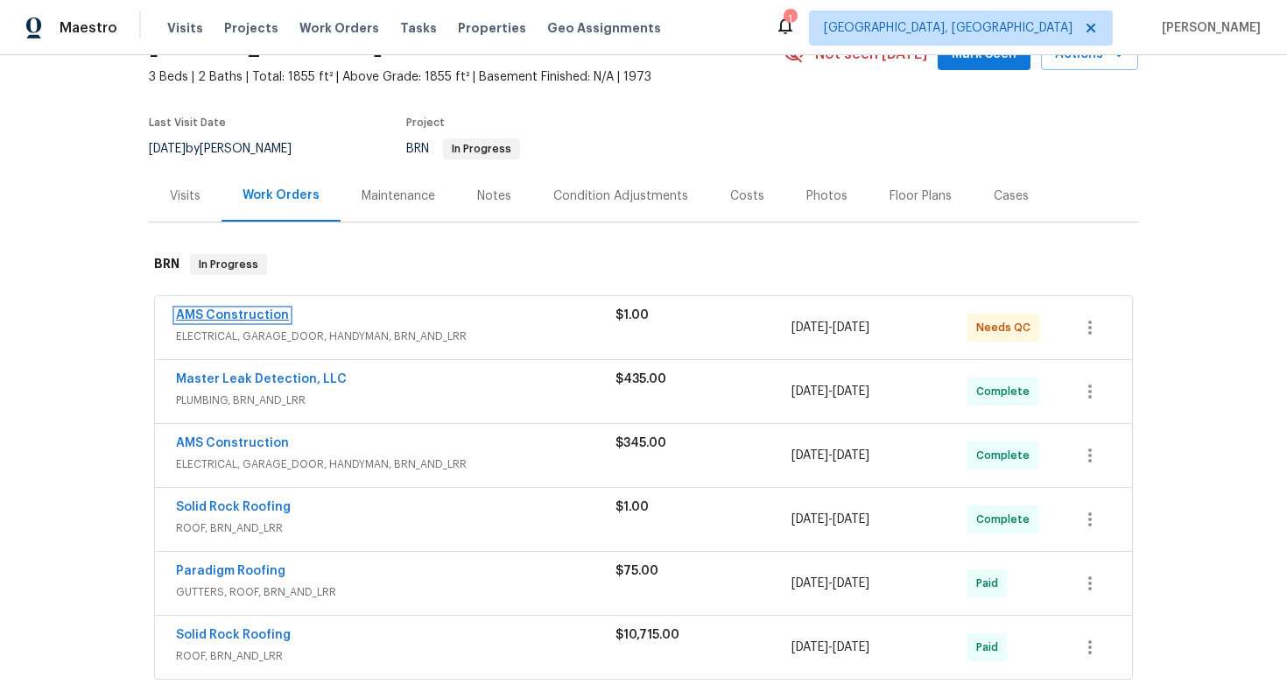
click at [249, 318] on link "AMS Construction" at bounding box center [232, 315] width 113 height 12
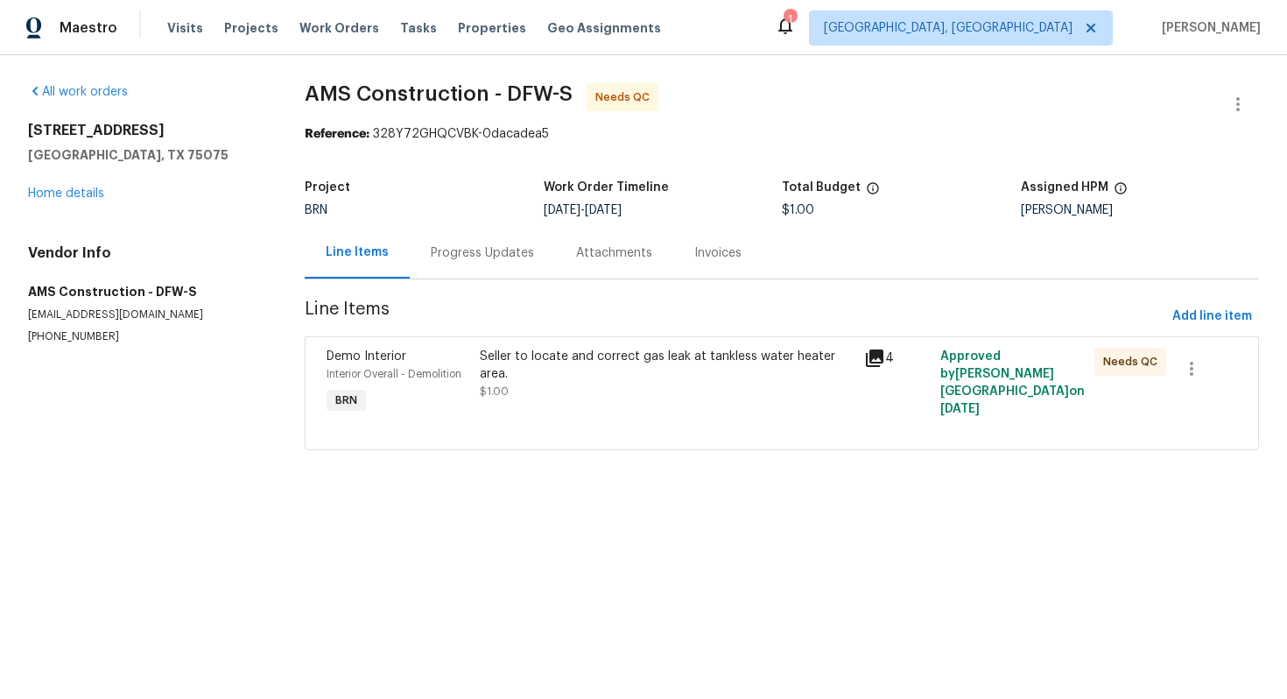
click at [498, 258] on div "Progress Updates" at bounding box center [482, 253] width 103 height 18
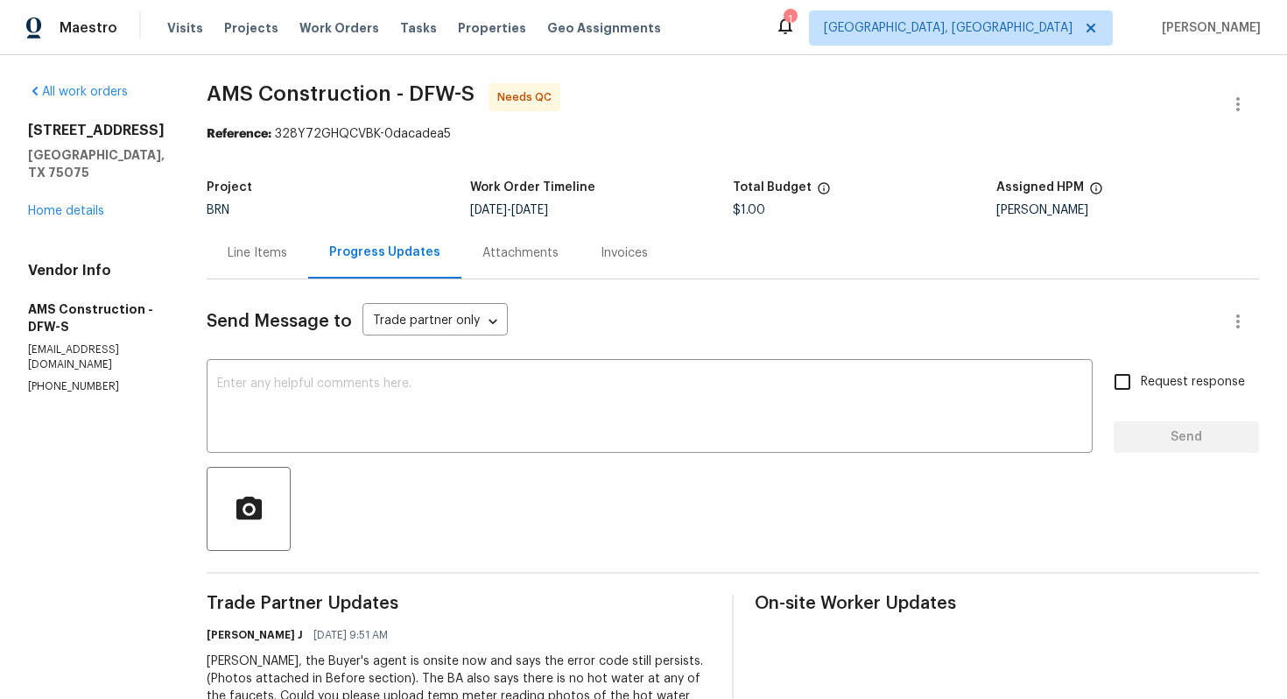
click at [242, 265] on div "Line Items" at bounding box center [258, 253] width 102 height 52
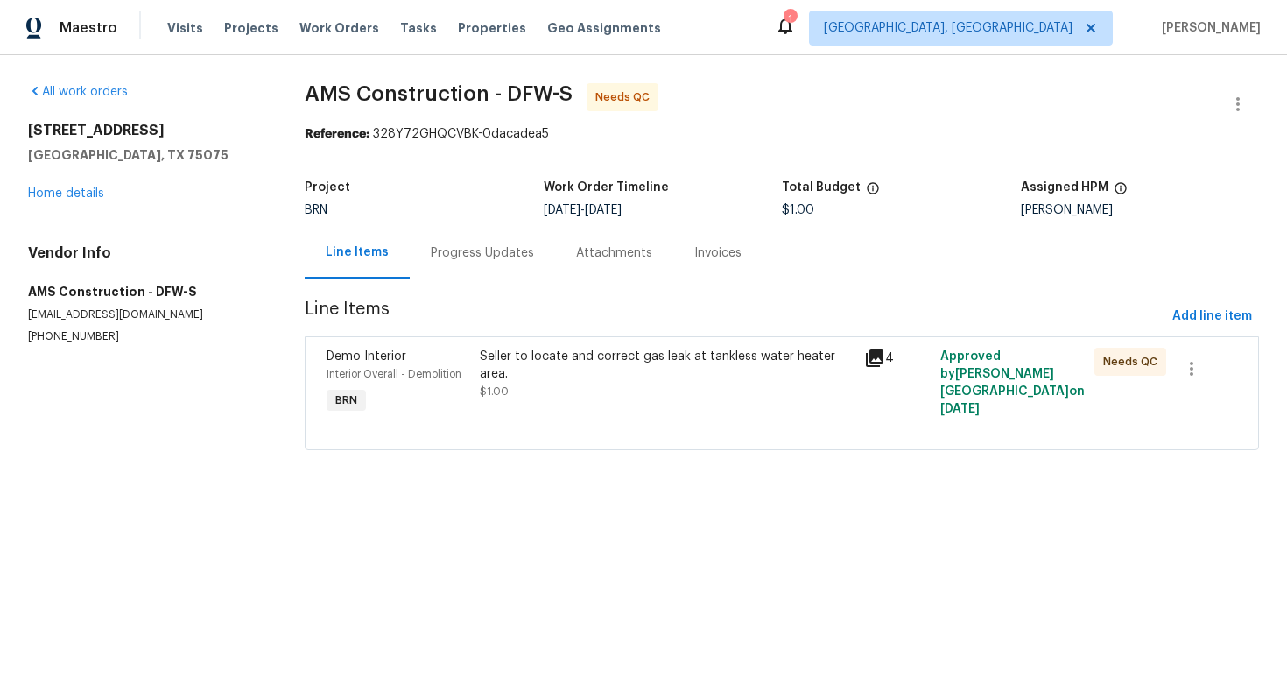
click at [567, 423] on div at bounding box center [782, 428] width 911 height 21
click at [648, 374] on div "Seller to locate and correct gas leak at tankless water heater area." at bounding box center [666, 365] width 373 height 35
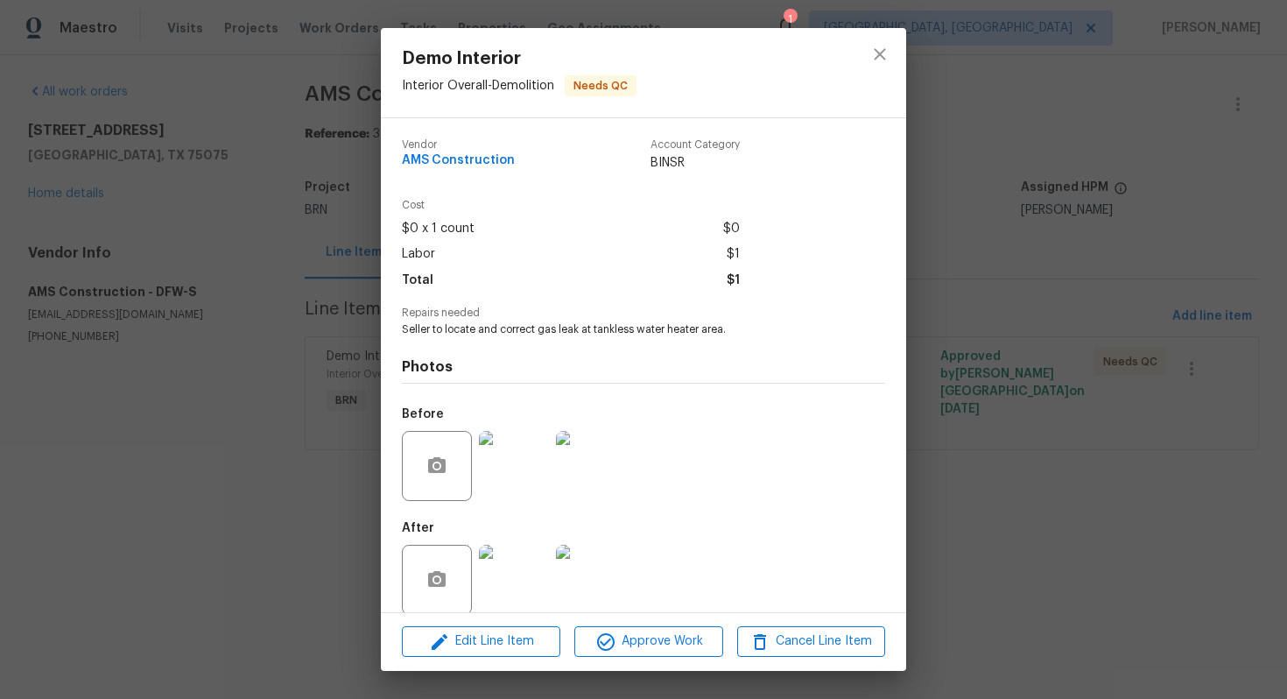
scroll to position [20, 0]
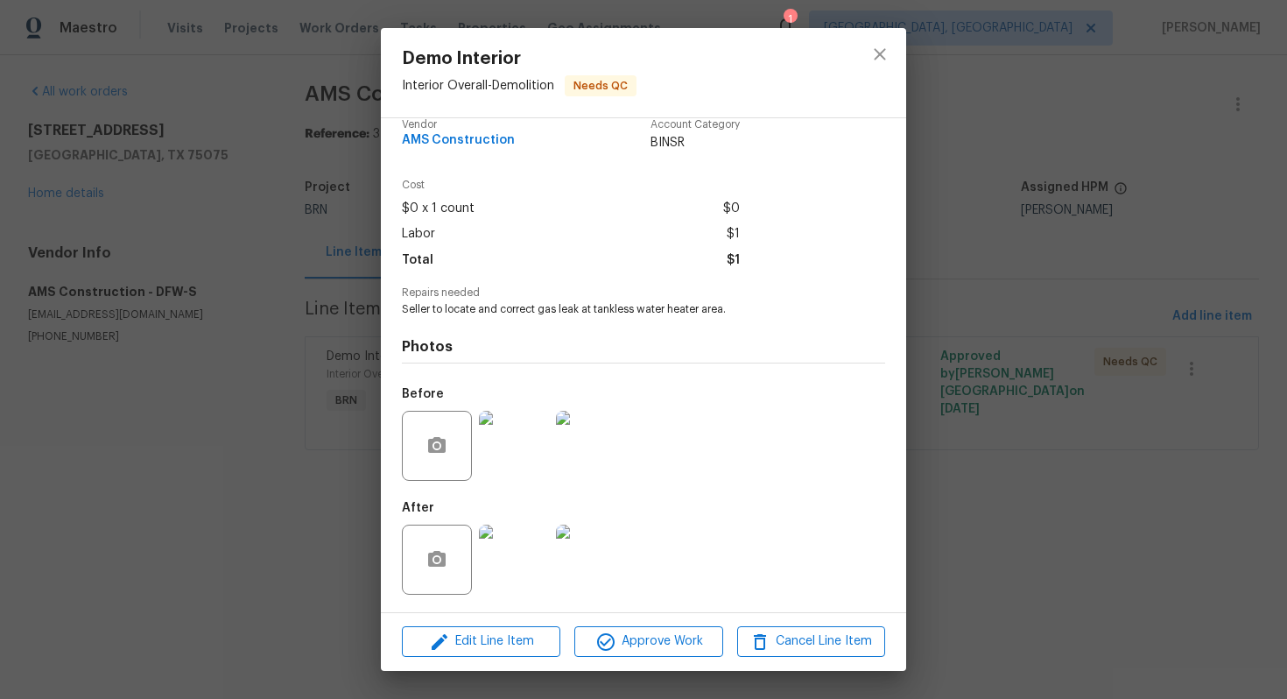
click at [516, 540] on img at bounding box center [514, 559] width 70 height 70
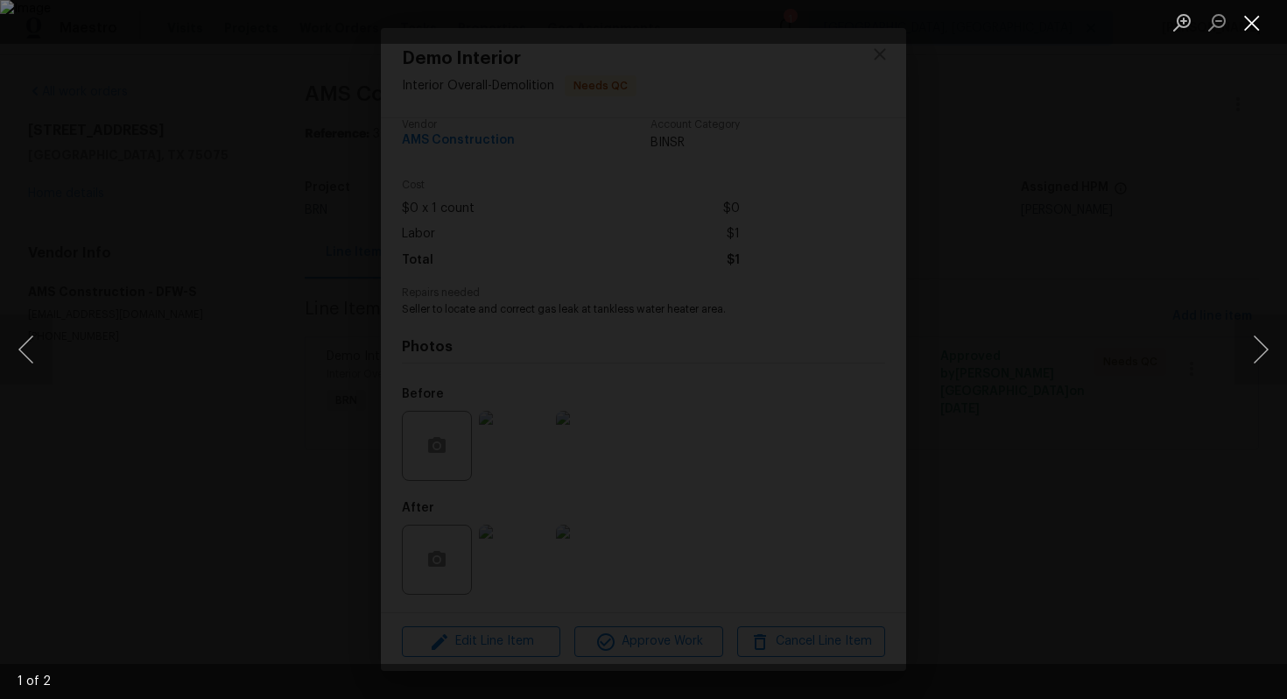
click at [1261, 24] on button "Close lightbox" at bounding box center [1252, 22] width 35 height 31
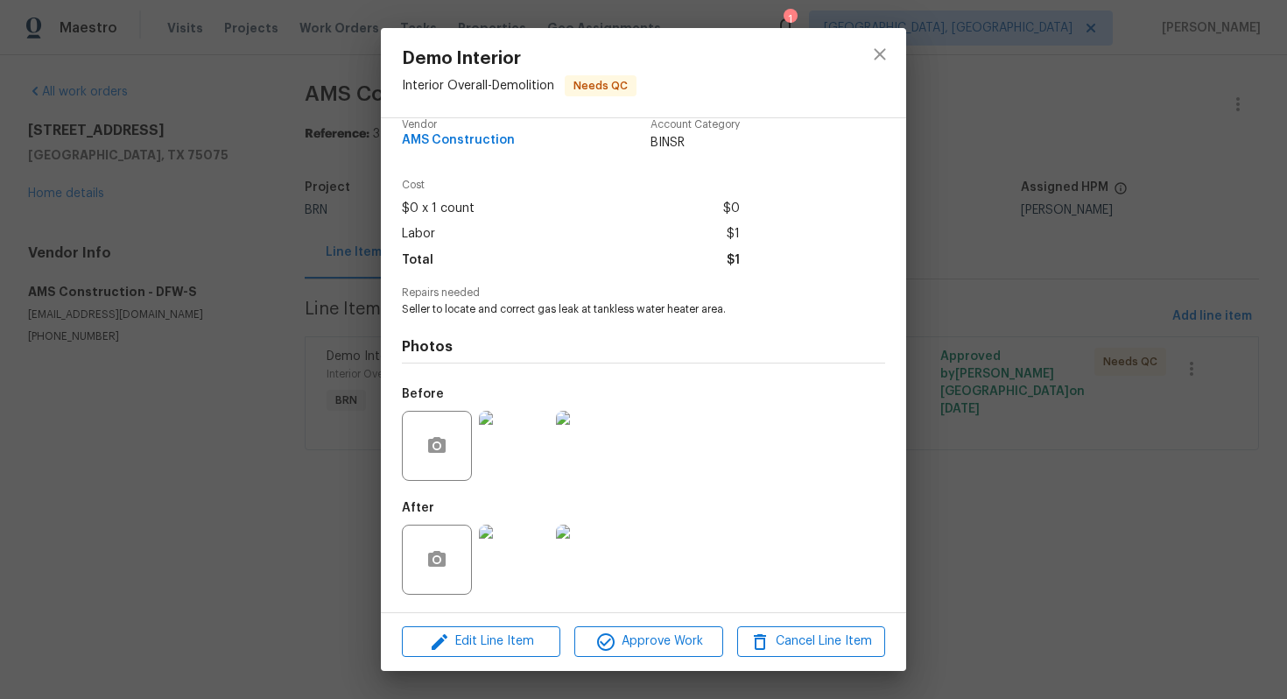
click at [517, 429] on img at bounding box center [514, 446] width 70 height 70
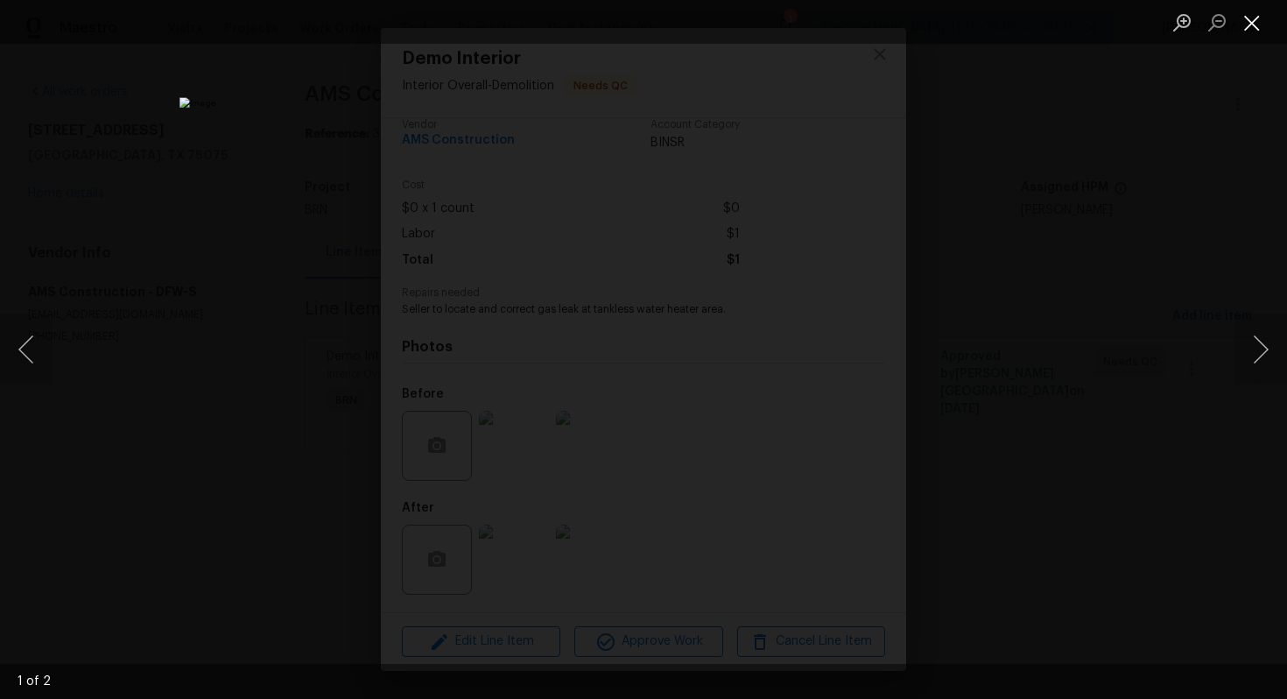
click at [1249, 30] on button "Close lightbox" at bounding box center [1252, 22] width 35 height 31
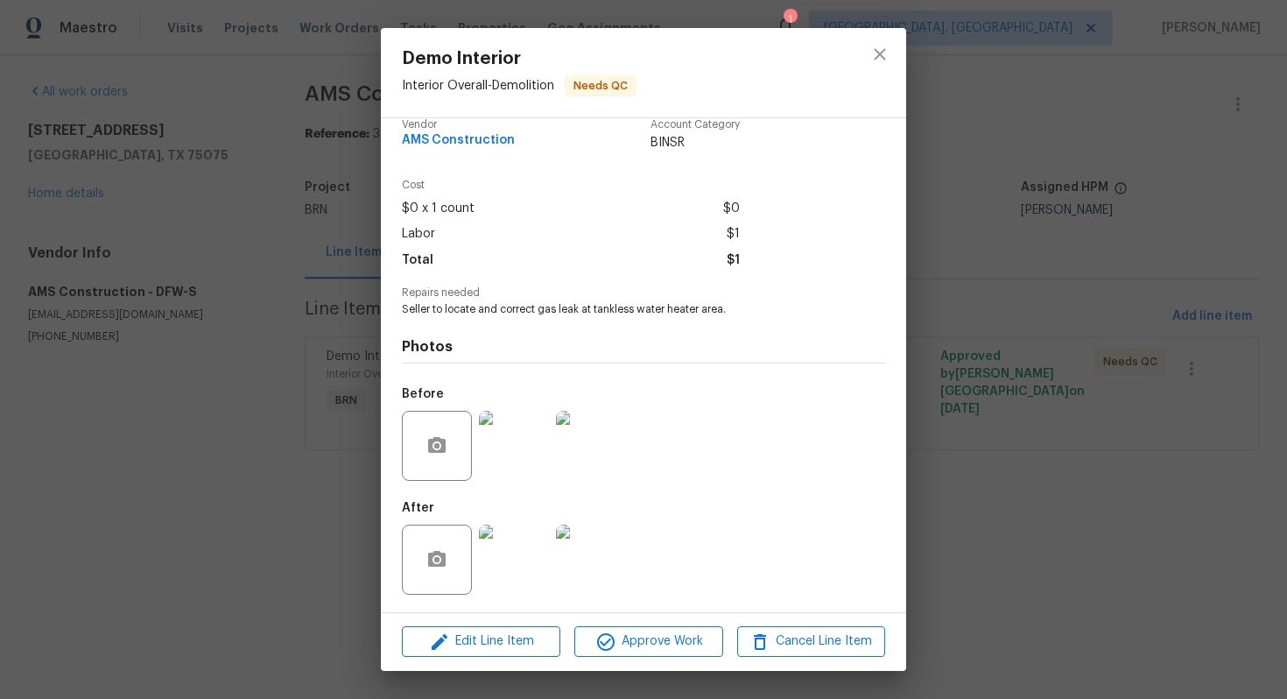
click at [583, 441] on img at bounding box center [591, 446] width 70 height 70
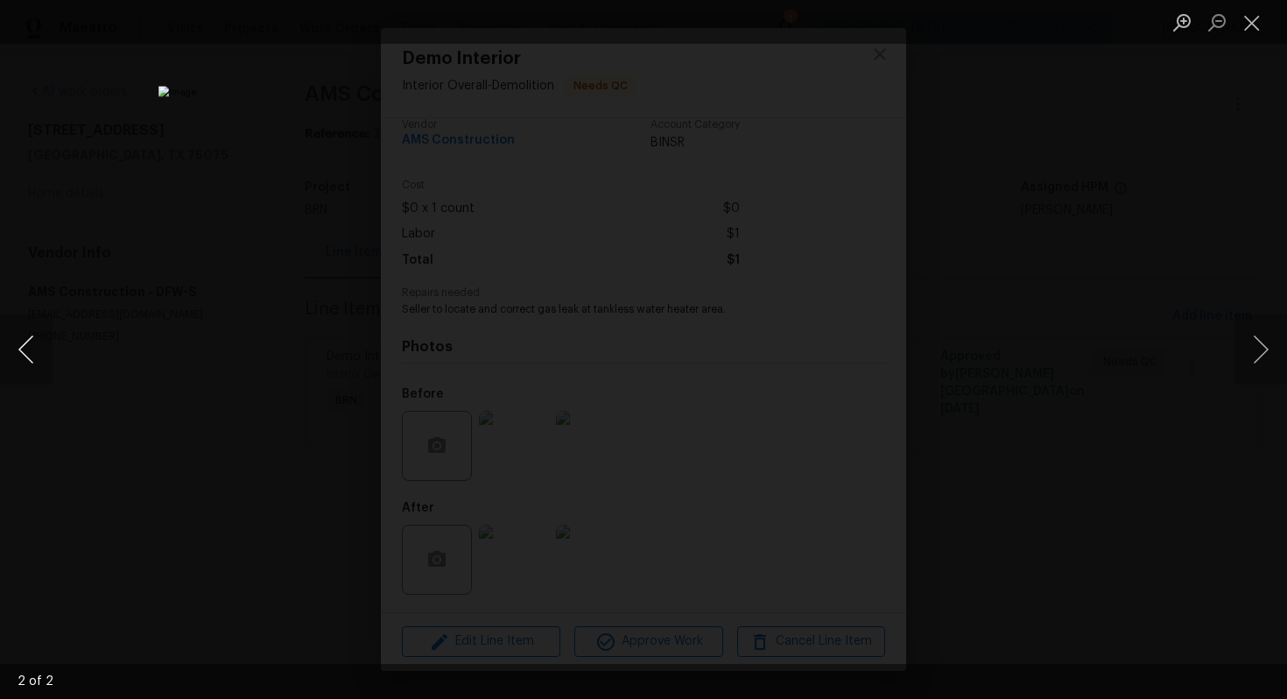
click at [24, 345] on button "Previous image" at bounding box center [26, 349] width 53 height 70
click at [1241, 21] on button "Close lightbox" at bounding box center [1252, 22] width 35 height 31
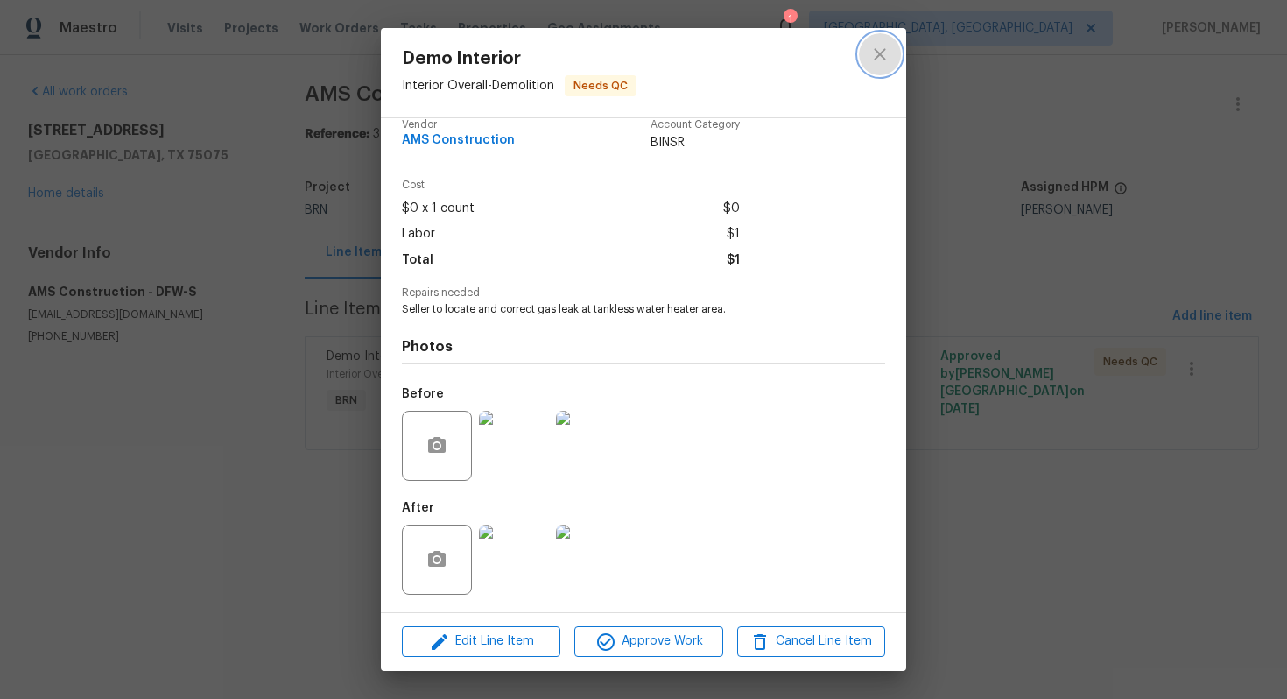
click at [885, 67] on button "close" at bounding box center [880, 54] width 42 height 42
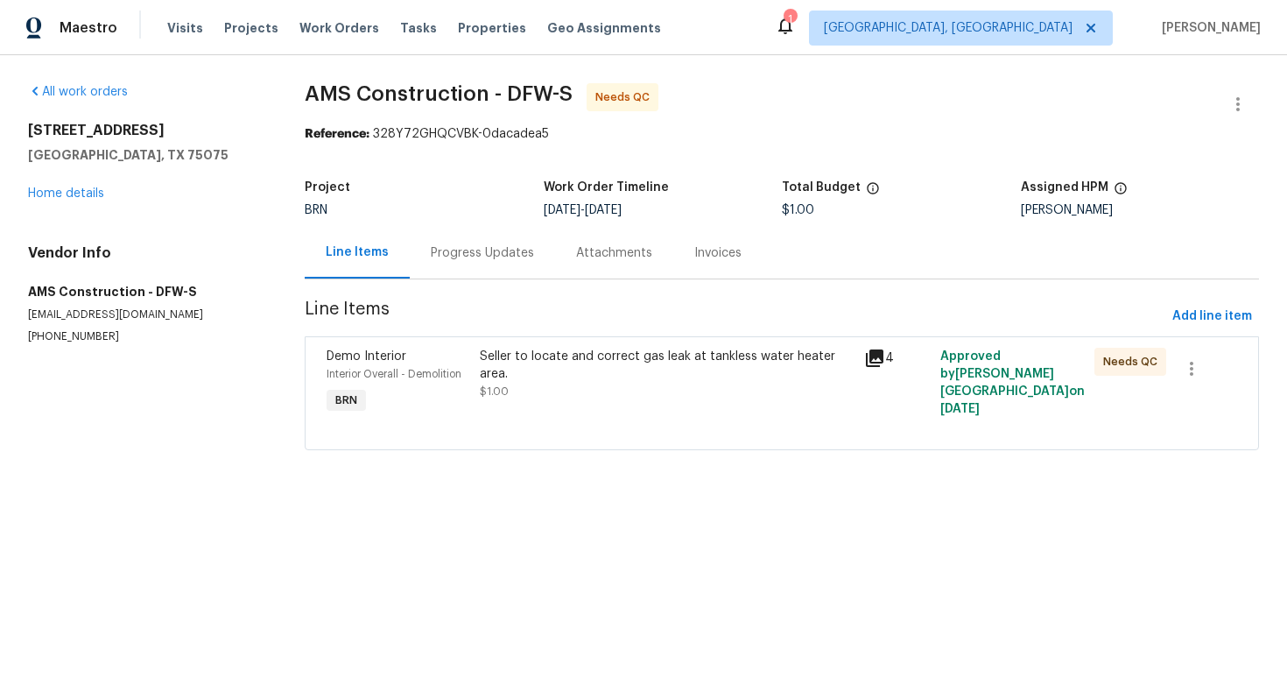
click at [503, 253] on div "Progress Updates" at bounding box center [482, 253] width 103 height 18
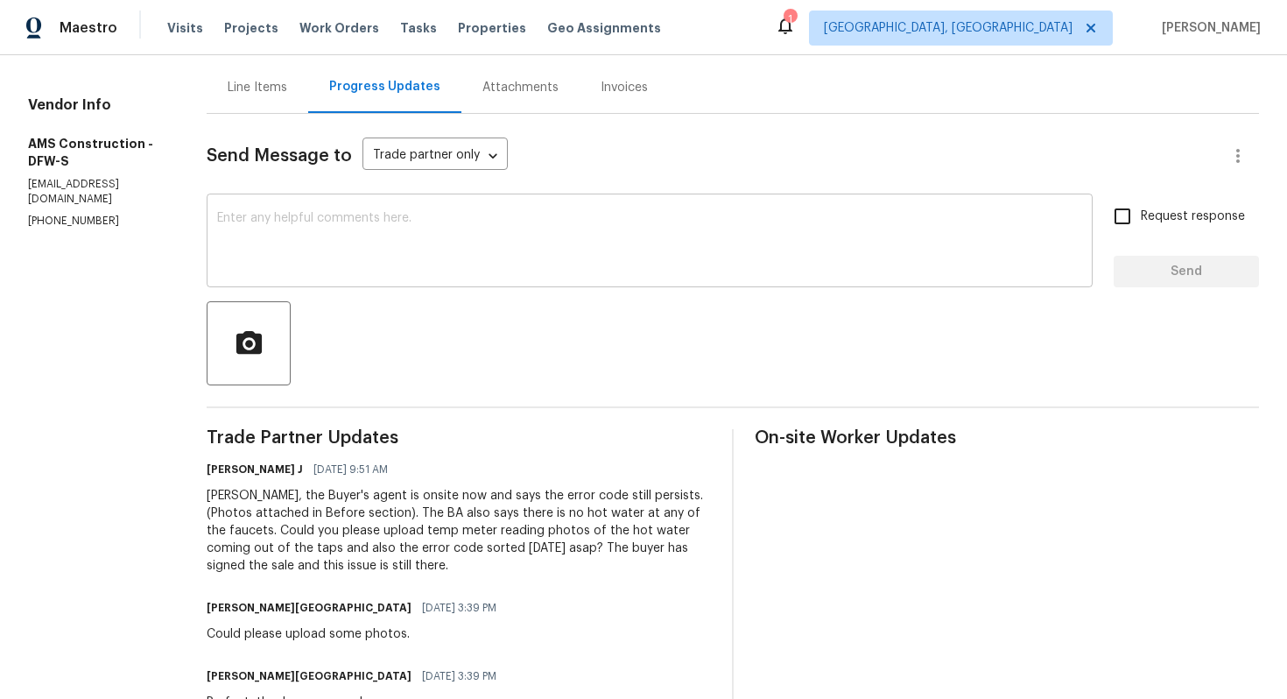
scroll to position [169, 0]
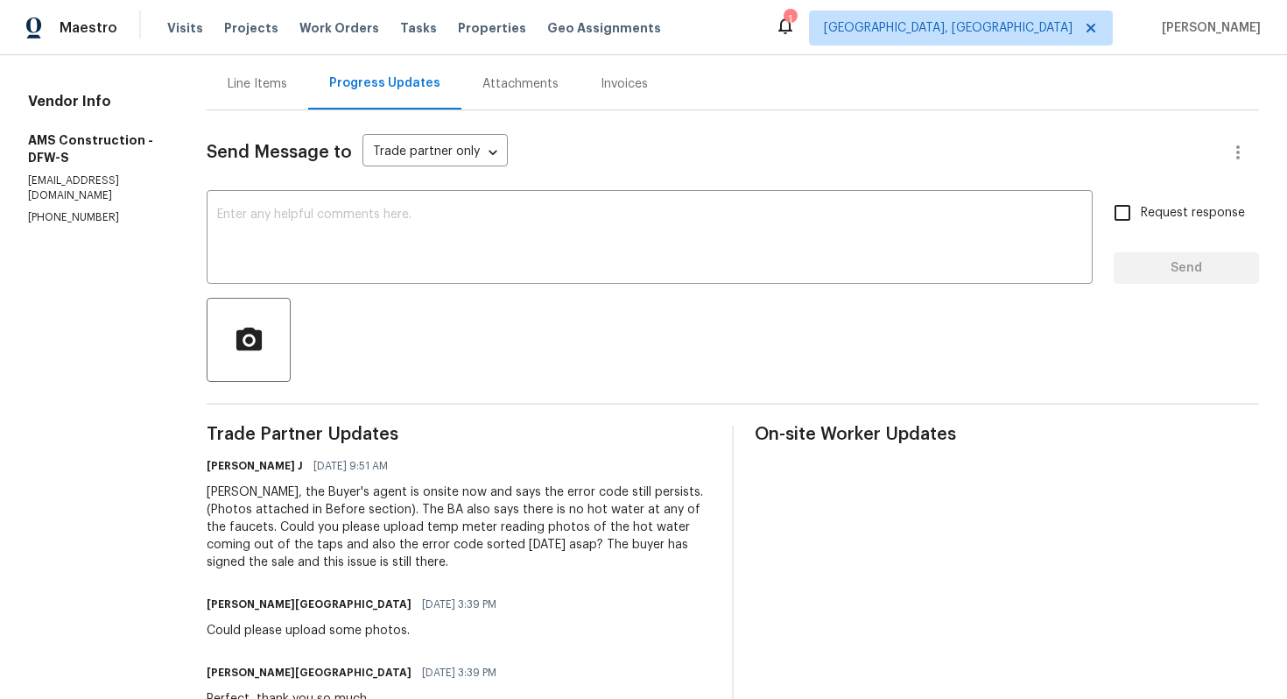
click at [249, 98] on div "Line Items" at bounding box center [258, 84] width 102 height 52
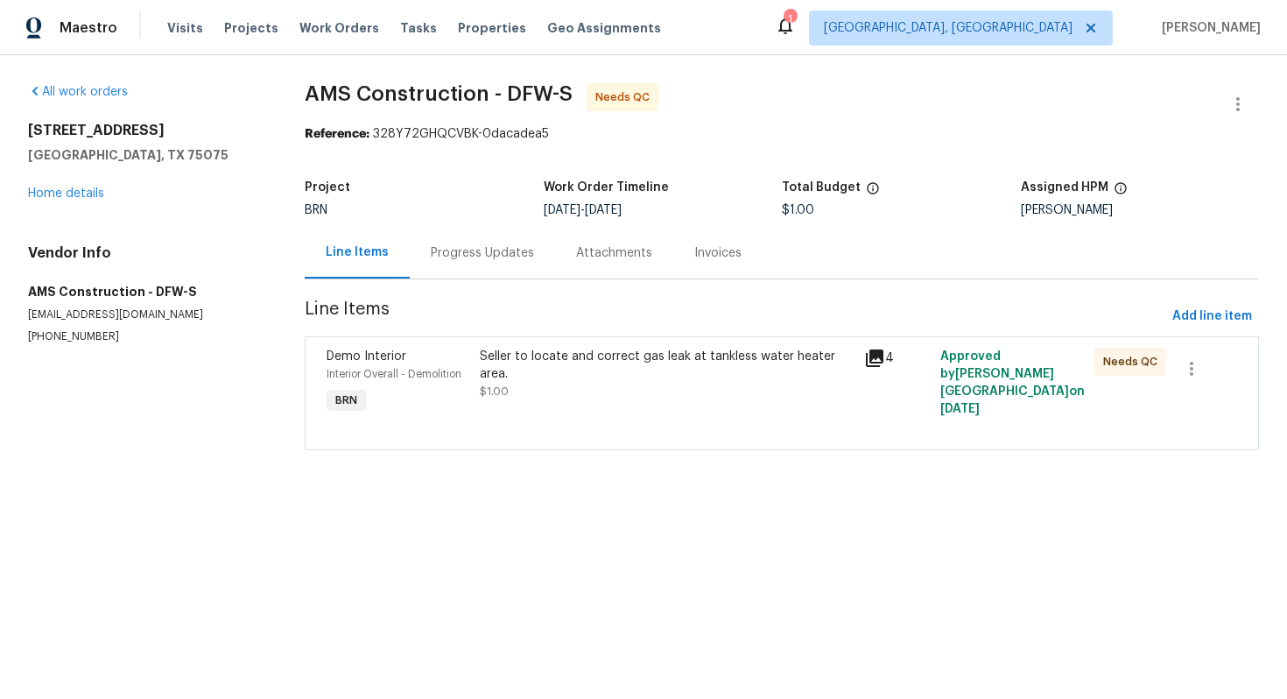
click at [520, 334] on section "AMS Construction - DFW-S Needs QC Reference: 328Y72GHQCVBK-0dacadea5 Project BR…" at bounding box center [782, 277] width 954 height 388
click at [537, 380] on div "Seller to locate and correct gas leak at tankless water heater area." at bounding box center [666, 365] width 373 height 35
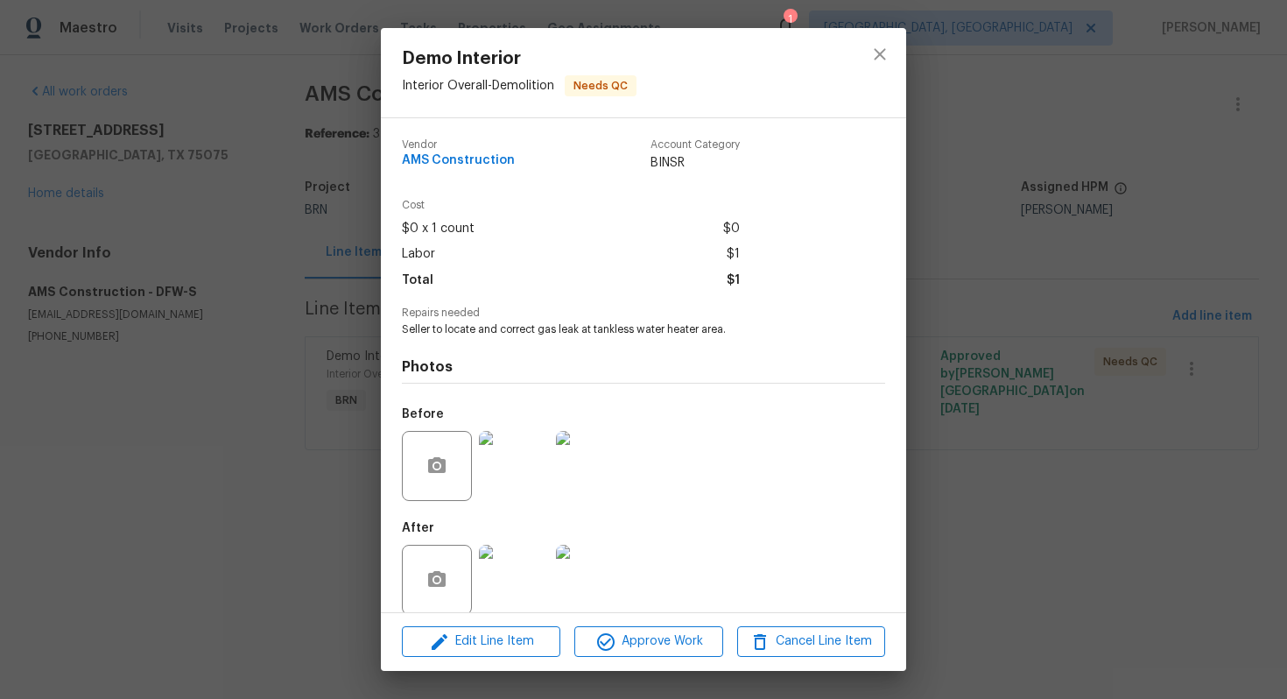
scroll to position [20, 0]
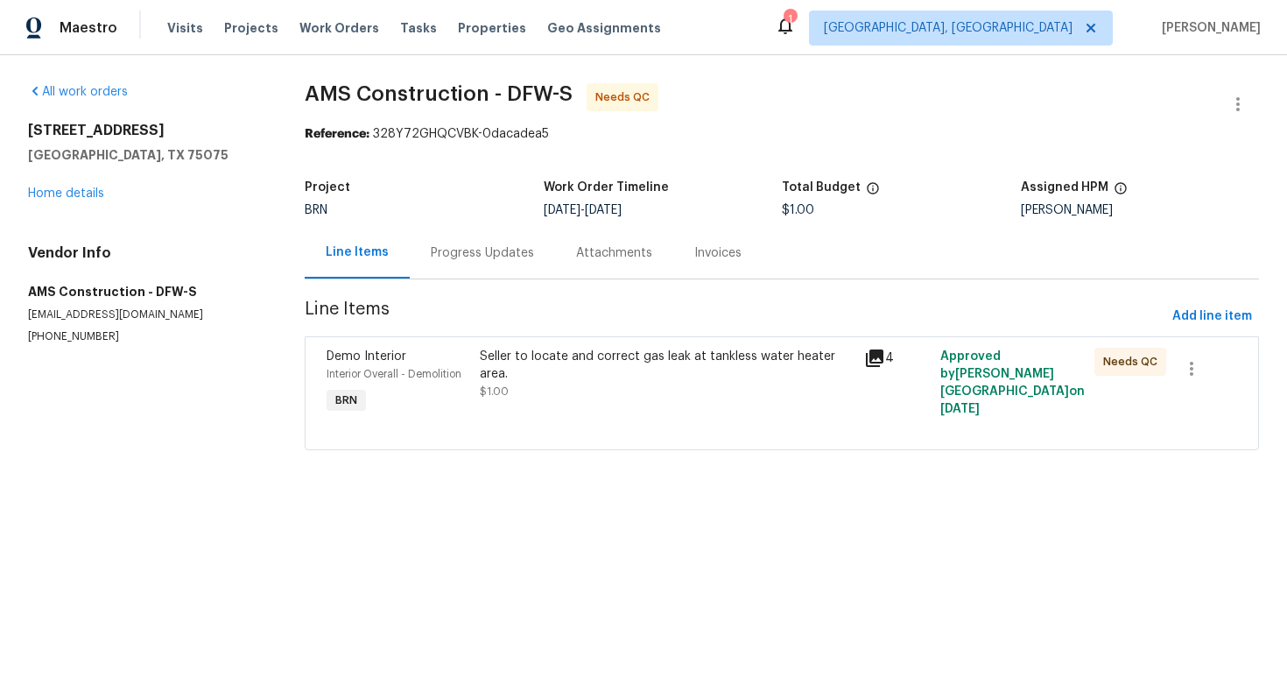
click at [463, 265] on div "Progress Updates" at bounding box center [482, 253] width 145 height 52
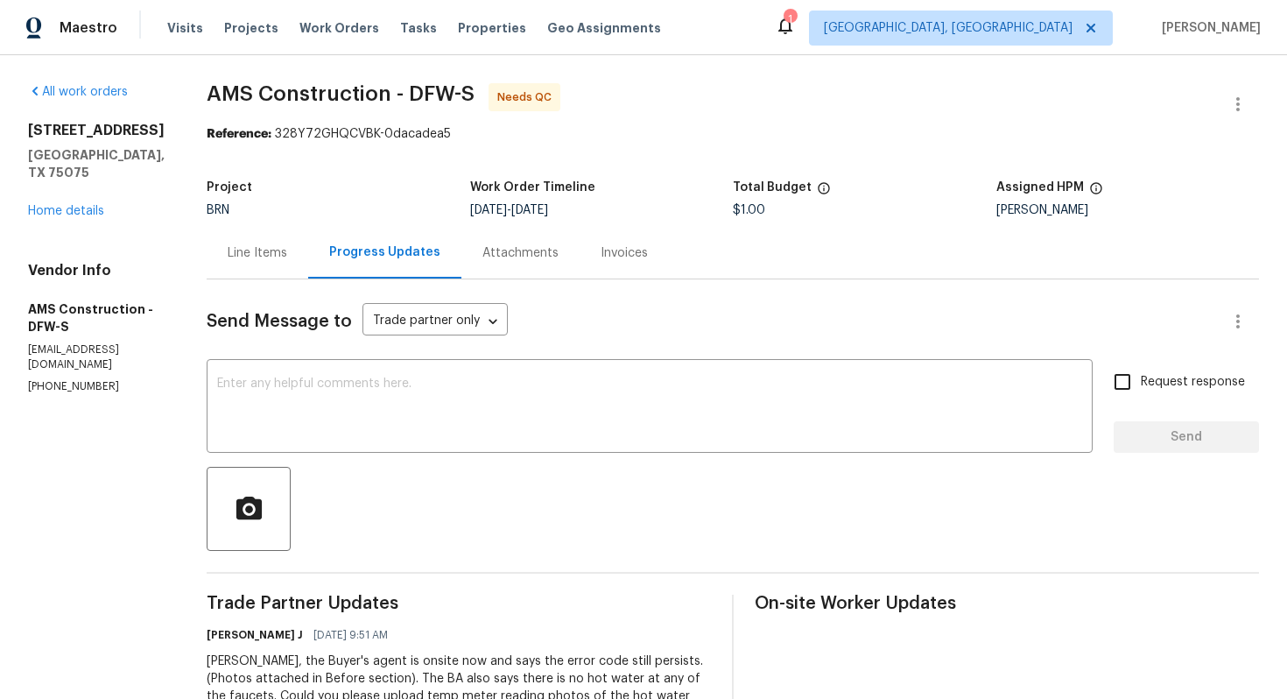
click at [239, 255] on div "Line Items" at bounding box center [258, 253] width 60 height 18
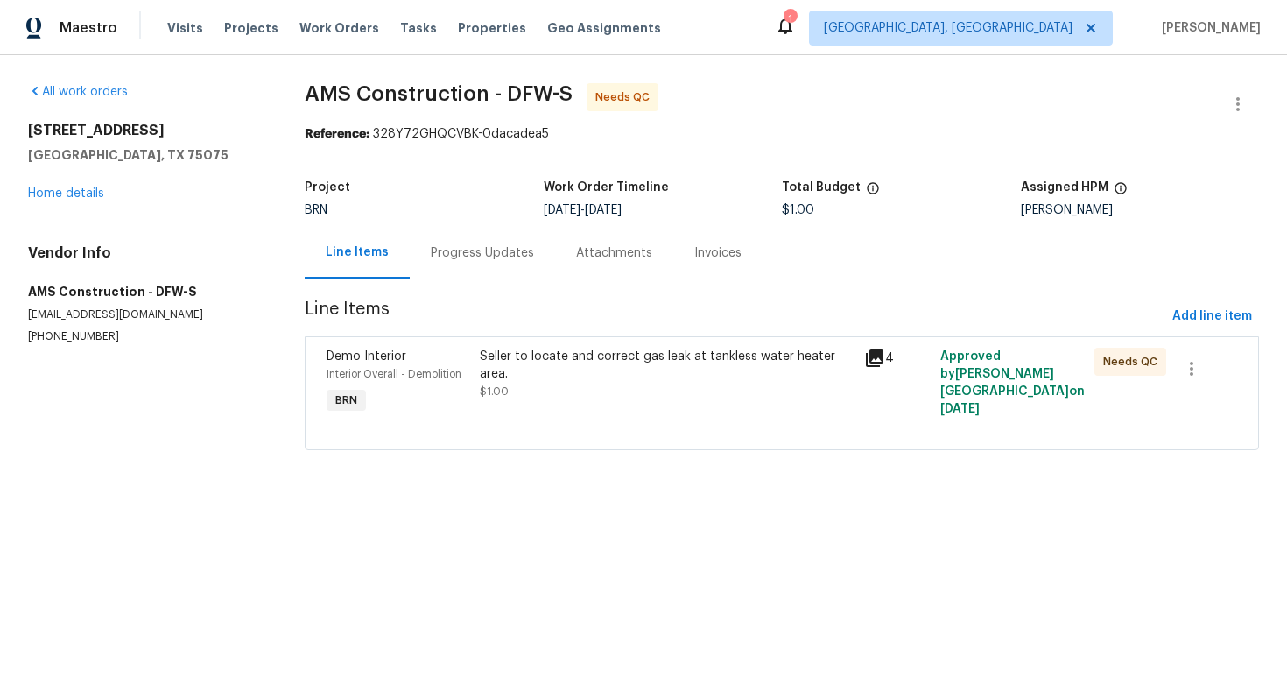
click at [552, 388] on div "Seller to locate and correct gas leak at tankless water heater area. $1.00" at bounding box center [666, 374] width 373 height 53
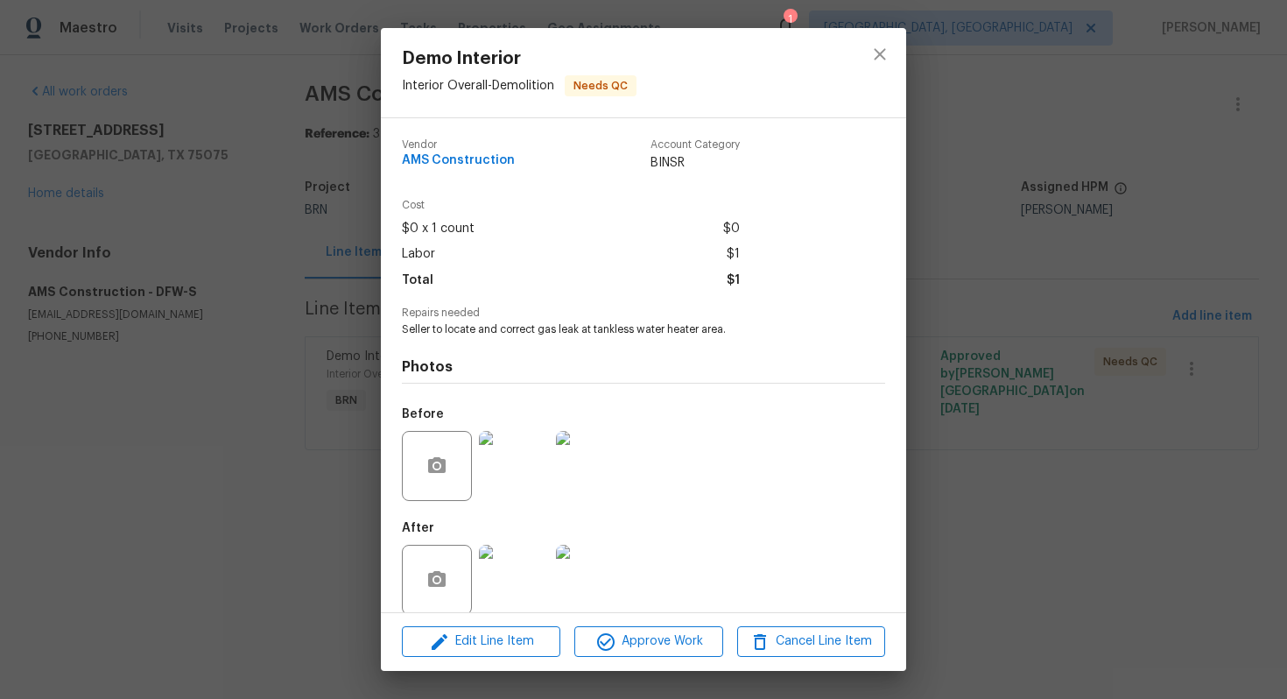
scroll to position [20, 0]
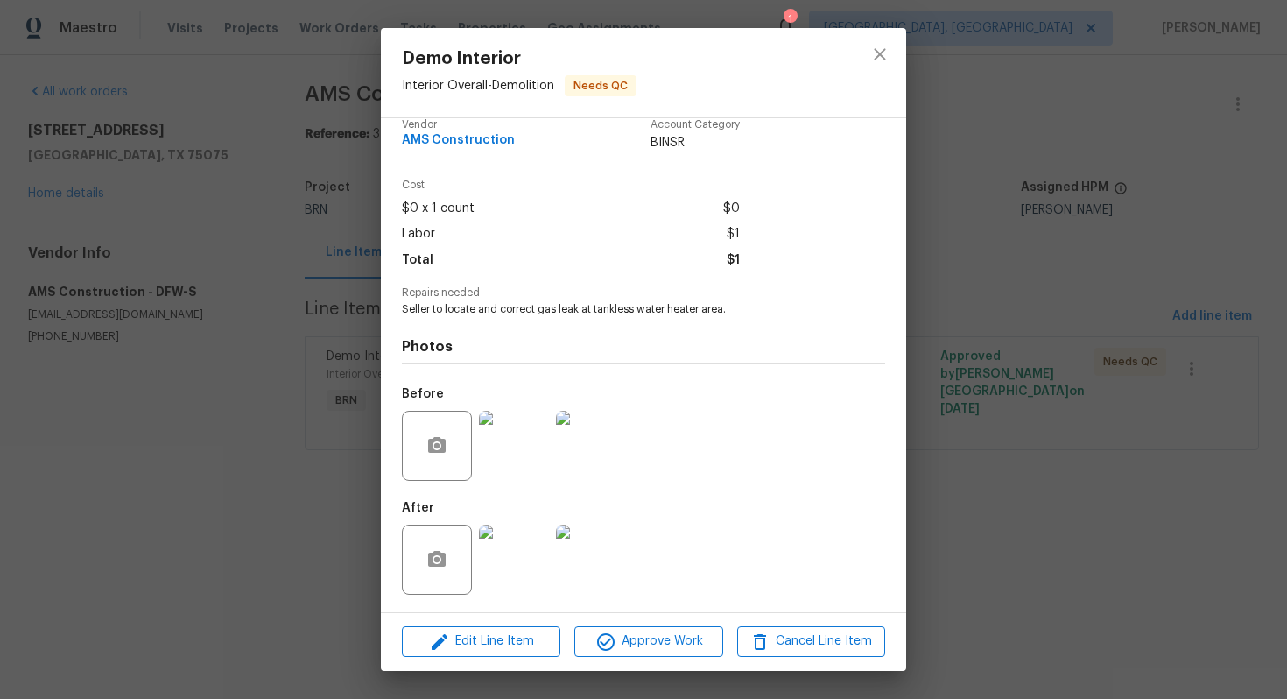
click at [594, 545] on img at bounding box center [591, 559] width 70 height 70
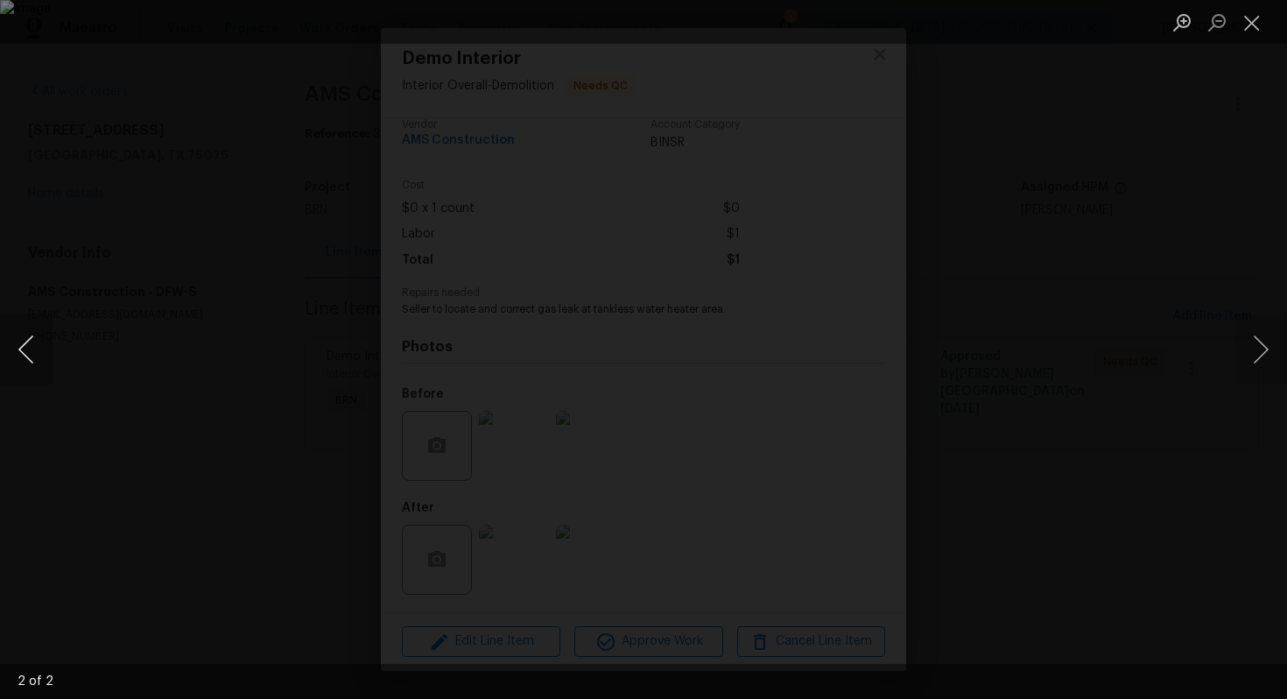
click at [27, 347] on button "Previous image" at bounding box center [26, 349] width 53 height 70
click at [1257, 18] on button "Close lightbox" at bounding box center [1252, 22] width 35 height 31
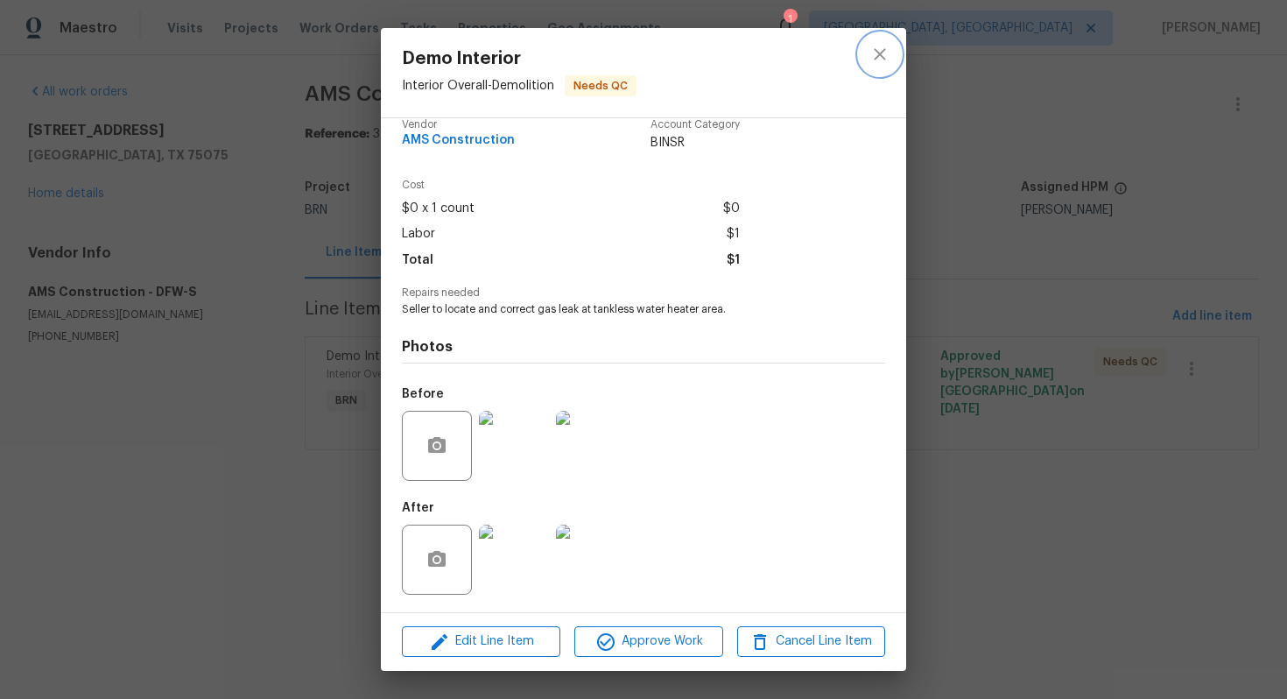
click at [866, 61] on button "close" at bounding box center [880, 54] width 42 height 42
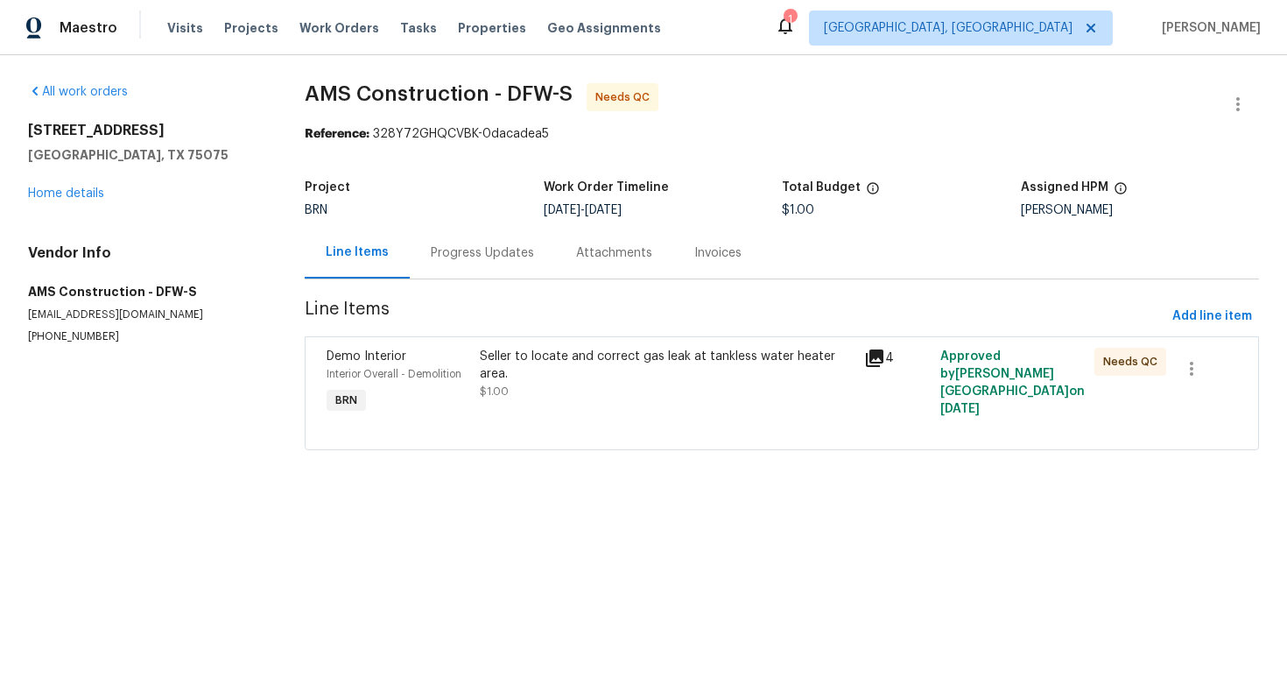
click at [479, 245] on div "Progress Updates" at bounding box center [482, 253] width 103 height 18
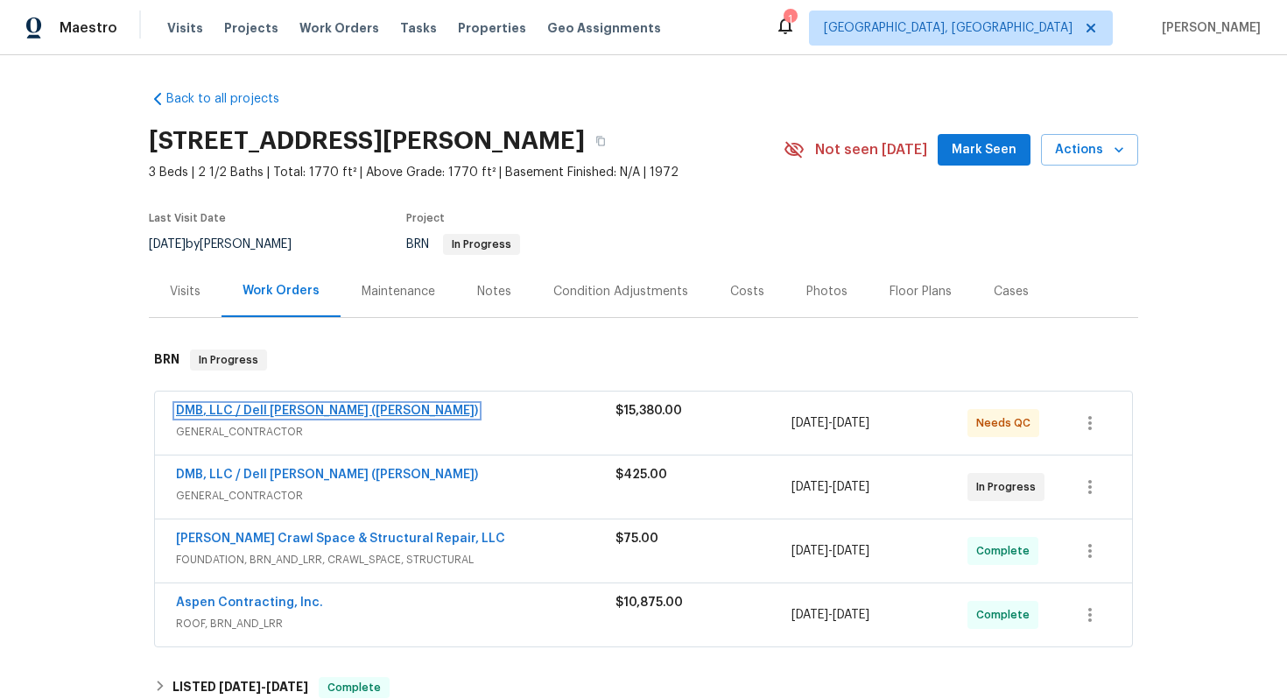
click at [275, 408] on link "DMB, LLC / Dell Bryson (Heise)" at bounding box center [327, 411] width 302 height 12
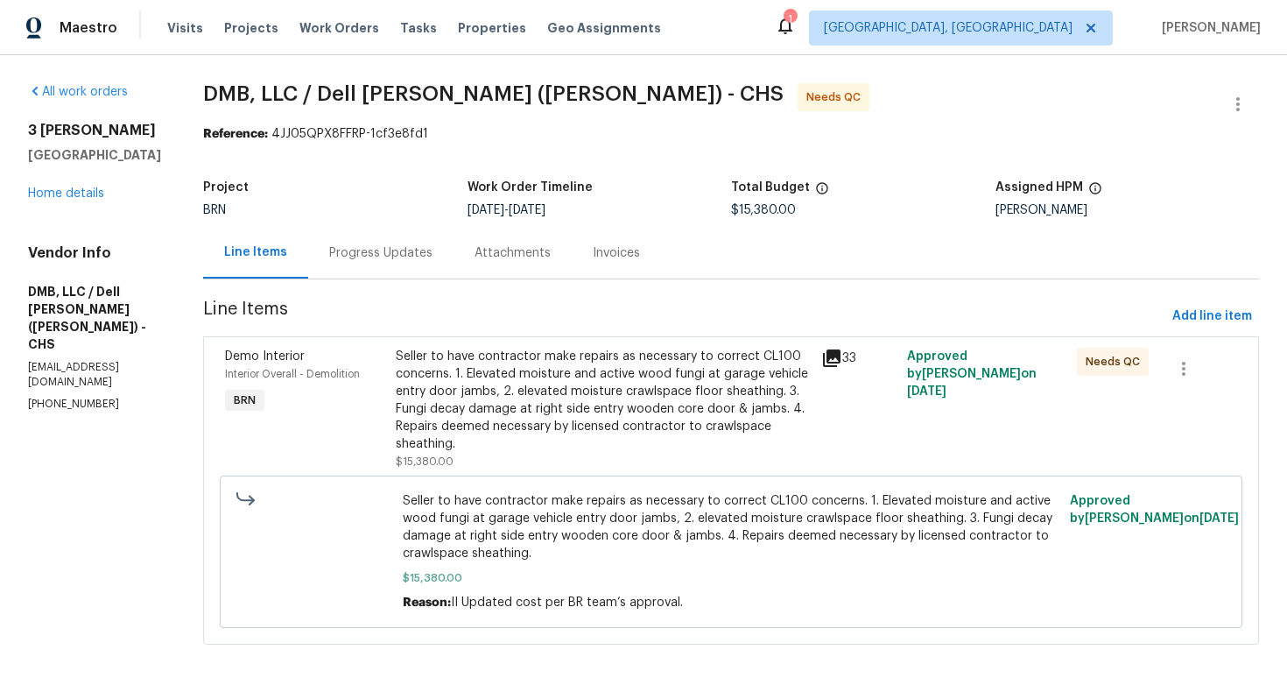
click at [406, 252] on div "Progress Updates" at bounding box center [380, 253] width 103 height 18
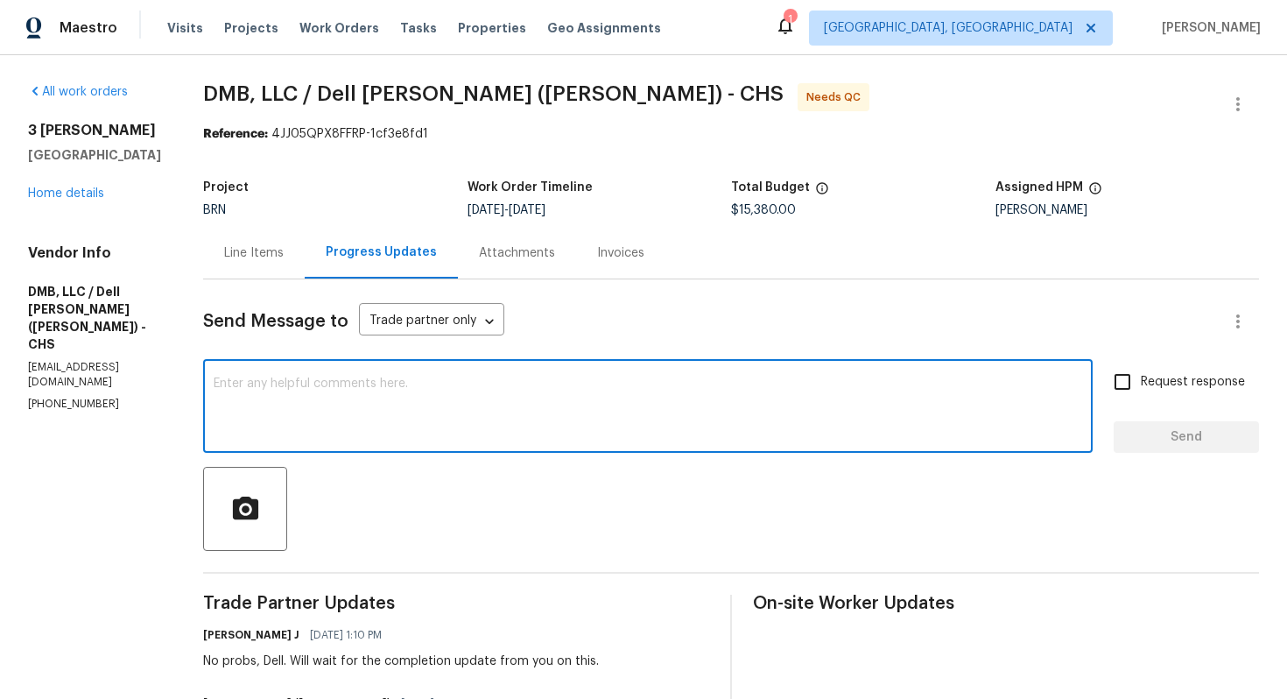
click at [394, 423] on textarea at bounding box center [648, 407] width 869 height 61
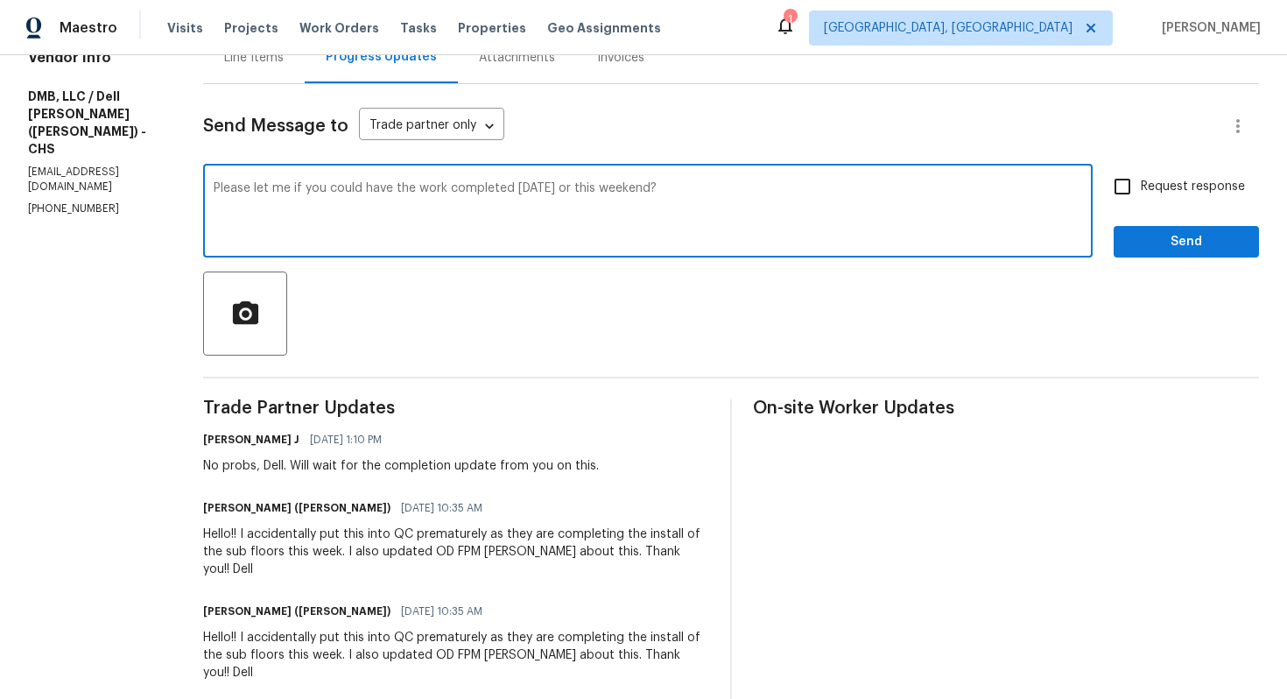
scroll to position [226, 0]
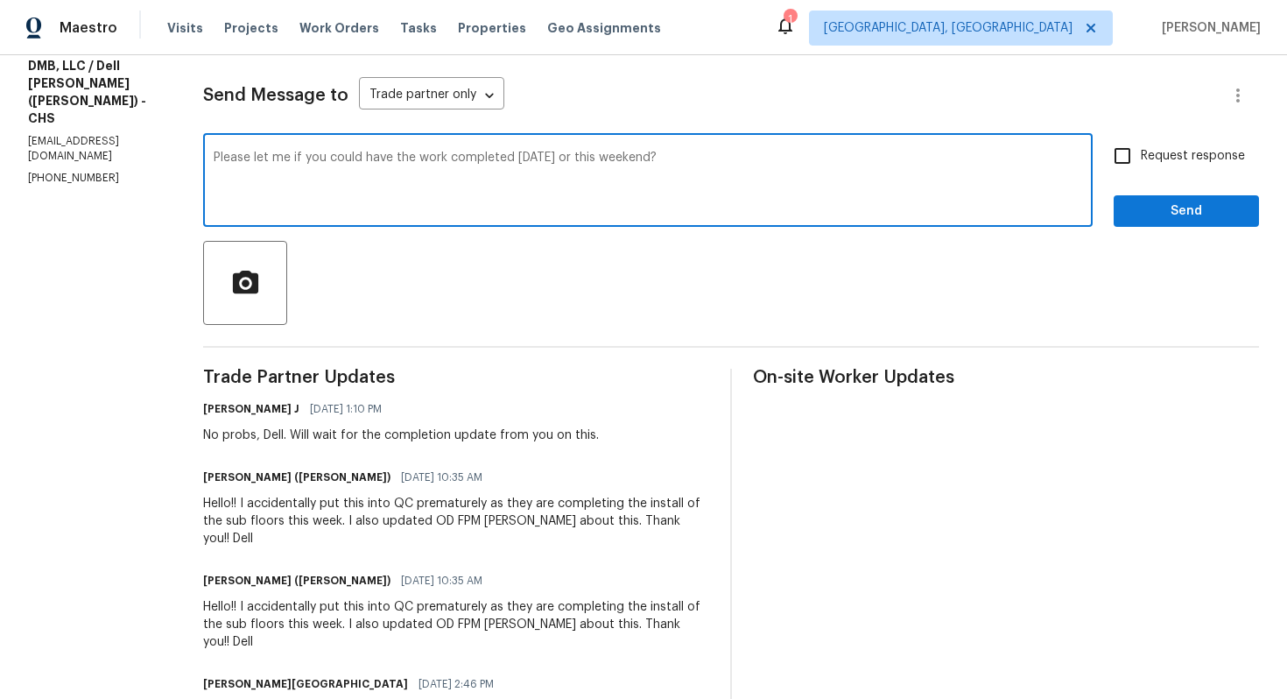
type textarea "Please let me if you could have the work completed today or this weekend?"
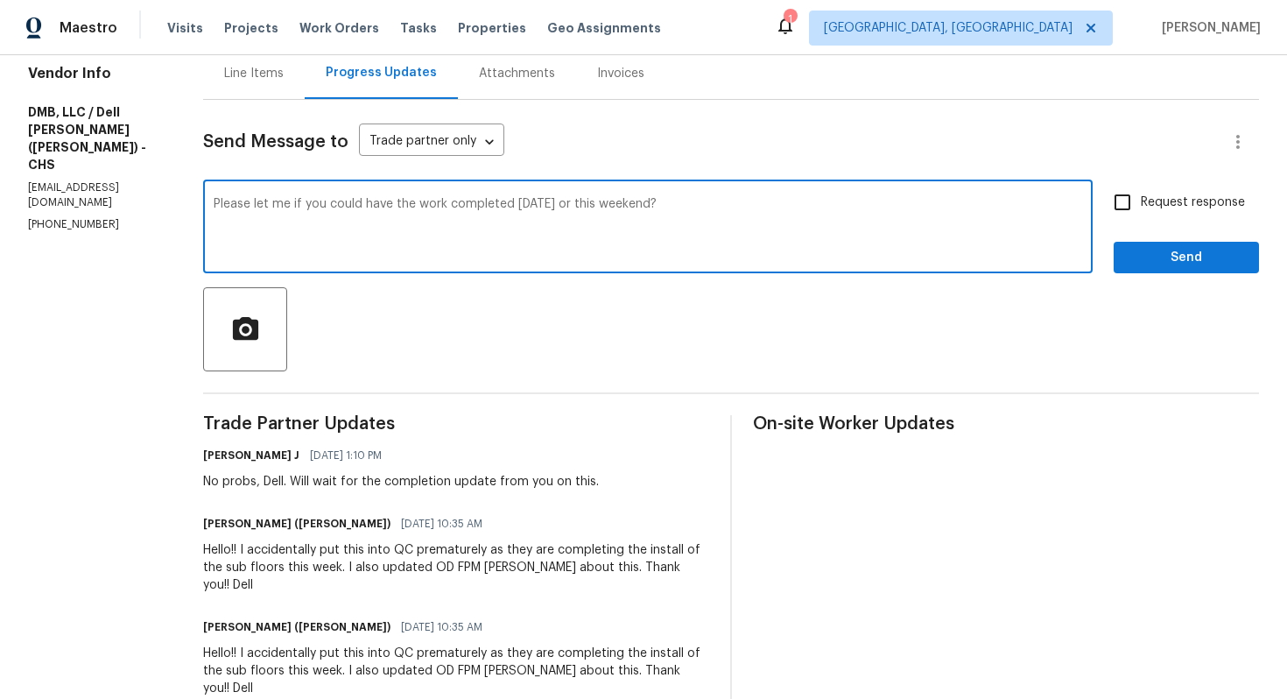
scroll to position [0, 0]
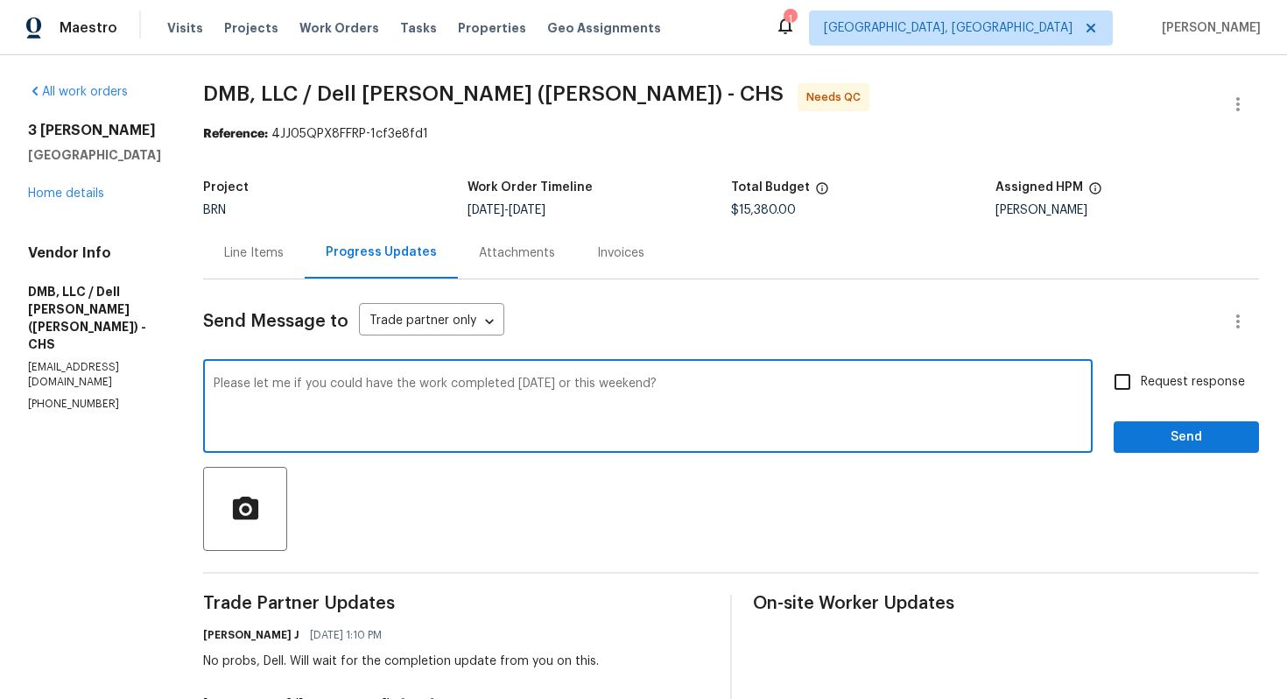
click at [1161, 377] on span "Request response" at bounding box center [1193, 382] width 104 height 18
click at [1141, 377] on input "Request response" at bounding box center [1122, 381] width 37 height 37
checkbox input "true"
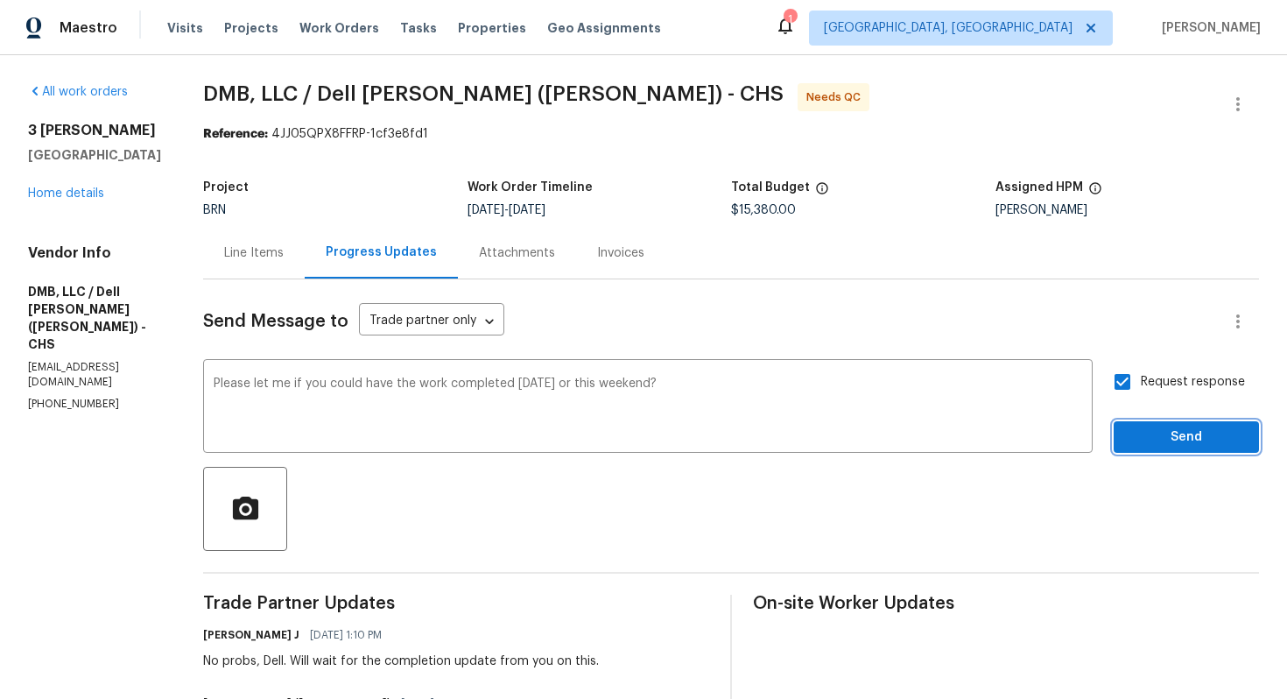
click at [1164, 430] on span "Send" at bounding box center [1186, 437] width 117 height 22
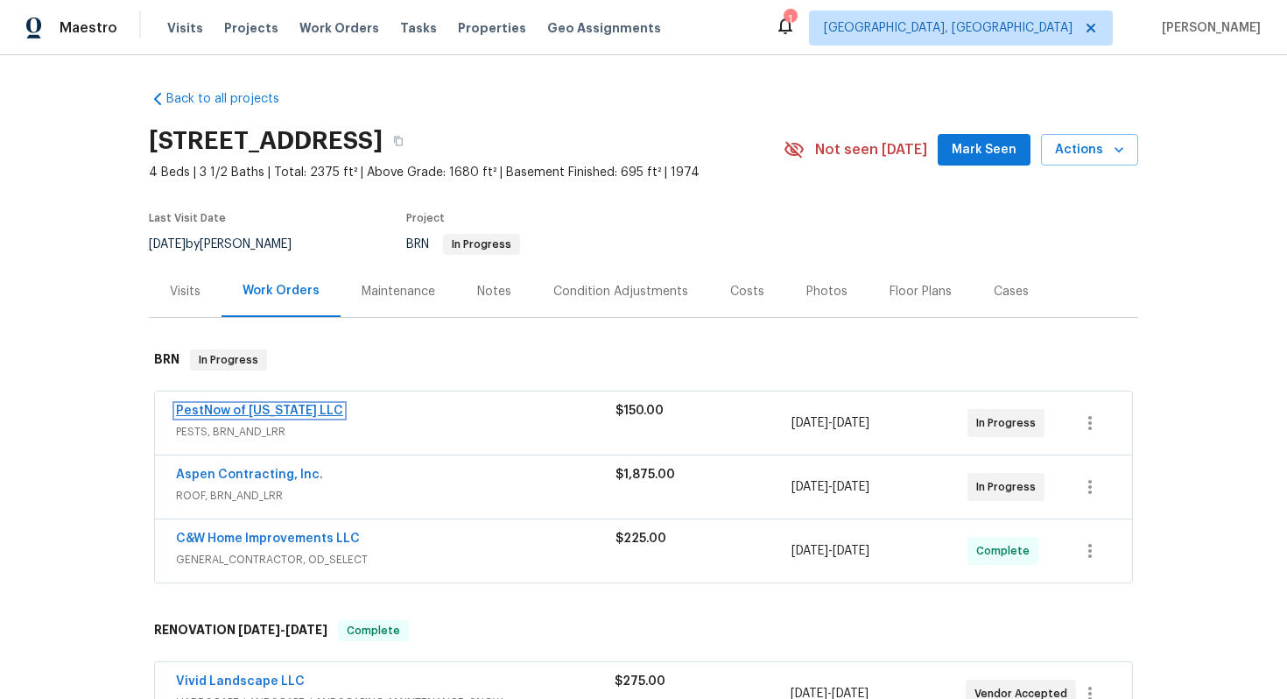
click at [281, 409] on link "PestNow of [US_STATE] LLC" at bounding box center [259, 411] width 167 height 12
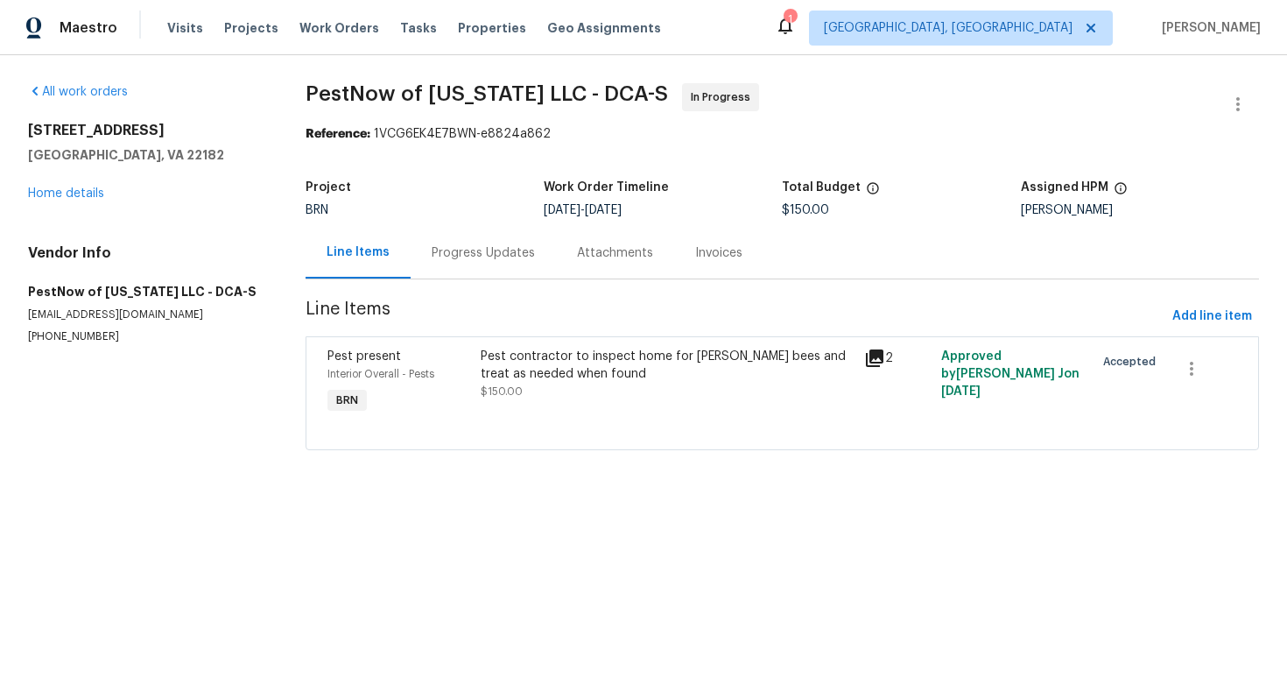
click at [473, 251] on div "Progress Updates" at bounding box center [483, 253] width 103 height 18
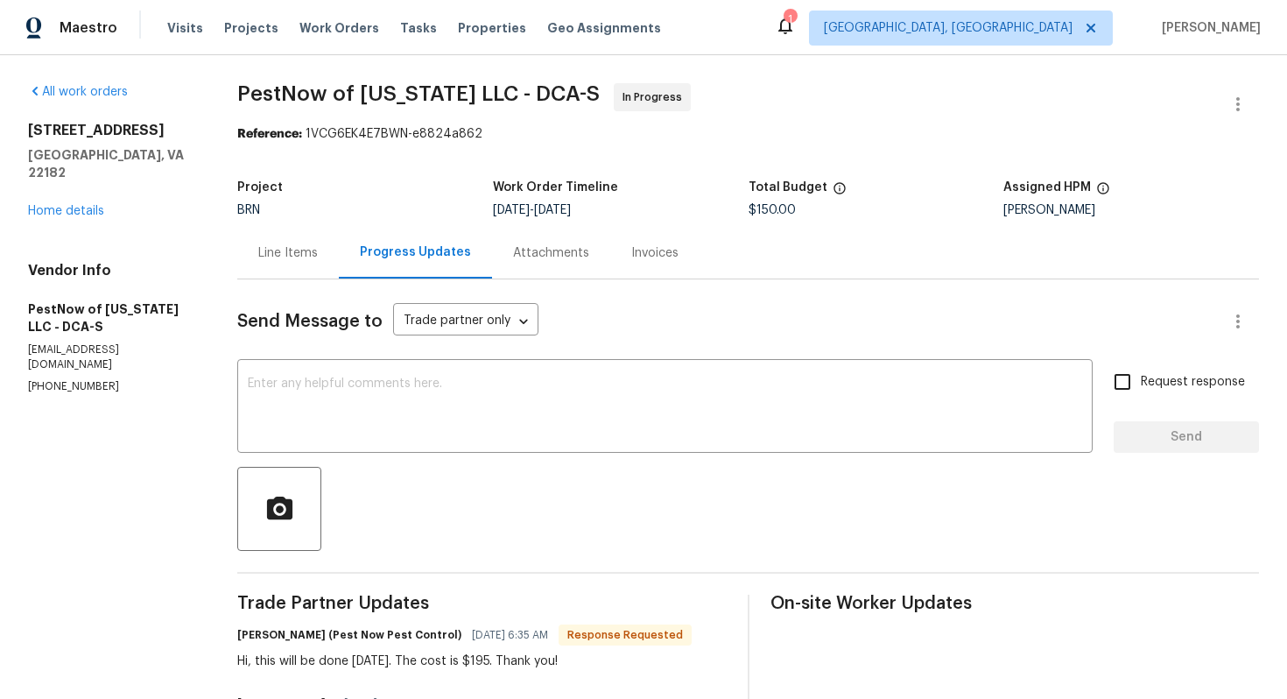
click at [279, 247] on div "Line Items" at bounding box center [288, 253] width 60 height 18
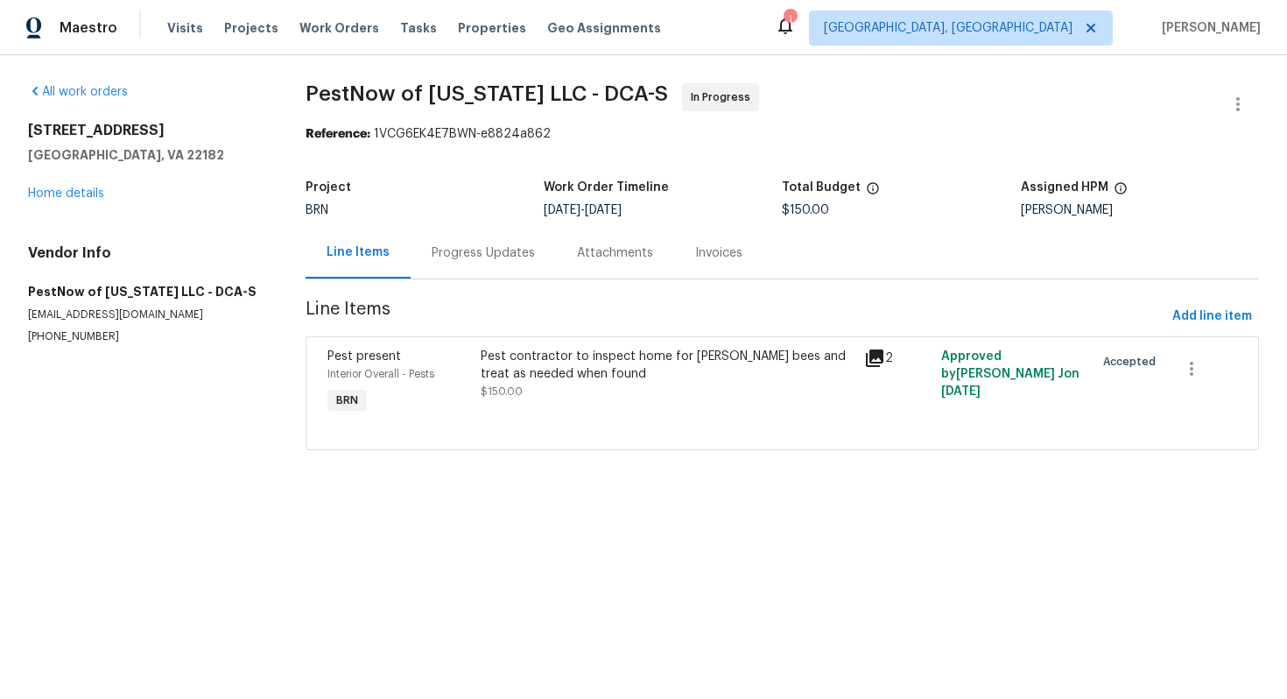
click at [503, 393] on span "$150.00" at bounding box center [502, 391] width 42 height 11
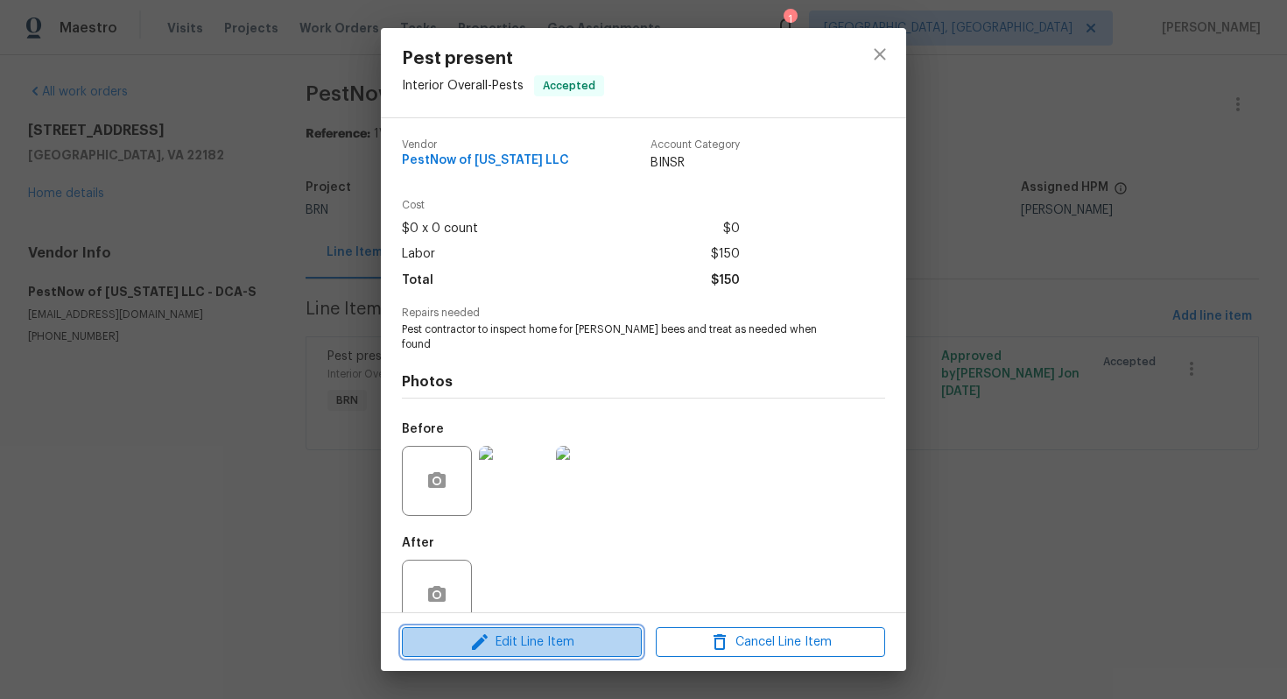
click at [566, 651] on span "Edit Line Item" at bounding box center [521, 642] width 229 height 22
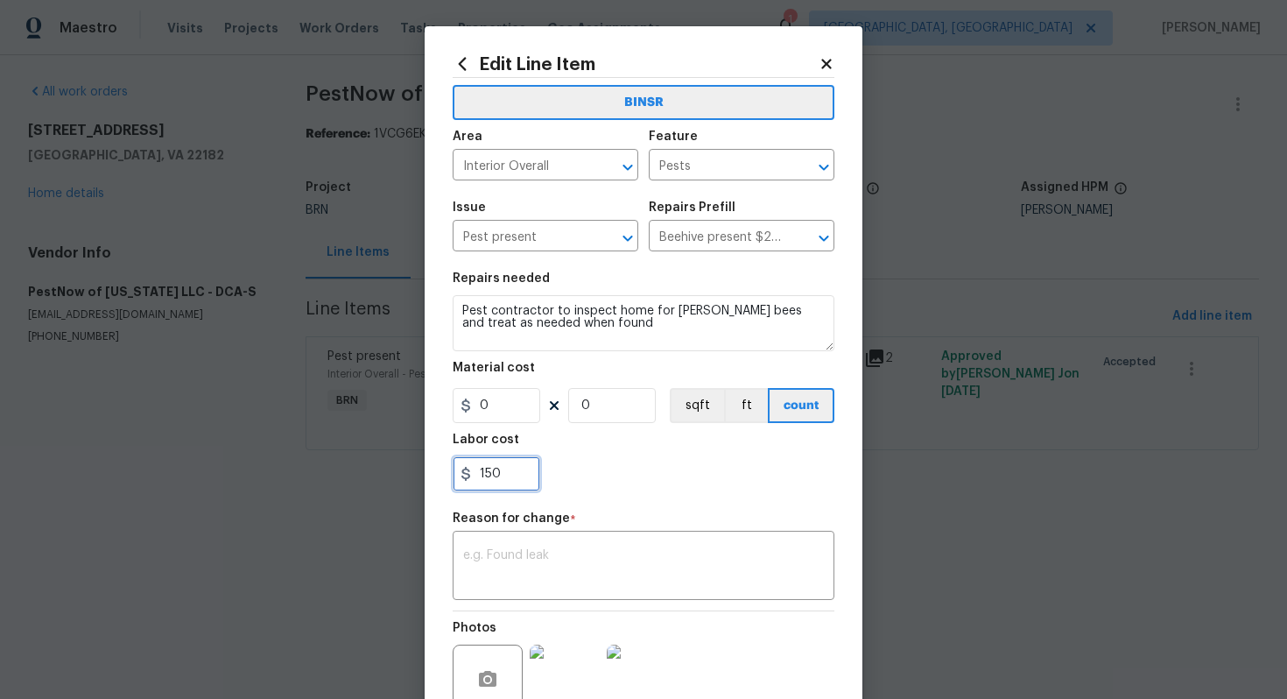
click at [500, 473] on input "150" at bounding box center [497, 473] width 88 height 35
type input "195"
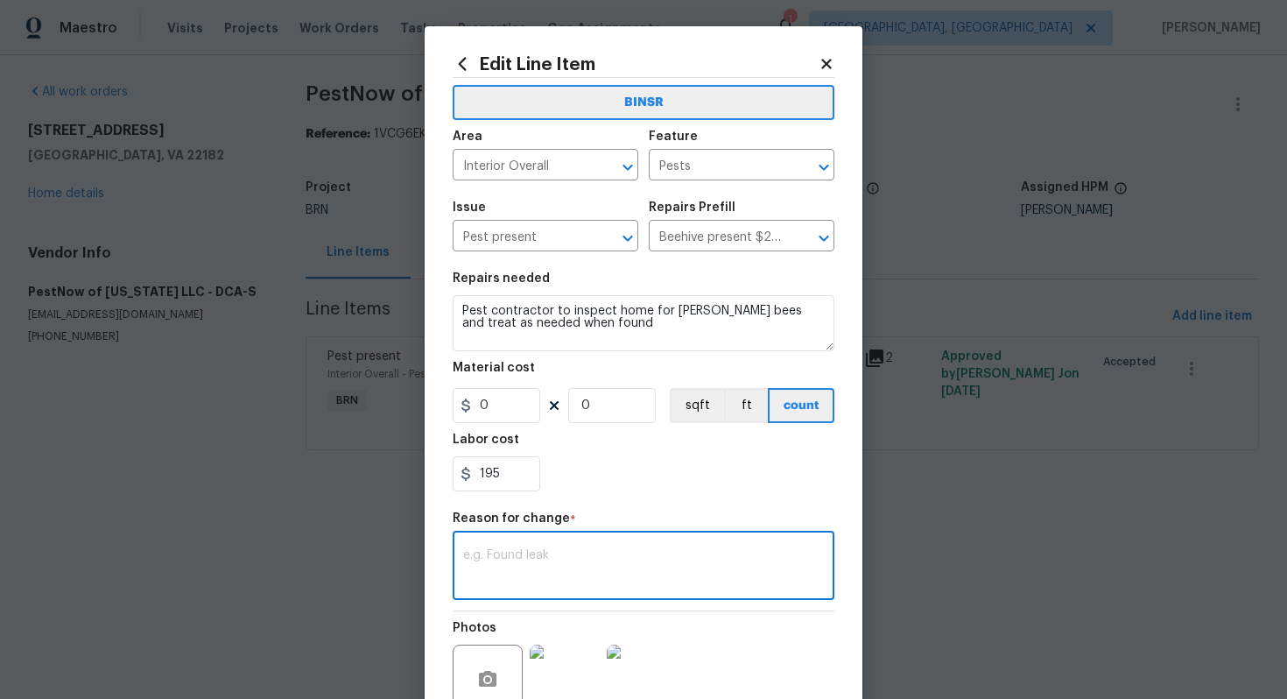
click at [611, 579] on textarea at bounding box center [643, 567] width 361 height 37
paste textarea "(AG) Updated per vendors final cost."
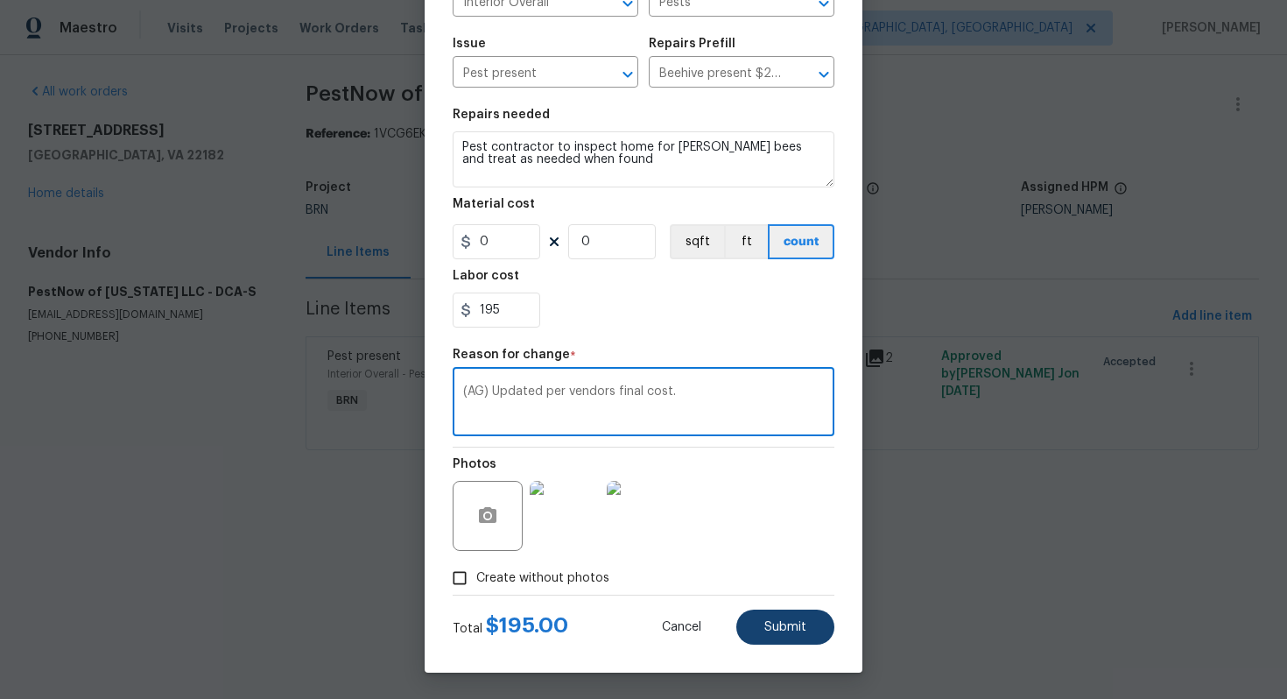
type textarea "(AG) Updated per vendors final cost."
click at [810, 626] on button "Submit" at bounding box center [785, 626] width 98 height 35
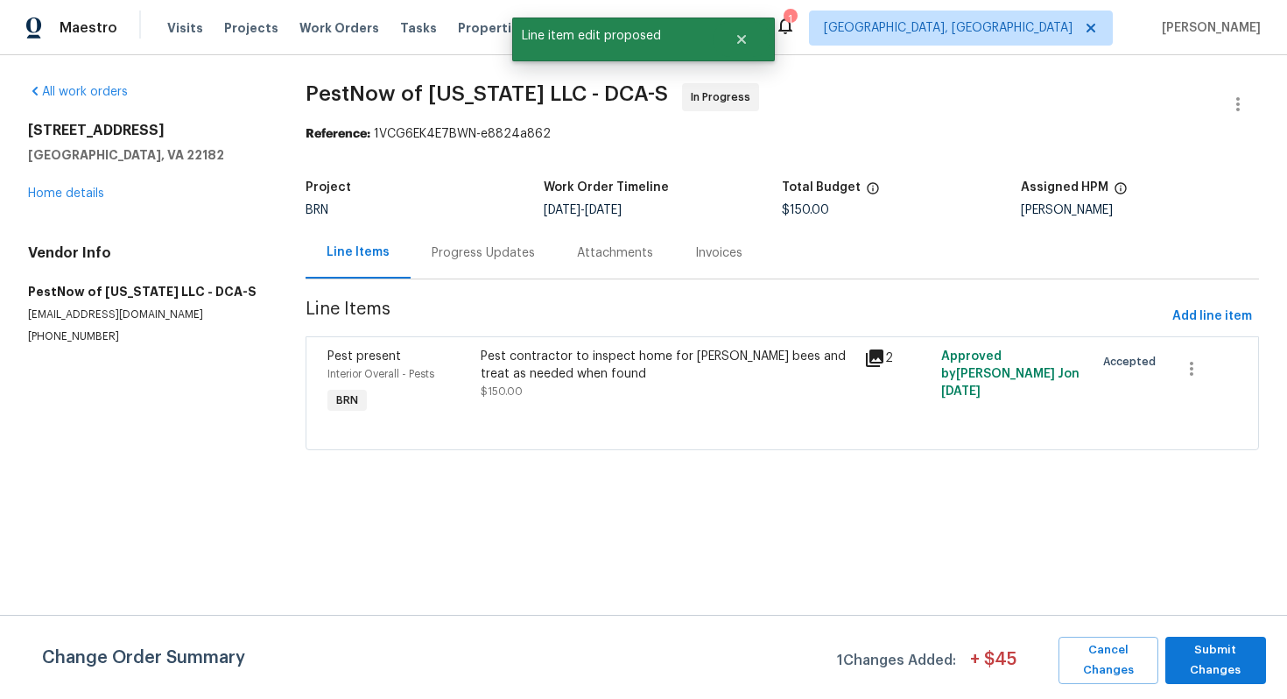
scroll to position [0, 0]
click at [1221, 663] on span "Submit Changes" at bounding box center [1215, 660] width 83 height 40
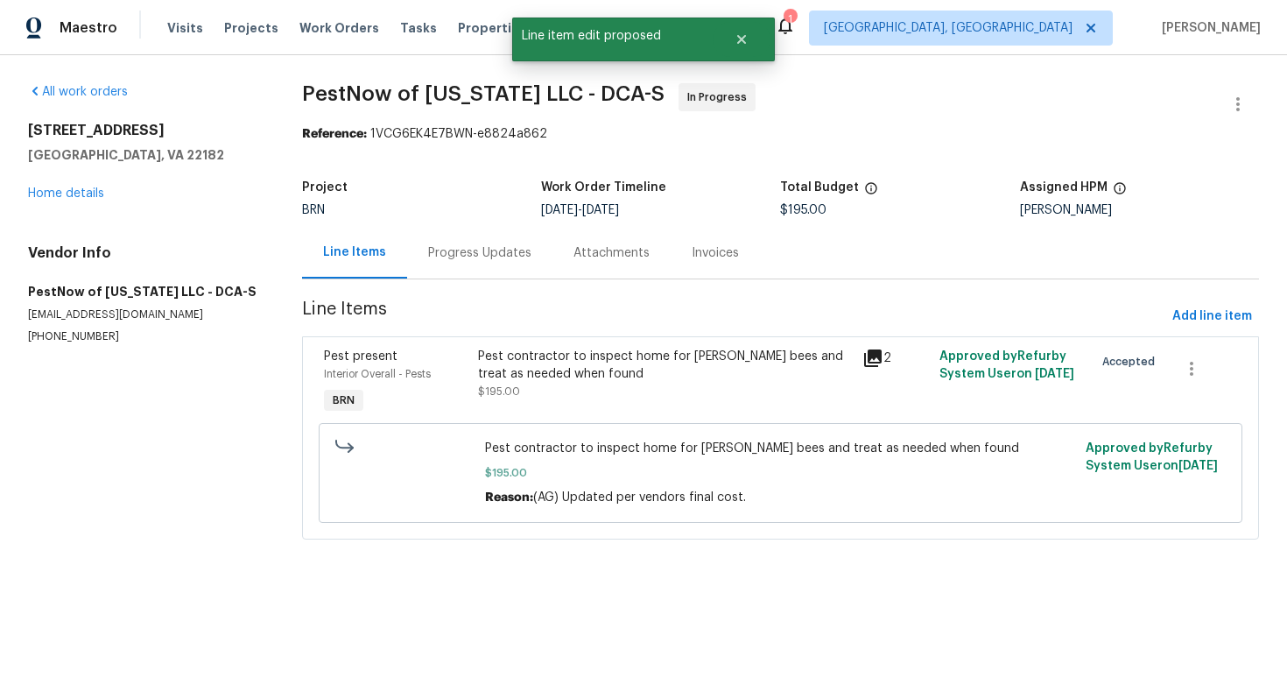
click at [473, 256] on div "Progress Updates" at bounding box center [479, 253] width 103 height 18
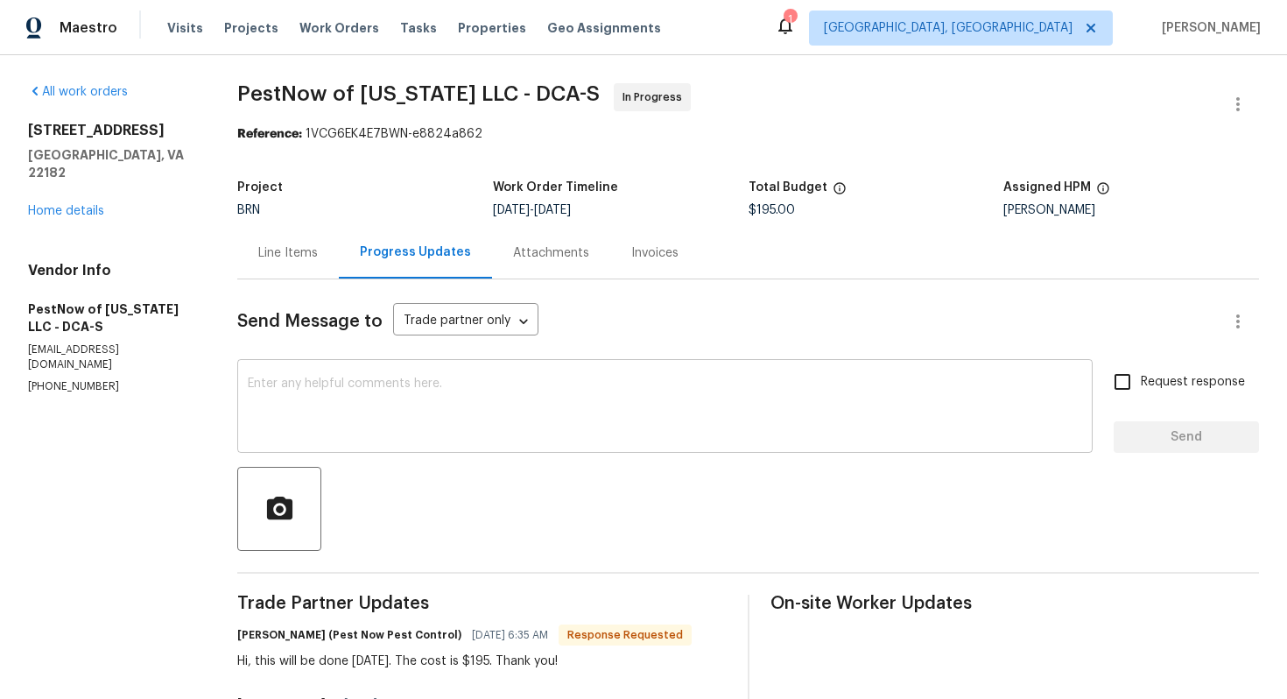
click at [454, 429] on textarea at bounding box center [665, 407] width 834 height 61
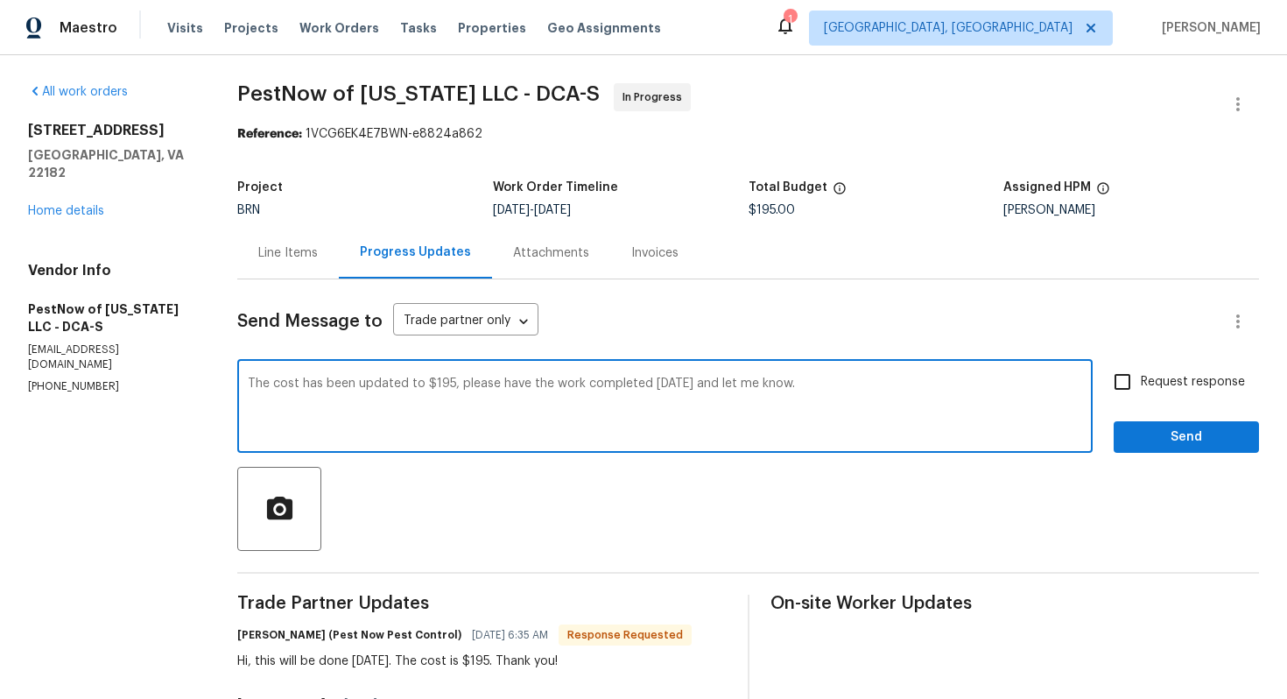
type textarea "The cost has been updated to $195, please have the work completed [DATE] and le…"
click at [1129, 391] on input "Request response" at bounding box center [1122, 381] width 37 height 37
checkbox input "true"
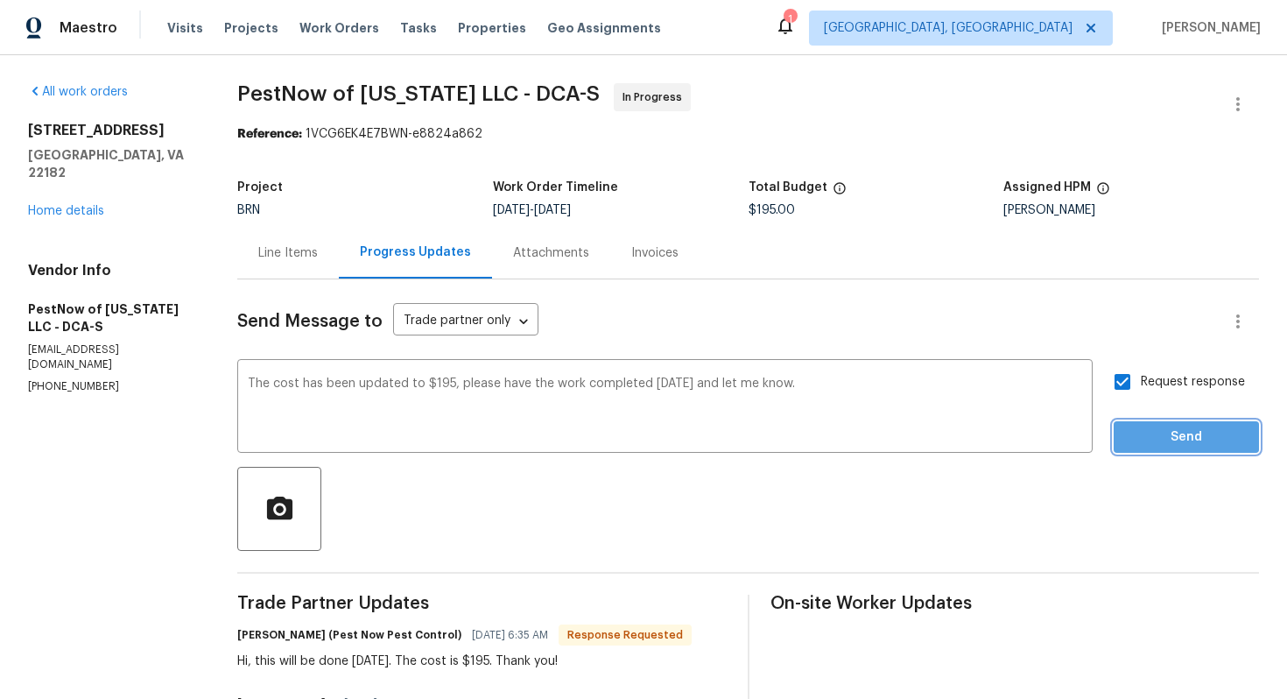
click at [1165, 433] on span "Send" at bounding box center [1186, 437] width 117 height 22
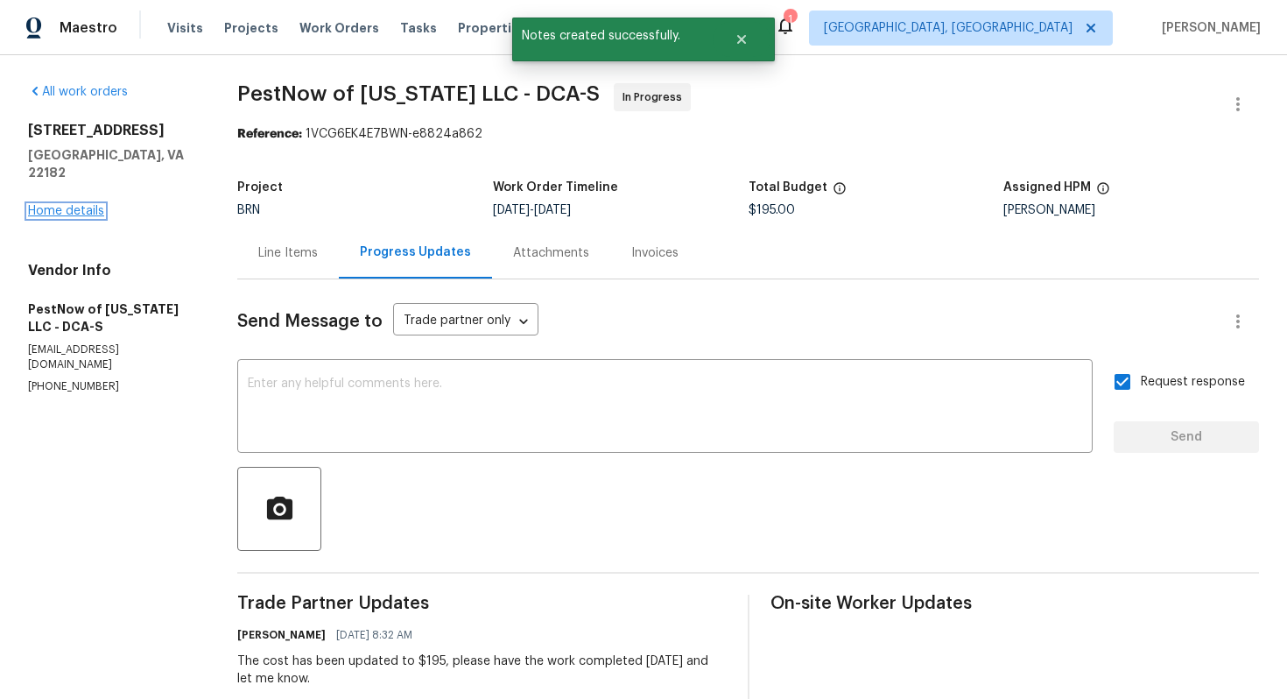
click at [84, 205] on link "Home details" at bounding box center [66, 211] width 76 height 12
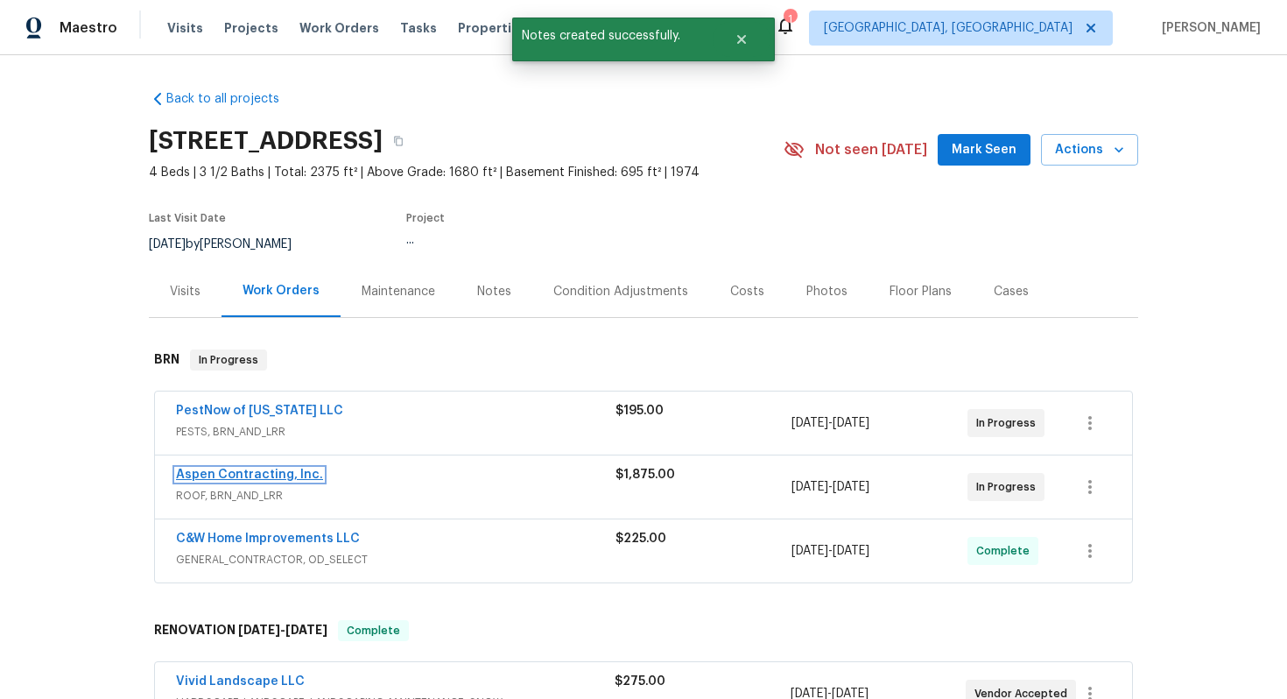
click at [247, 480] on link "Aspen Contracting, Inc." at bounding box center [249, 474] width 147 height 12
